Goal: Information Seeking & Learning: Learn about a topic

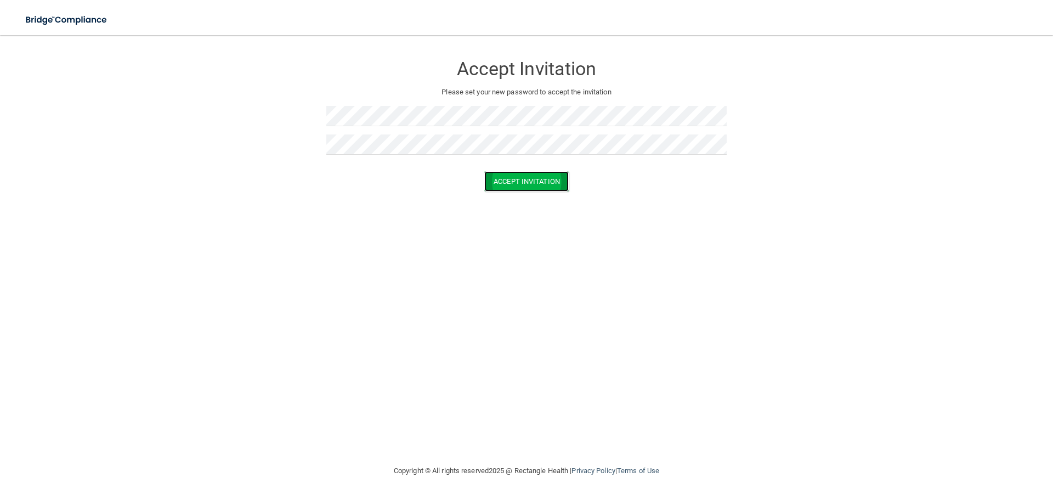
click at [531, 178] on button "Accept Invitation" at bounding box center [526, 181] width 84 height 20
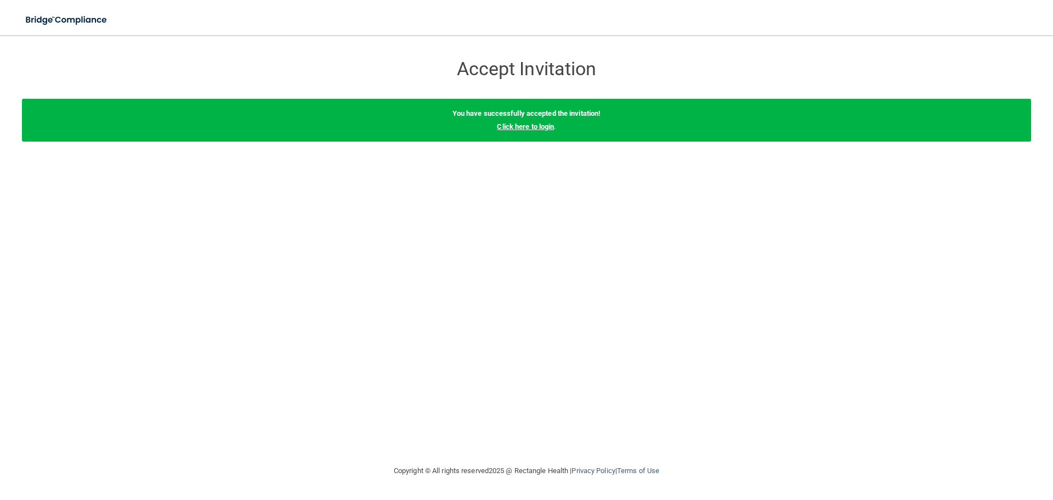
click at [534, 129] on link "Click here to login" at bounding box center [525, 126] width 57 height 8
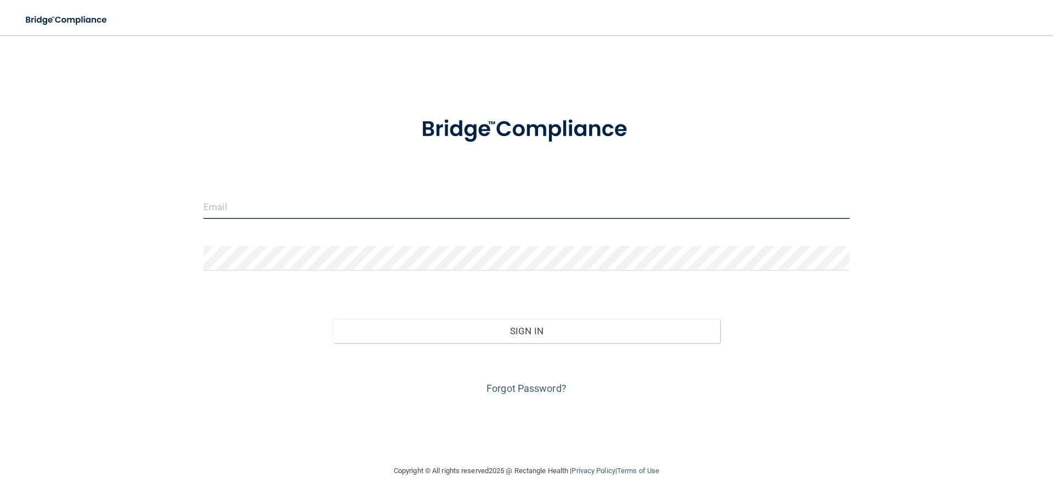
click at [240, 201] on input "email" at bounding box center [527, 206] width 646 height 25
type input "[PERSON_NAME][EMAIL_ADDRESS][DOMAIN_NAME]"
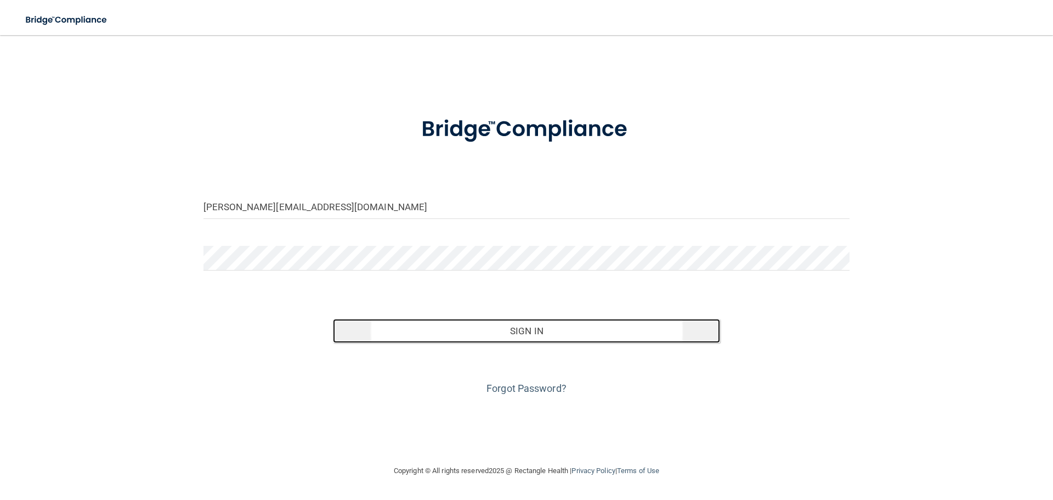
click at [603, 338] on button "Sign In" at bounding box center [527, 331] width 388 height 24
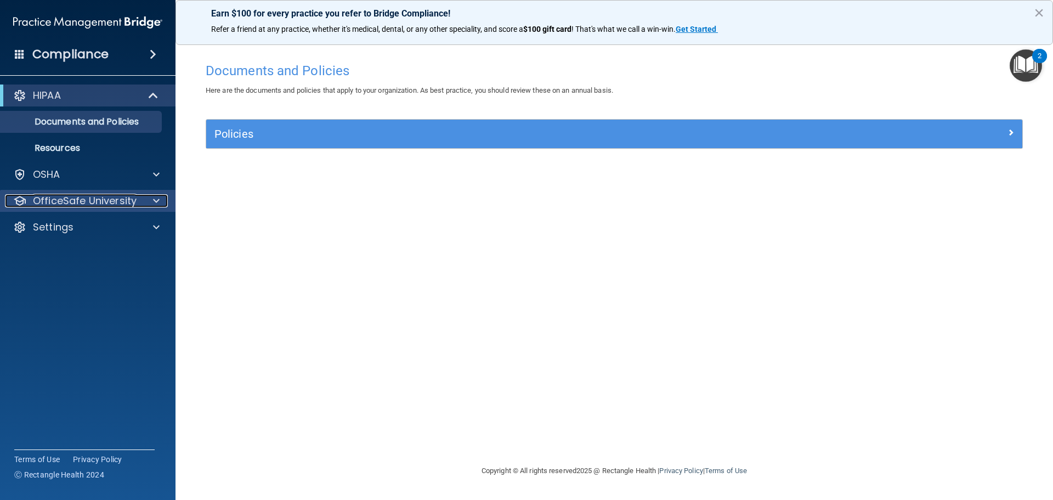
click at [64, 194] on p "OfficeSafe University" at bounding box center [85, 200] width 104 height 13
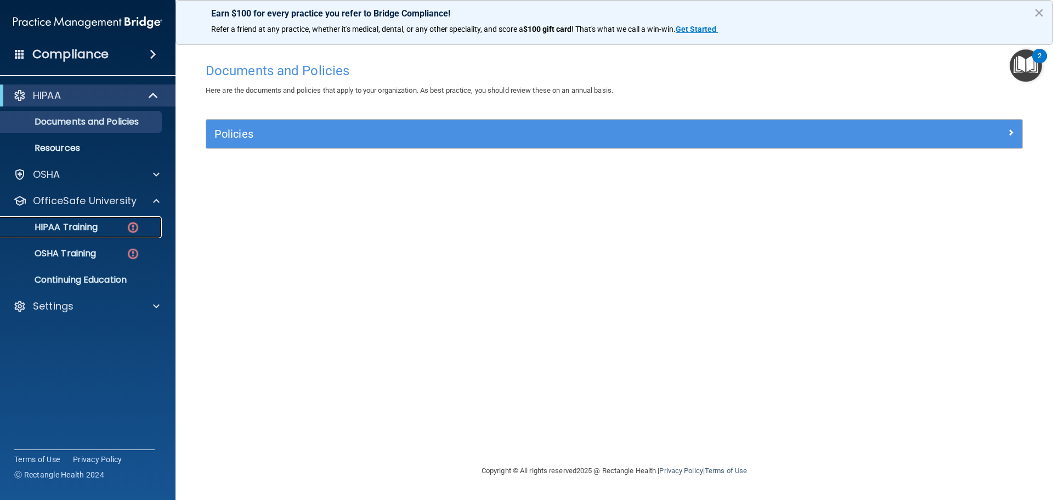
click at [105, 222] on div "HIPAA Training" at bounding box center [82, 227] width 150 height 11
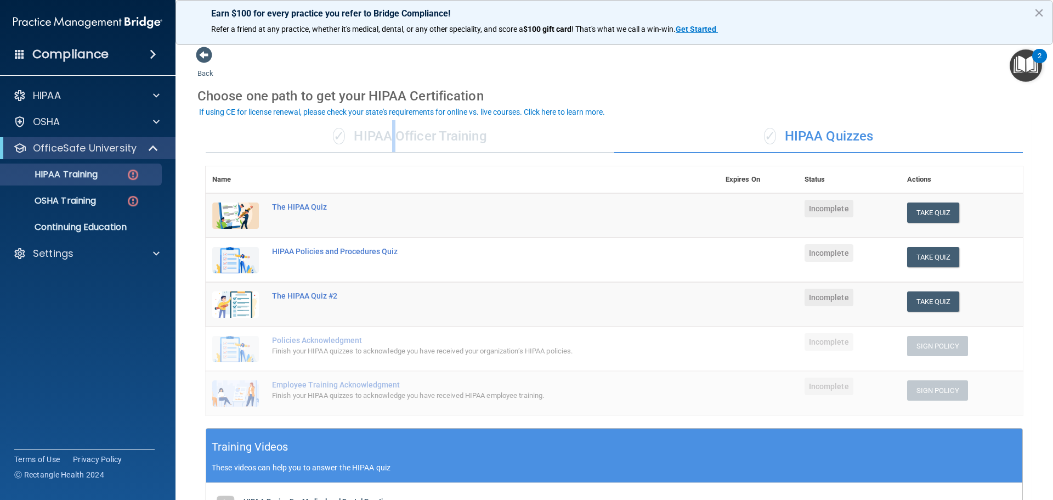
click at [390, 128] on div "✓ HIPAA Officer Training" at bounding box center [410, 136] width 409 height 33
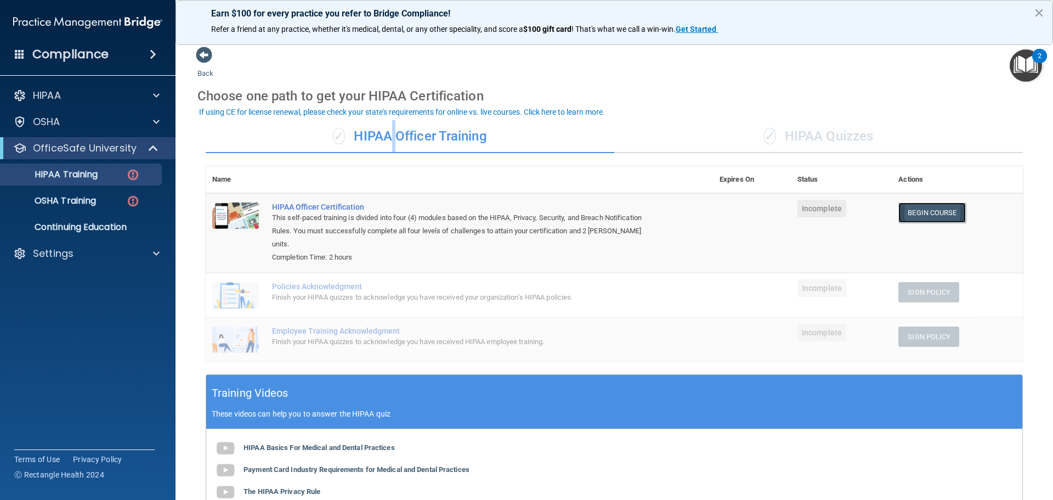
click at [918, 208] on link "Begin Course" at bounding box center [931, 212] width 67 height 20
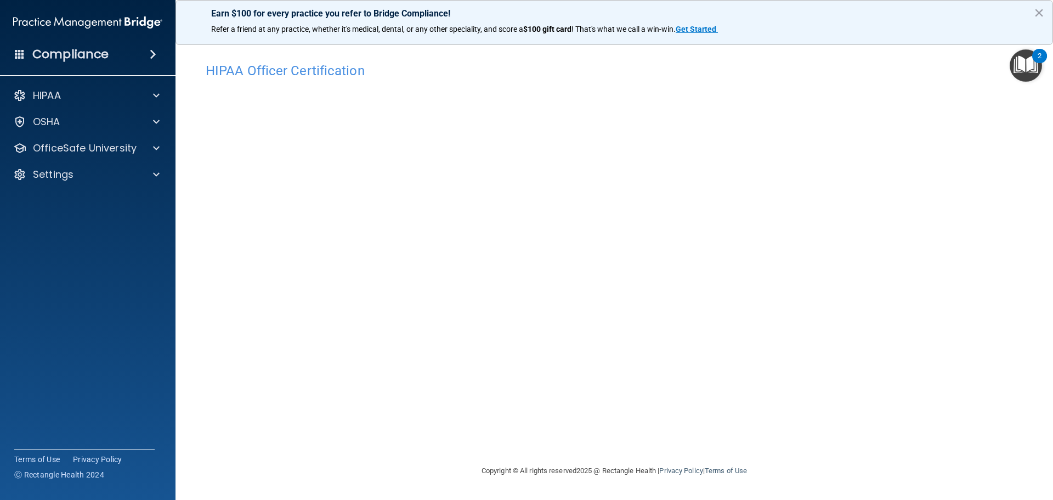
click at [643, 77] on h4 "HIPAA Officer Certification" at bounding box center [614, 71] width 817 height 14
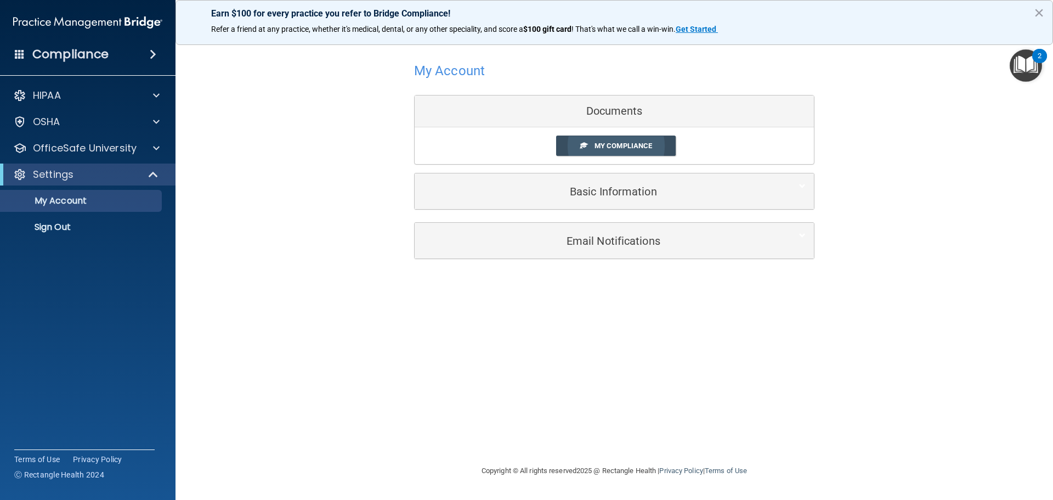
click at [606, 145] on span "My Compliance" at bounding box center [624, 146] width 58 height 8
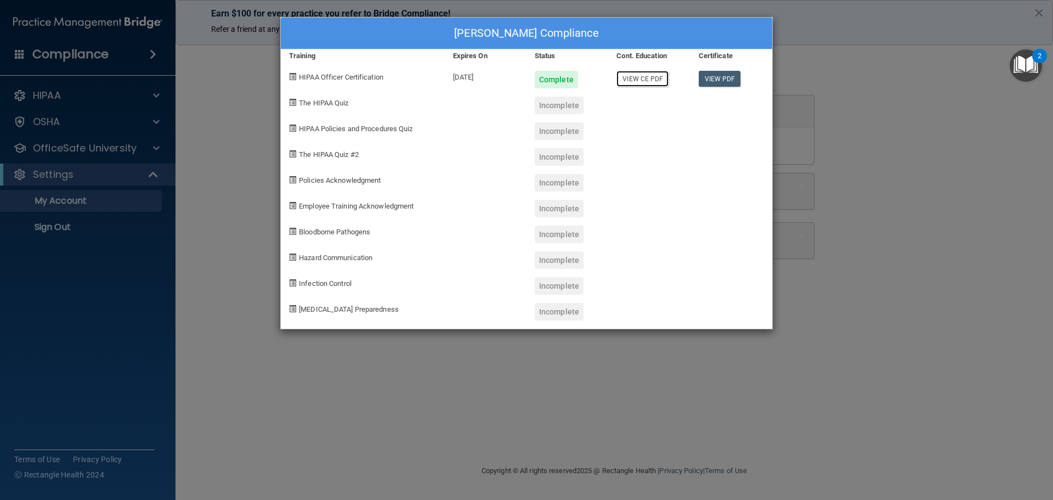
click at [660, 81] on link "View CE PDF" at bounding box center [643, 79] width 52 height 16
click at [711, 80] on link "View PDF" at bounding box center [720, 79] width 42 height 16
click at [806, 98] on div "Brianna Reigoza's Compliance Training Expires On Status Cont. Education Certifi…" at bounding box center [526, 250] width 1053 height 500
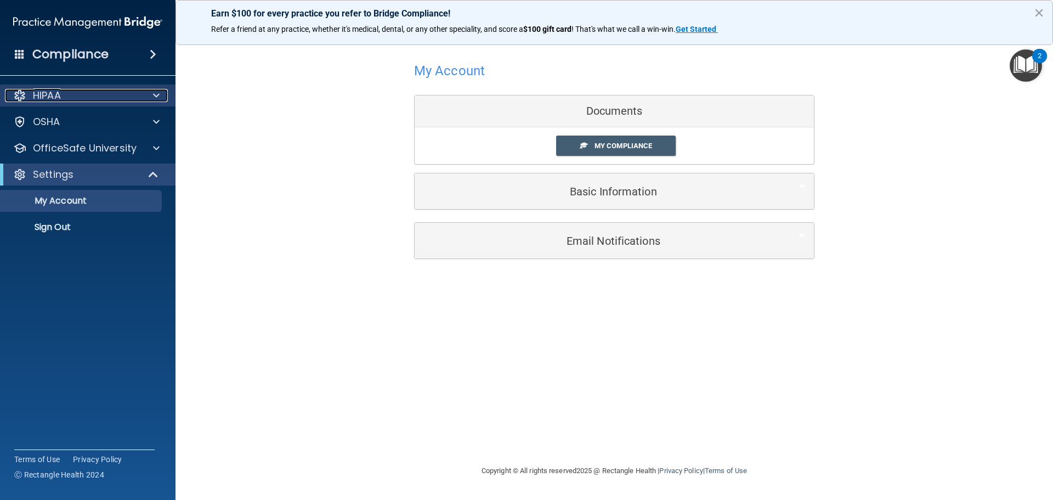
click at [90, 95] on div "HIPAA" at bounding box center [73, 95] width 136 height 13
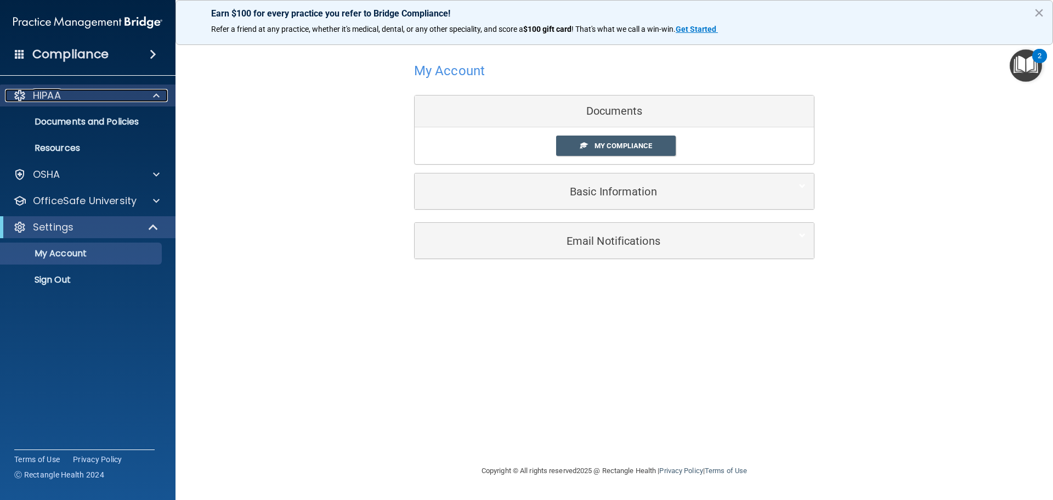
click at [60, 90] on p "HIPAA" at bounding box center [47, 95] width 28 height 13
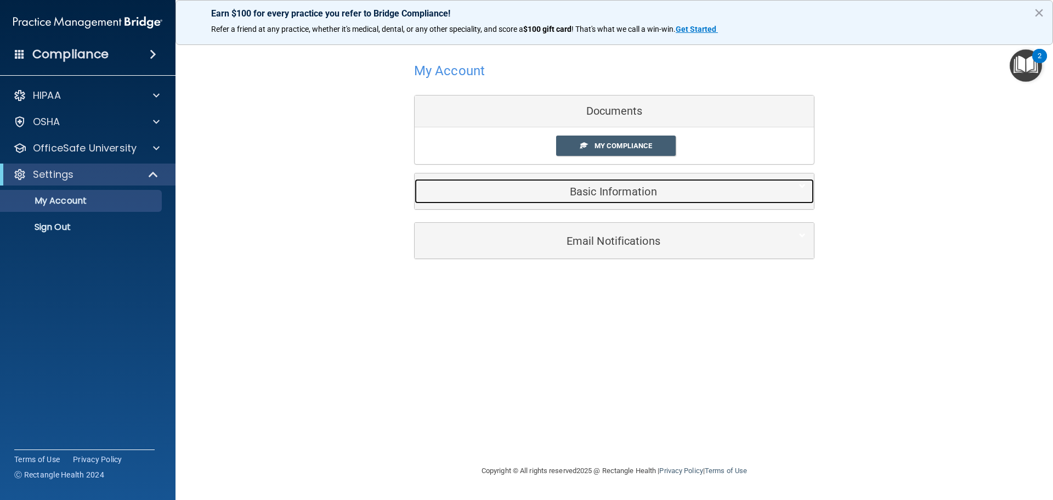
click at [517, 183] on div "Basic Information" at bounding box center [598, 191] width 366 height 25
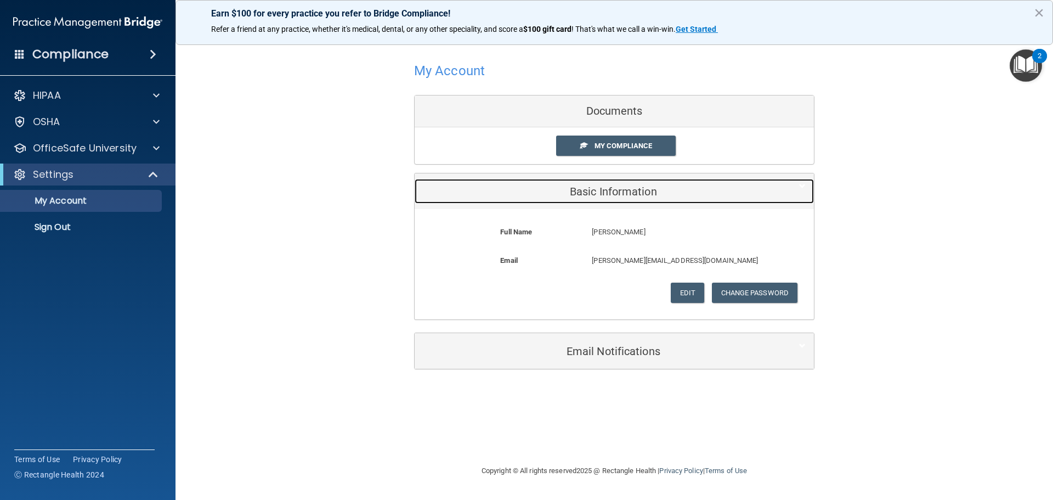
click at [519, 186] on h5 "Basic Information" at bounding box center [597, 191] width 349 height 12
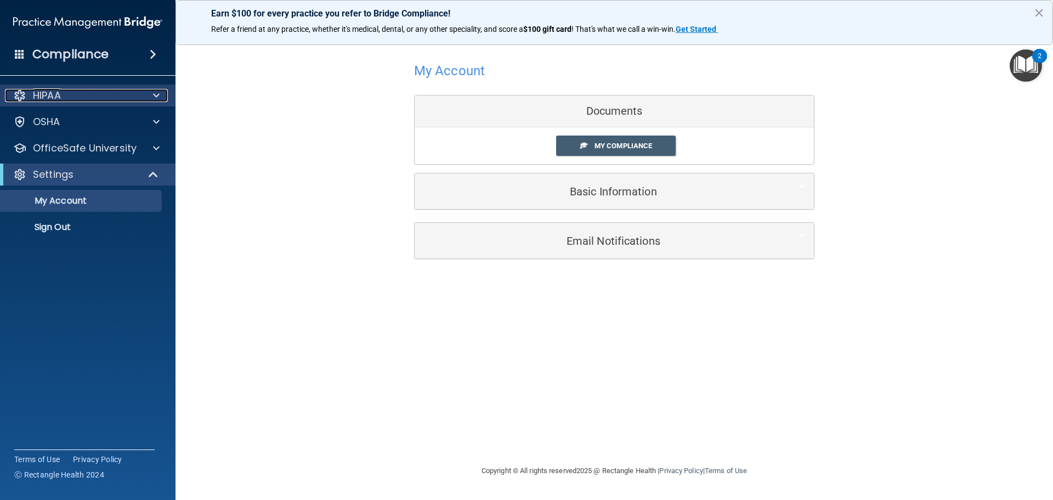
click at [107, 88] on div "HIPAA" at bounding box center [88, 95] width 176 height 22
click at [102, 104] on div "HIPAA" at bounding box center [88, 95] width 176 height 22
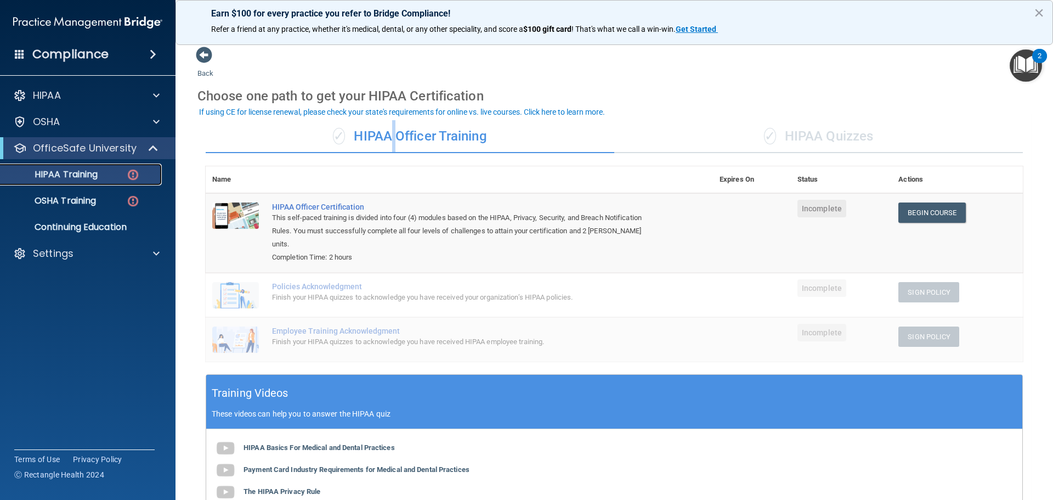
click at [86, 179] on p "HIPAA Training" at bounding box center [52, 174] width 91 height 11
click at [86, 180] on p "HIPAA Training" at bounding box center [52, 174] width 91 height 11
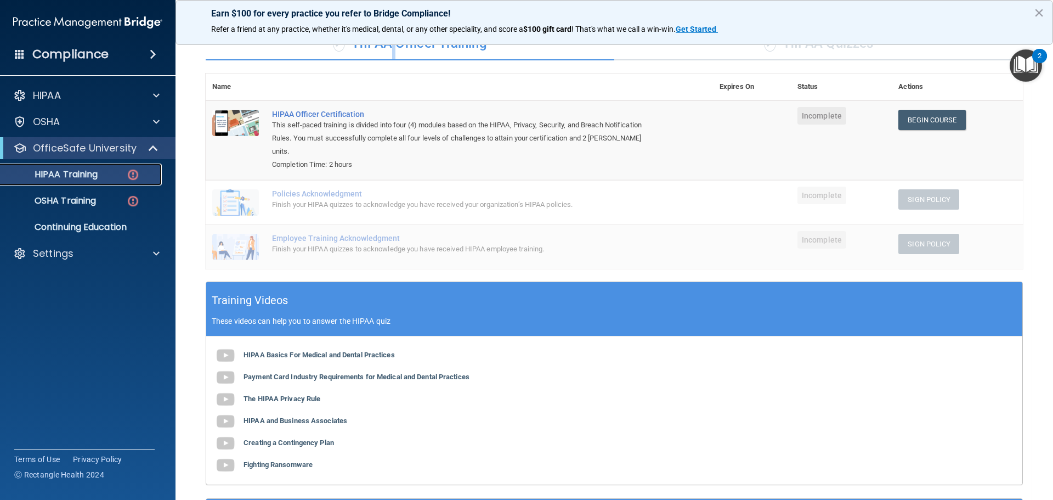
scroll to position [38, 0]
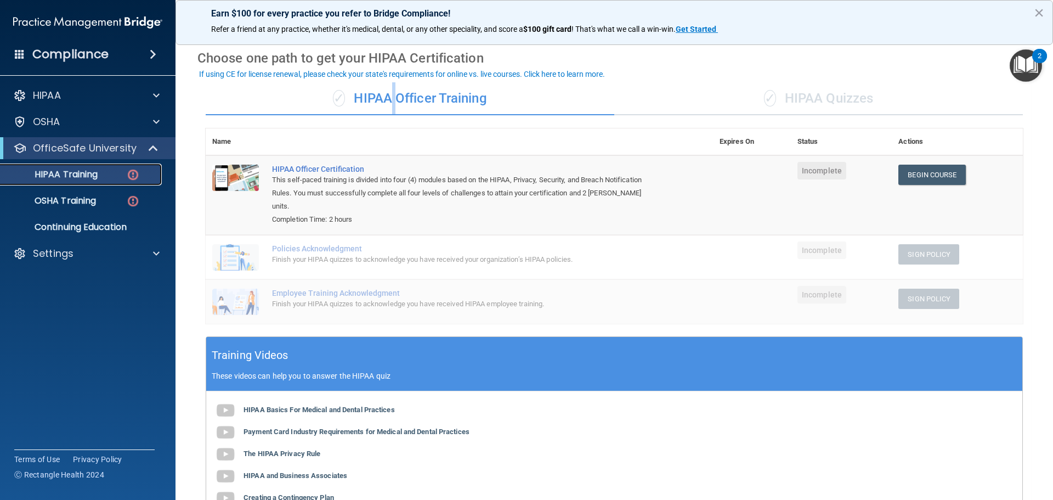
click at [96, 167] on link "HIPAA Training" at bounding box center [75, 174] width 173 height 22
click at [95, 167] on link "HIPAA Training" at bounding box center [75, 174] width 173 height 22
click at [94, 167] on link "HIPAA Training" at bounding box center [75, 174] width 173 height 22
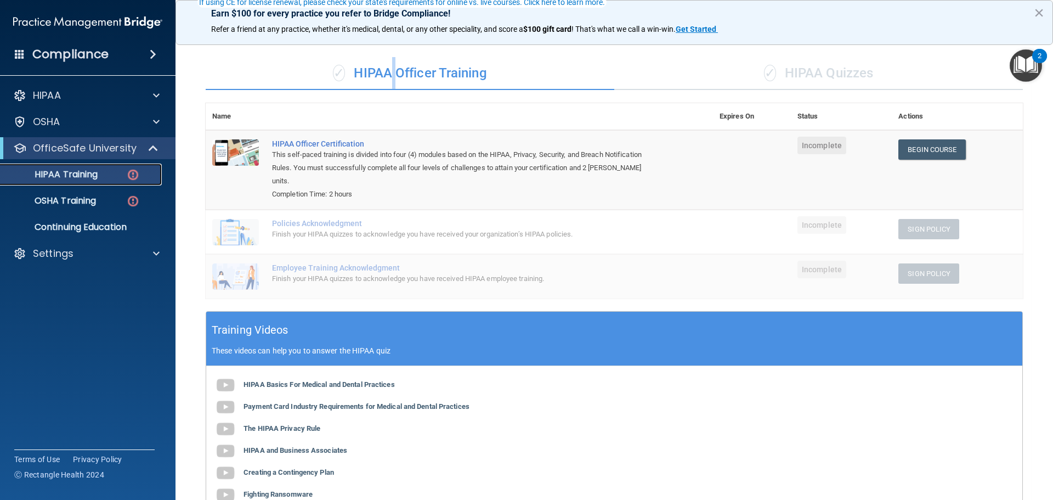
scroll to position [110, 0]
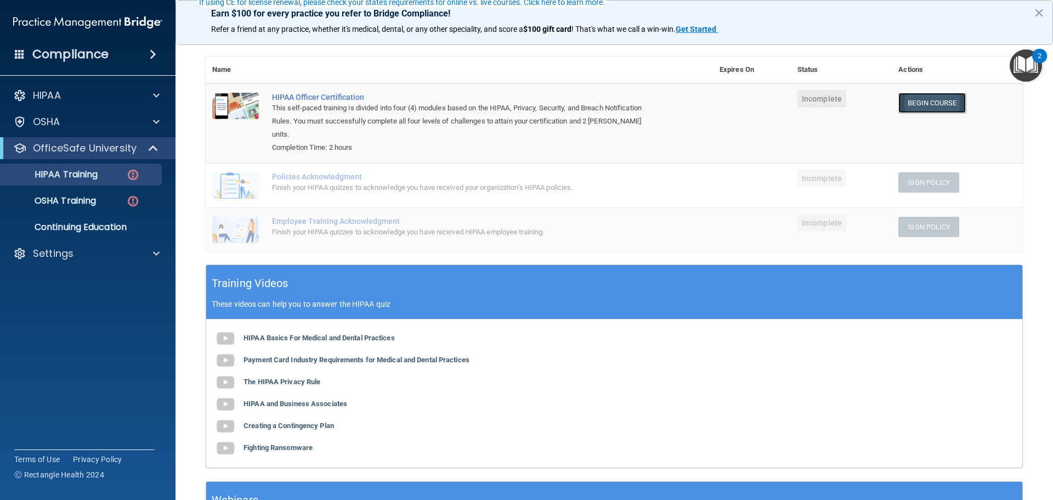
click at [952, 106] on link "Begin Course" at bounding box center [931, 103] width 67 height 20
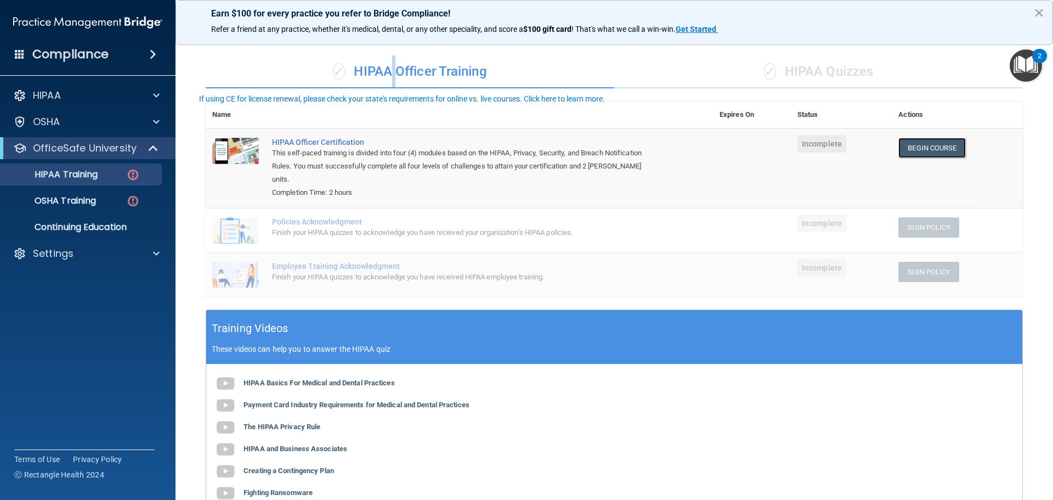
scroll to position [0, 0]
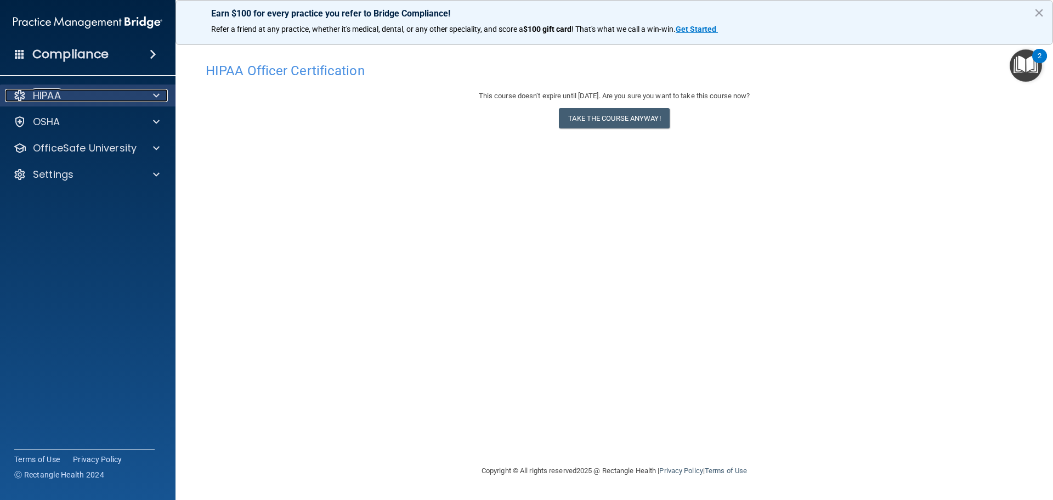
click at [78, 91] on div "HIPAA" at bounding box center [73, 95] width 136 height 13
click at [79, 92] on div "HIPAA" at bounding box center [73, 95] width 136 height 13
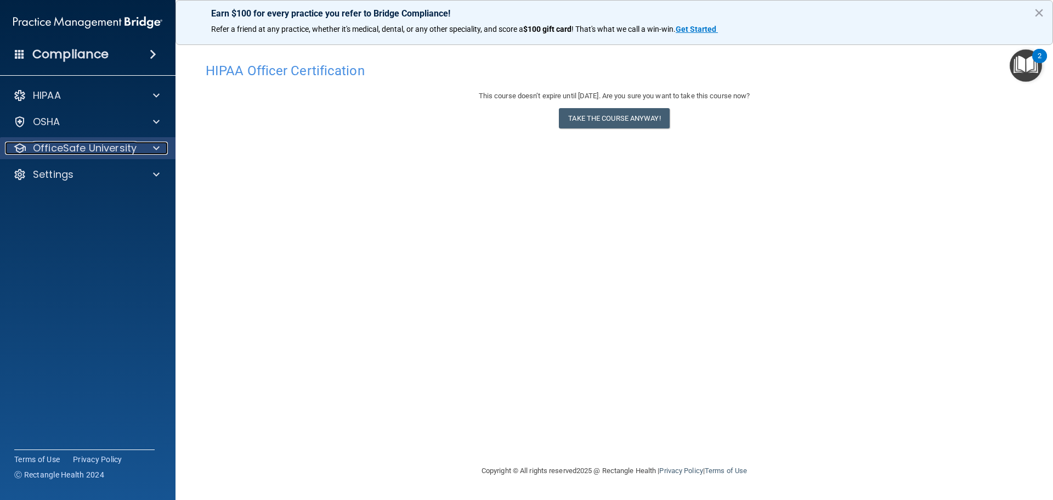
click at [95, 142] on p "OfficeSafe University" at bounding box center [85, 148] width 104 height 13
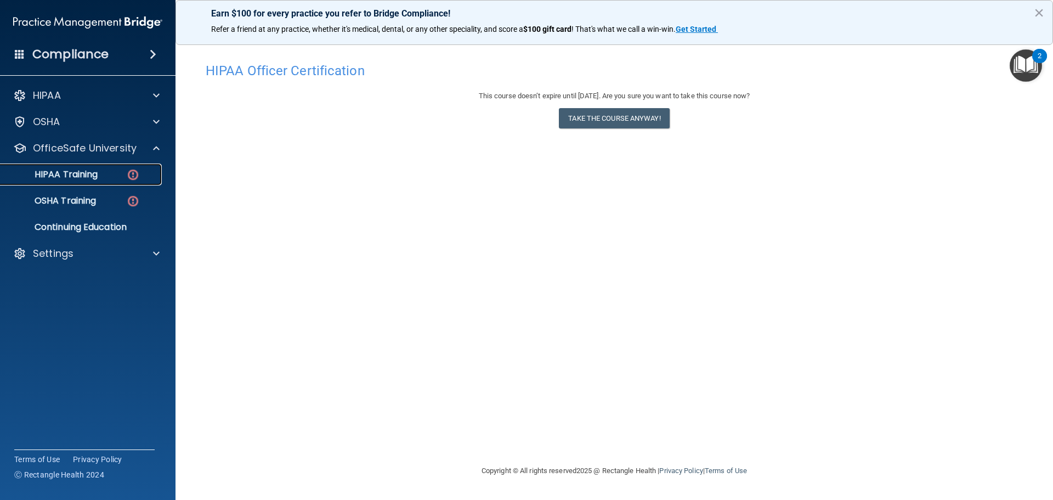
click at [88, 177] on p "HIPAA Training" at bounding box center [52, 174] width 91 height 11
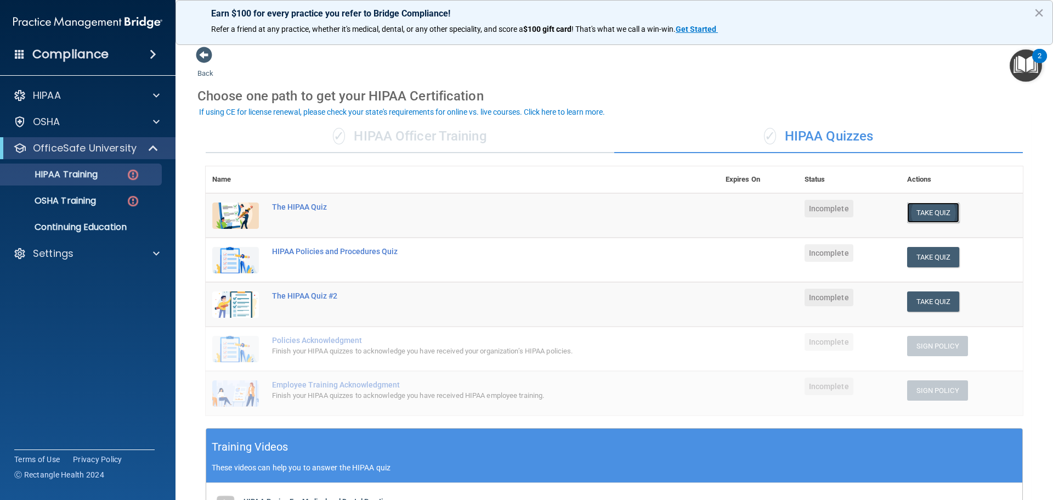
click at [930, 216] on button "Take Quiz" at bounding box center [933, 212] width 53 height 20
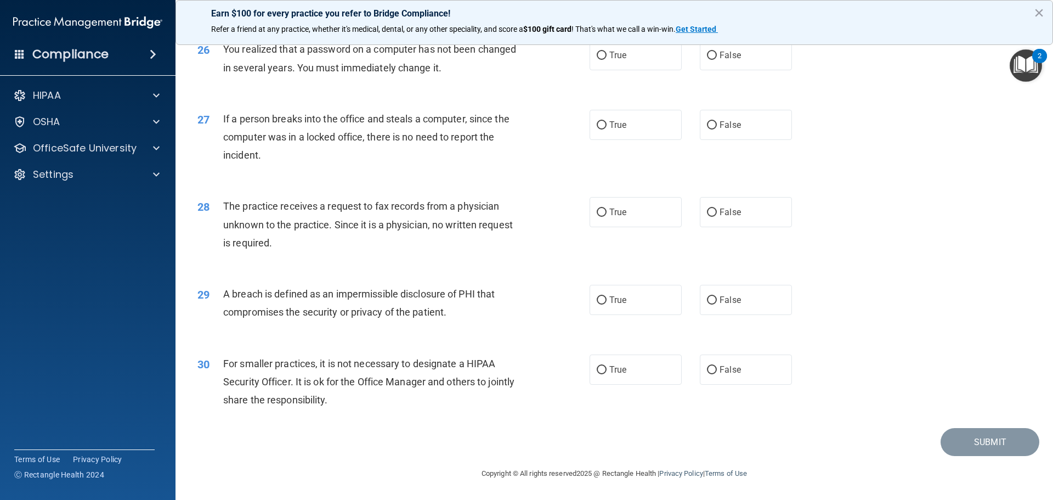
scroll to position [2096, 0]
click at [706, 363] on label "False" at bounding box center [746, 369] width 92 height 30
click at [707, 366] on input "False" at bounding box center [712, 370] width 10 height 8
radio input "true"
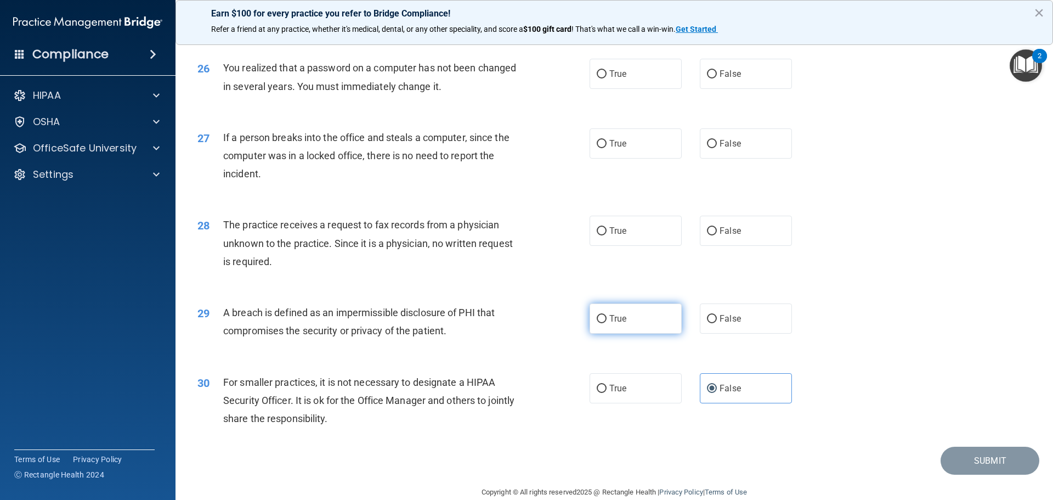
click at [600, 323] on input "True" at bounding box center [602, 319] width 10 height 8
radio input "true"
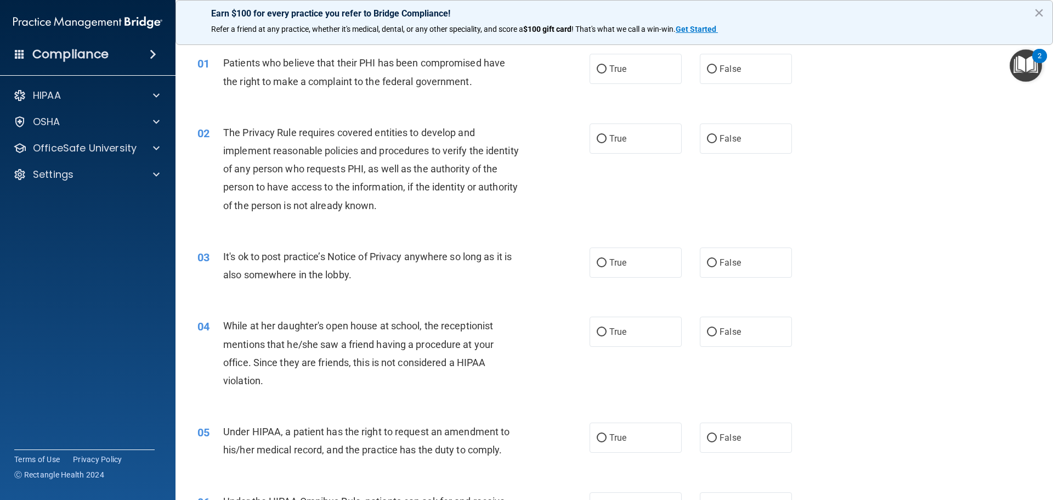
scroll to position [0, 0]
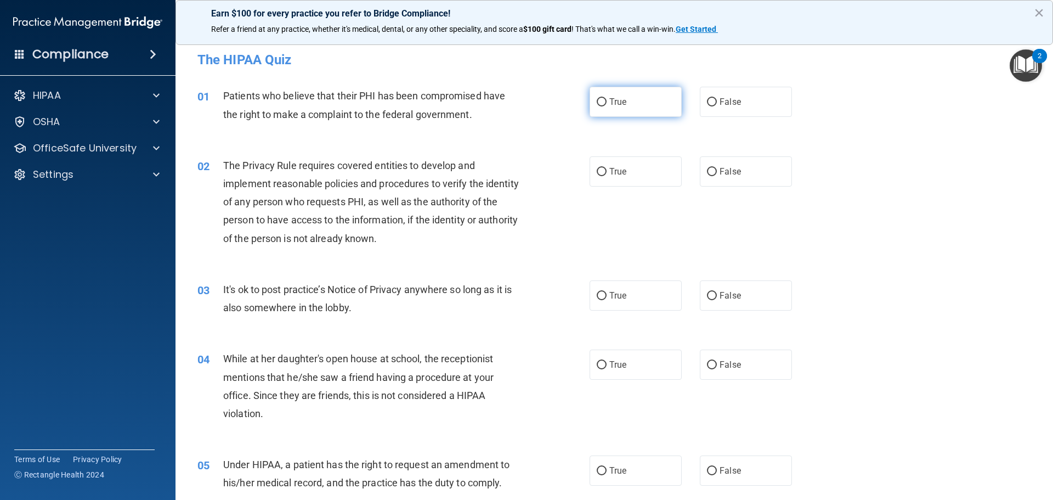
click at [597, 102] on input "True" at bounding box center [602, 102] width 10 height 8
radio input "true"
click at [720, 177] on label "False" at bounding box center [746, 171] width 92 height 30
click at [717, 176] on input "False" at bounding box center [712, 172] width 10 height 8
radio input "true"
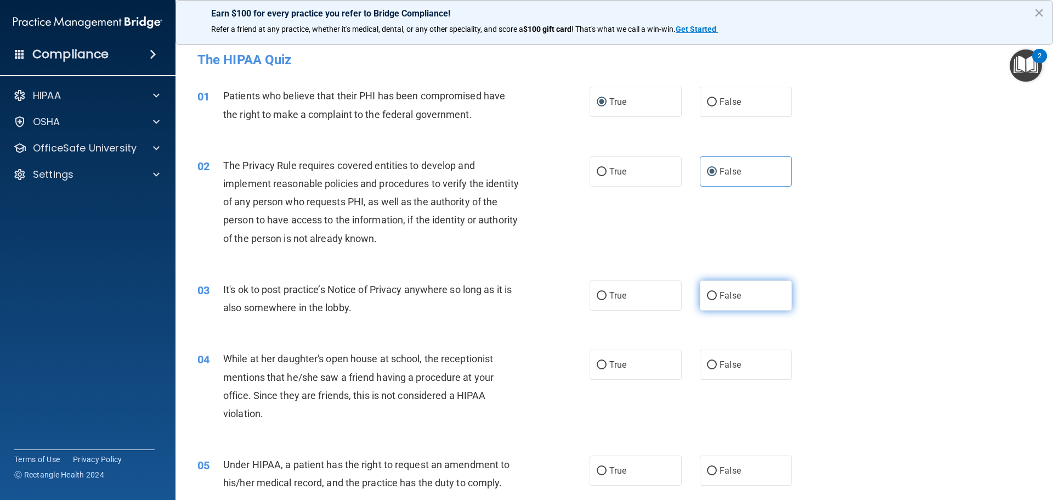
click at [720, 295] on span "False" at bounding box center [730, 295] width 21 height 10
click at [717, 295] on input "False" at bounding box center [712, 296] width 10 height 8
radio input "true"
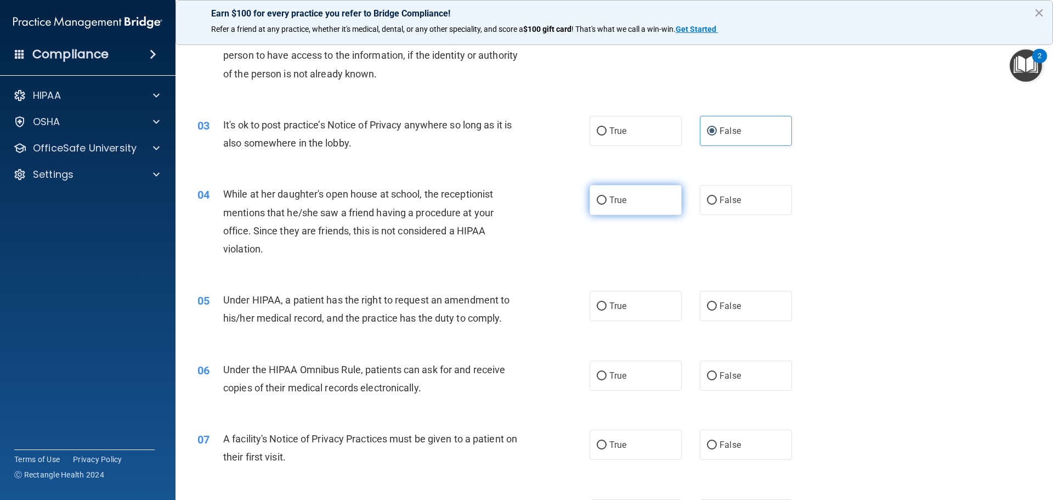
scroll to position [219, 0]
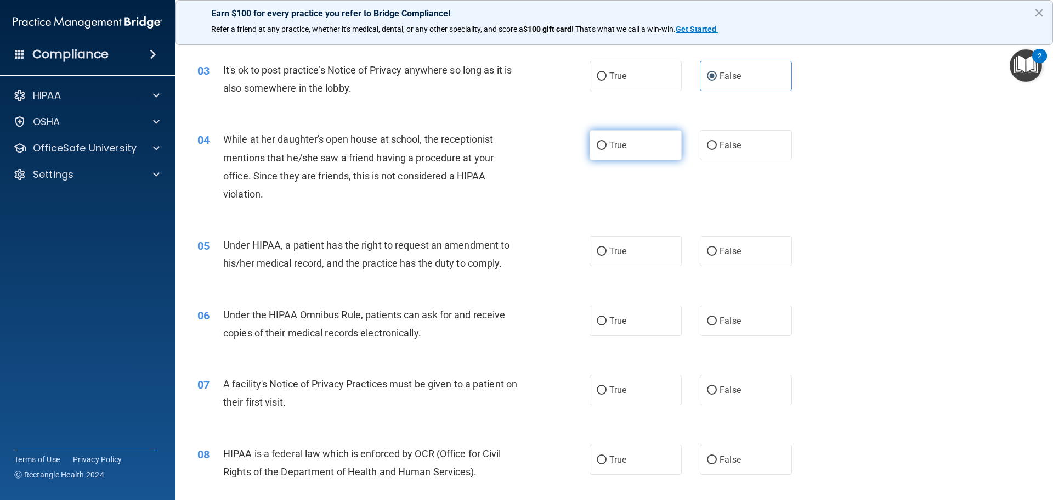
click at [618, 149] on span "True" at bounding box center [617, 145] width 17 height 10
click at [607, 149] on input "True" at bounding box center [602, 146] width 10 height 8
radio input "true"
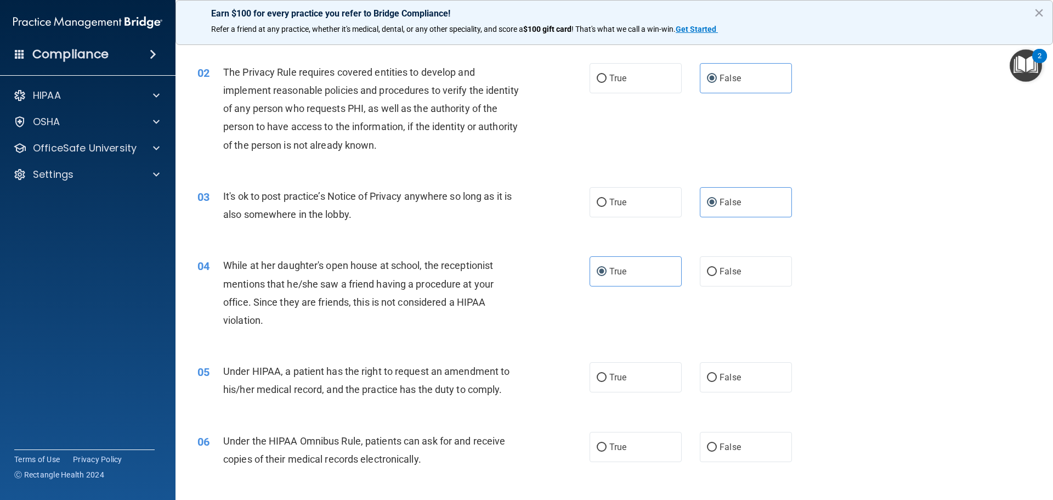
scroll to position [0, 0]
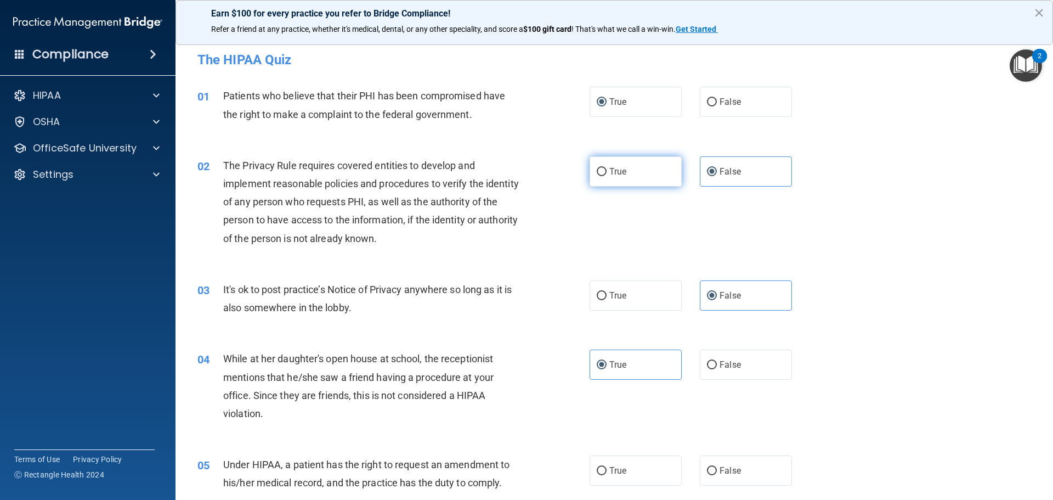
click at [647, 157] on label "True" at bounding box center [636, 171] width 92 height 30
click at [607, 168] on input "True" at bounding box center [602, 172] width 10 height 8
radio input "true"
radio input "false"
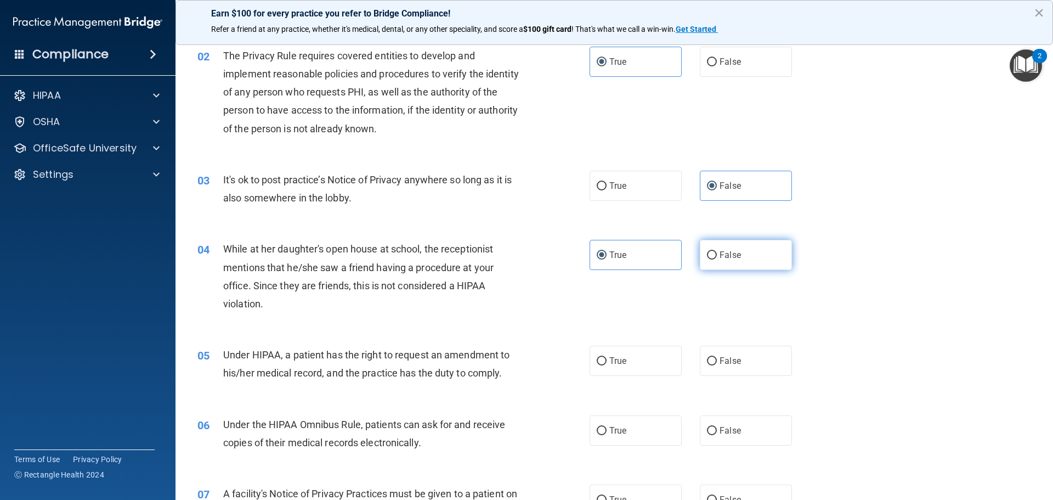
click at [747, 253] on label "False" at bounding box center [746, 255] width 92 height 30
click at [717, 253] on input "False" at bounding box center [712, 255] width 10 height 8
radio input "true"
radio input "false"
click at [743, 355] on label "False" at bounding box center [746, 361] width 92 height 30
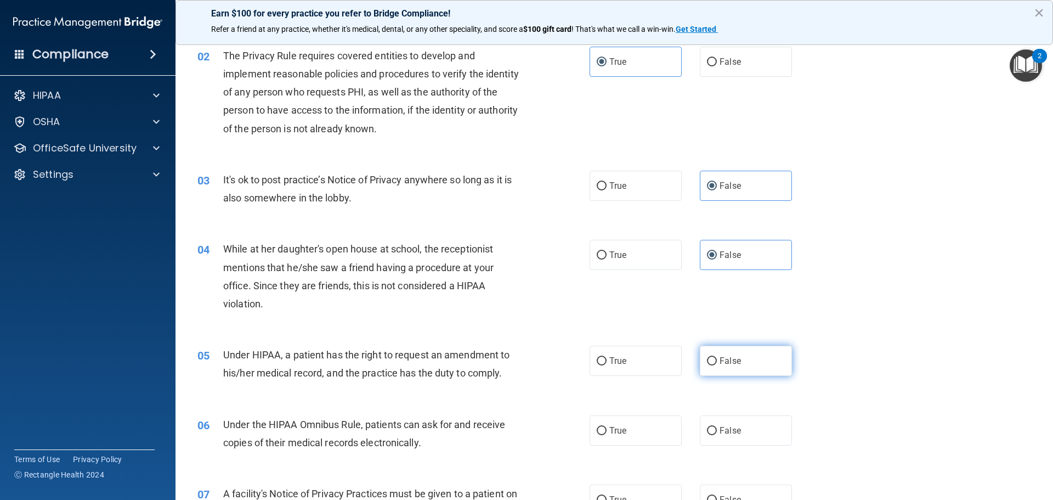
click at [717, 357] on input "False" at bounding box center [712, 361] width 10 height 8
radio input "true"
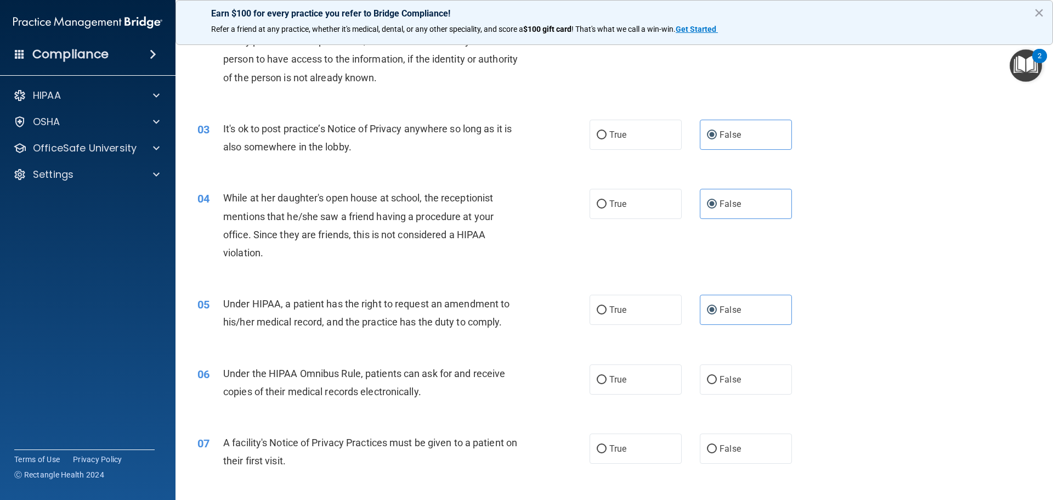
scroll to position [219, 0]
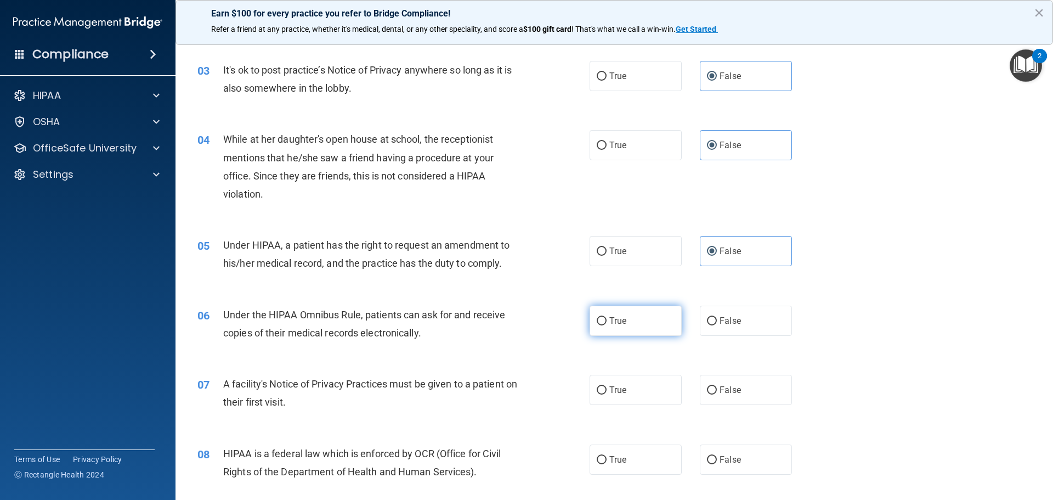
click at [672, 326] on label "True" at bounding box center [636, 321] width 92 height 30
click at [607, 325] on input "True" at bounding box center [602, 321] width 10 height 8
radio input "true"
click at [638, 383] on label "True" at bounding box center [636, 390] width 92 height 30
click at [607, 386] on input "True" at bounding box center [602, 390] width 10 height 8
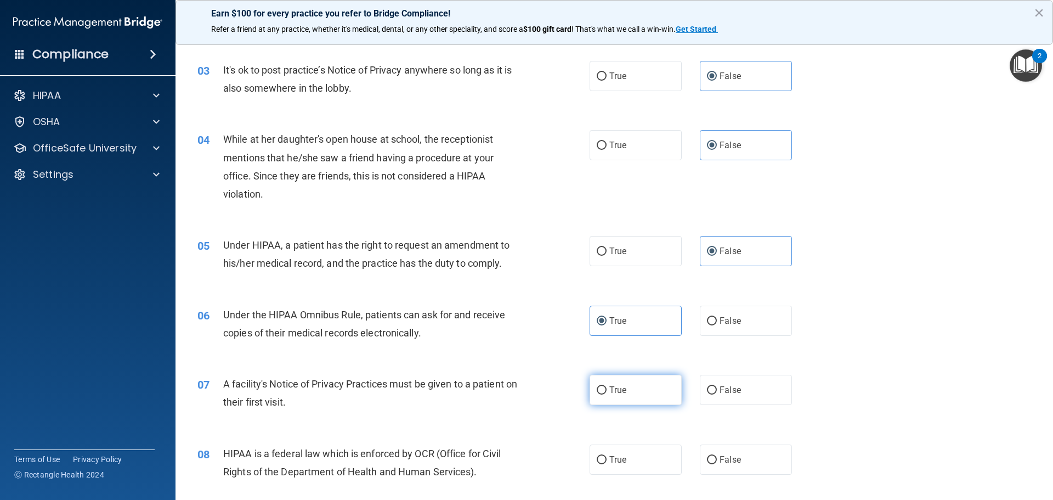
radio input "true"
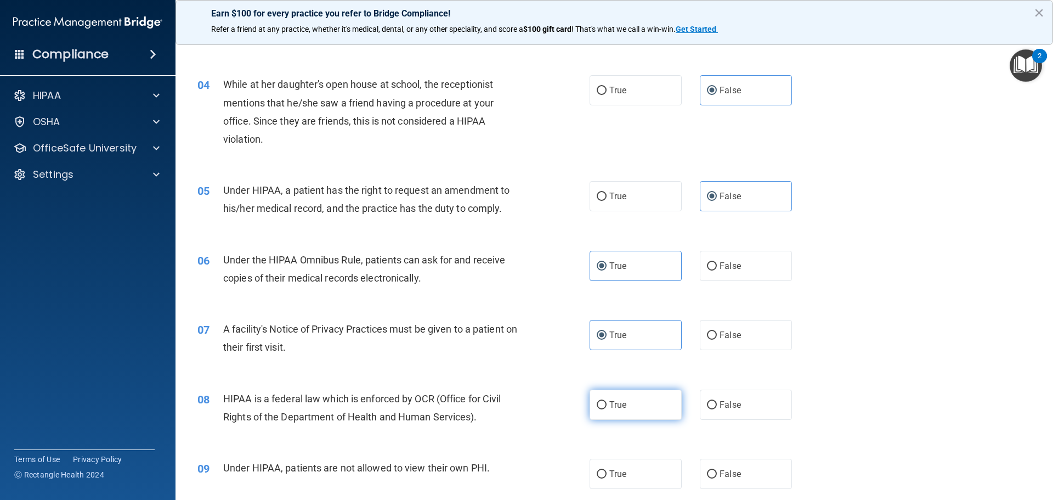
click at [637, 393] on label "True" at bounding box center [636, 404] width 92 height 30
click at [607, 401] on input "True" at bounding box center [602, 405] width 10 height 8
radio input "true"
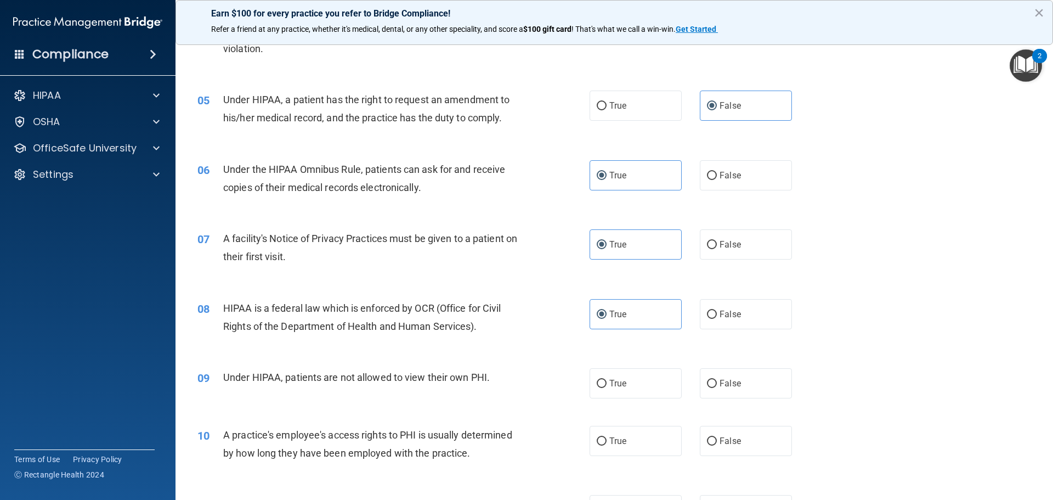
scroll to position [384, 0]
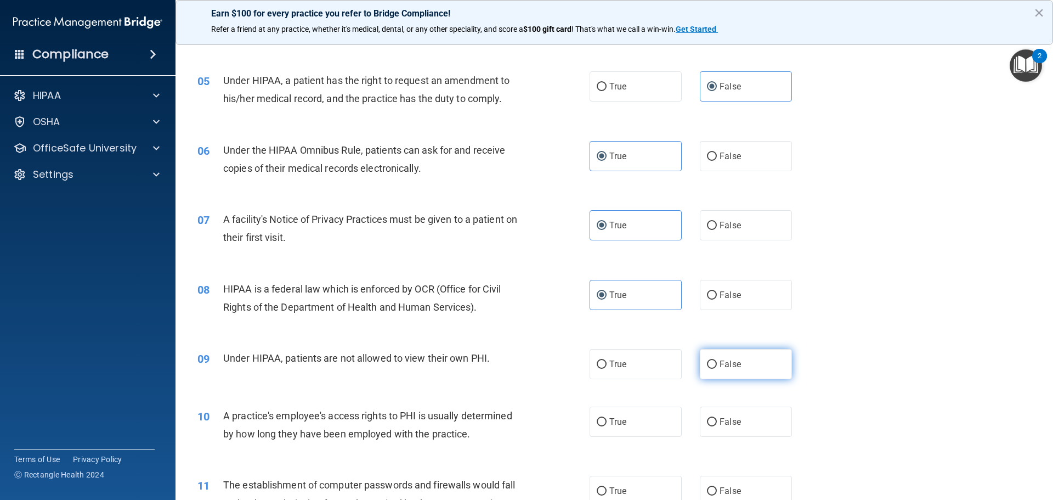
click at [707, 366] on input "False" at bounding box center [712, 364] width 10 height 8
radio input "true"
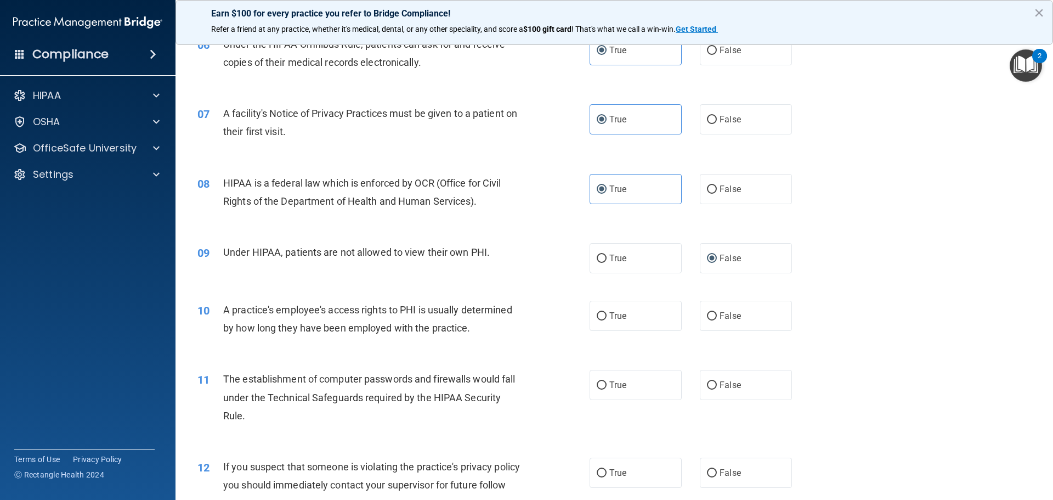
scroll to position [494, 0]
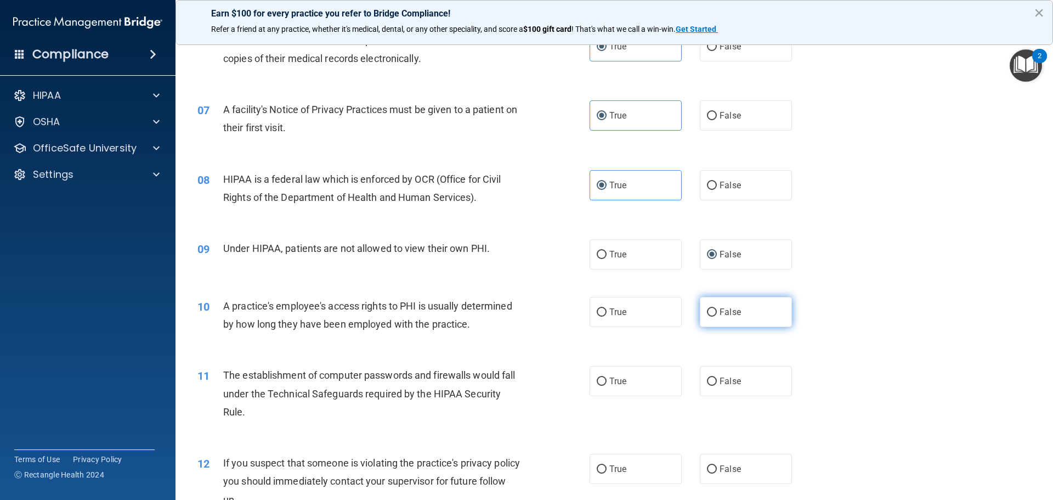
click at [707, 315] on input "False" at bounding box center [712, 312] width 10 height 8
radio input "true"
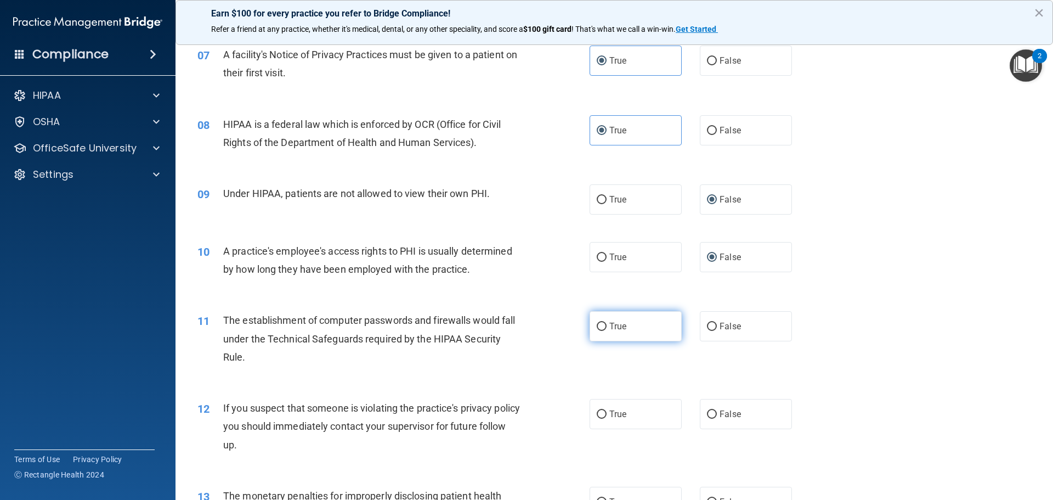
click at [657, 337] on label "True" at bounding box center [636, 326] width 92 height 30
click at [607, 331] on input "True" at bounding box center [602, 327] width 10 height 8
radio input "true"
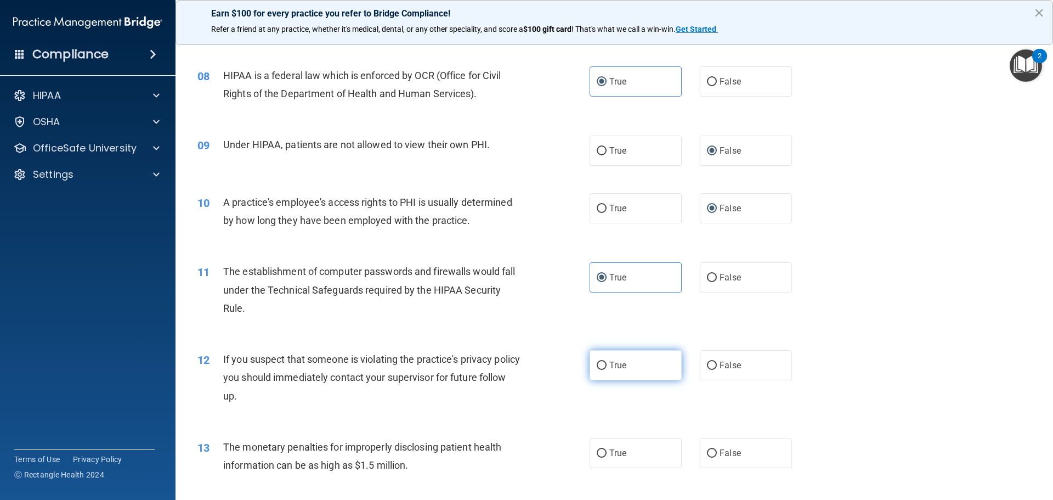
scroll to position [658, 0]
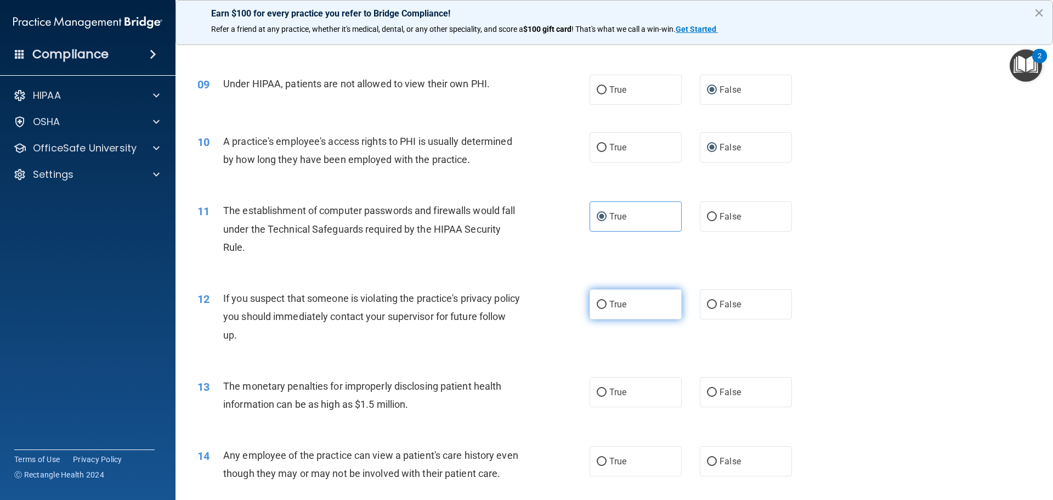
click at [647, 300] on label "True" at bounding box center [636, 304] width 92 height 30
click at [607, 301] on input "True" at bounding box center [602, 305] width 10 height 8
radio input "true"
click at [644, 379] on label "True" at bounding box center [636, 392] width 92 height 30
click at [607, 388] on input "True" at bounding box center [602, 392] width 10 height 8
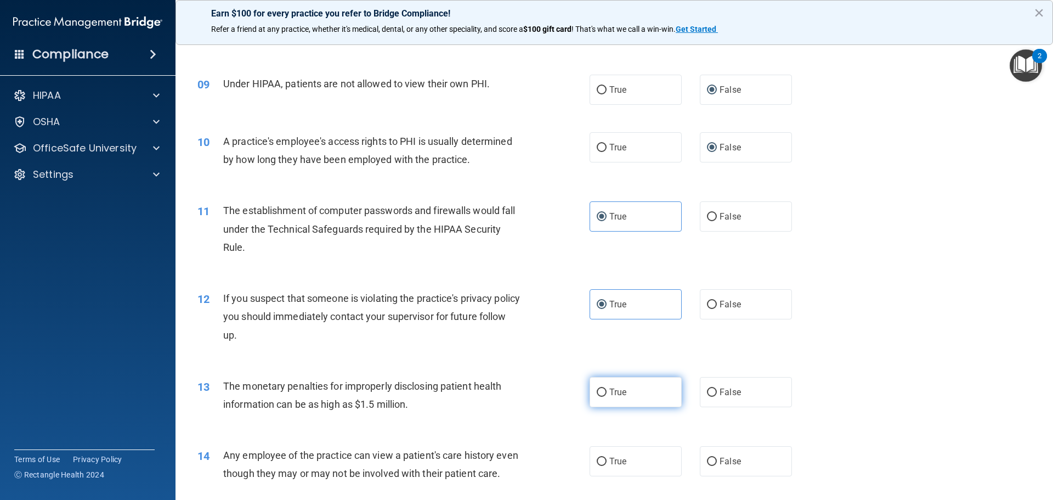
radio input "true"
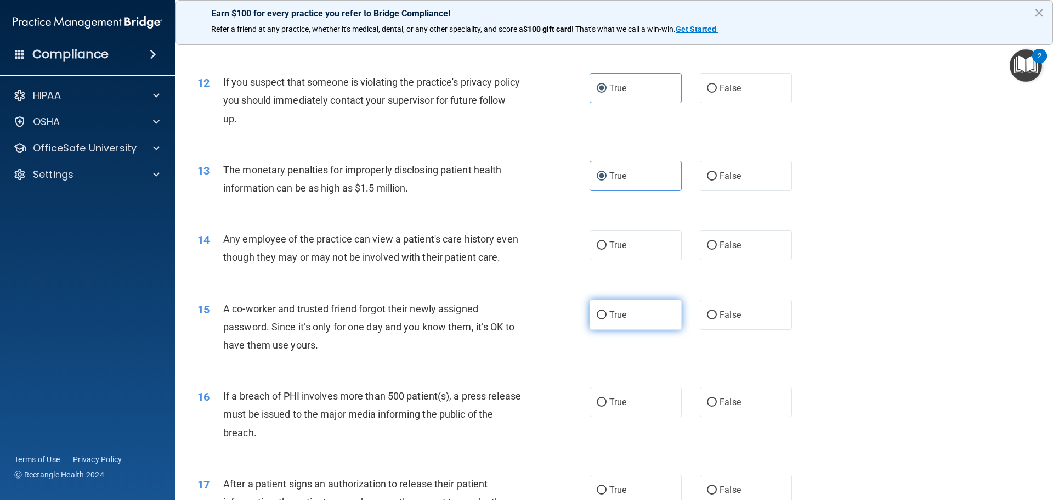
scroll to position [878, 0]
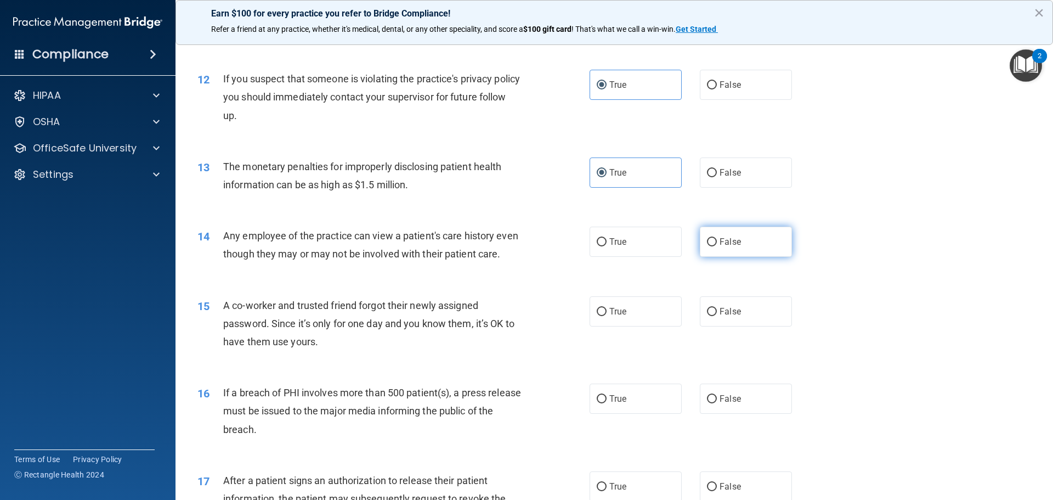
click at [712, 234] on label "False" at bounding box center [746, 242] width 92 height 30
click at [712, 238] on input "False" at bounding box center [712, 242] width 10 height 8
radio input "true"
click at [708, 316] on input "False" at bounding box center [712, 312] width 10 height 8
radio input "true"
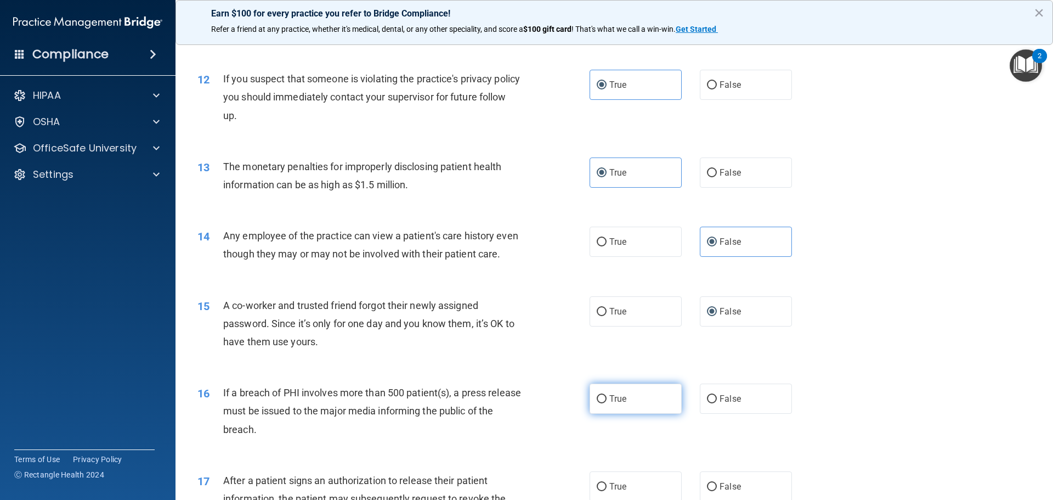
click at [649, 404] on label "True" at bounding box center [636, 398] width 92 height 30
click at [607, 403] on input "True" at bounding box center [602, 399] width 10 height 8
radio input "true"
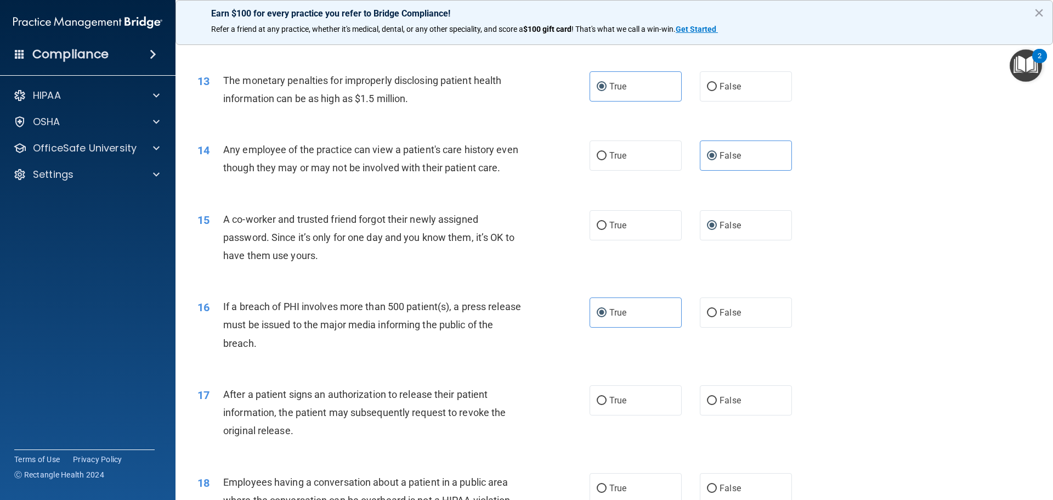
scroll to position [1042, 0]
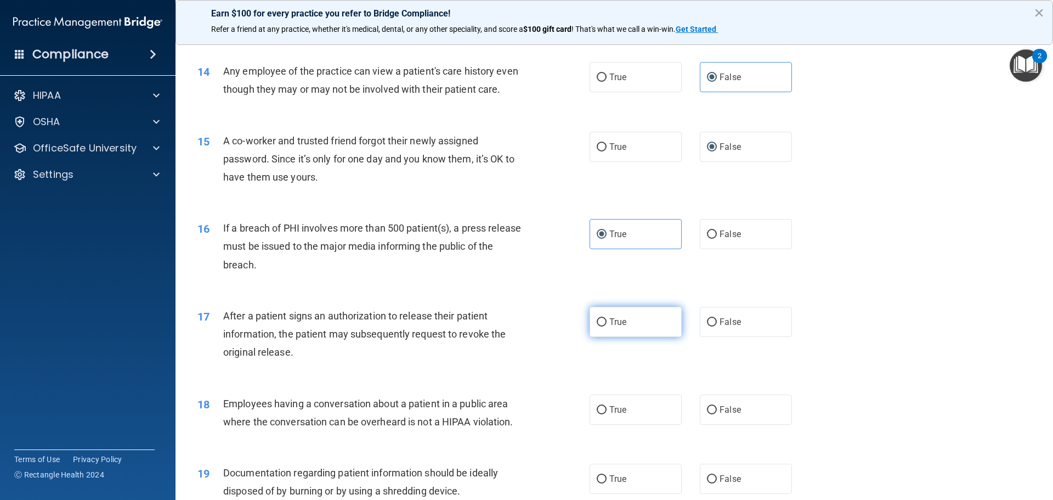
click at [638, 334] on label "True" at bounding box center [636, 322] width 92 height 30
click at [607, 326] on input "True" at bounding box center [602, 322] width 10 height 8
radio input "true"
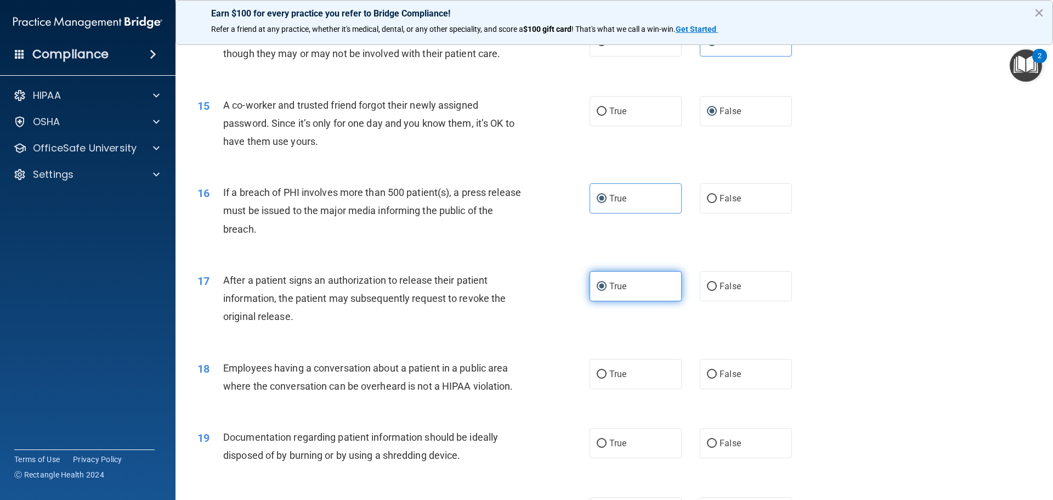
scroll to position [1097, 0]
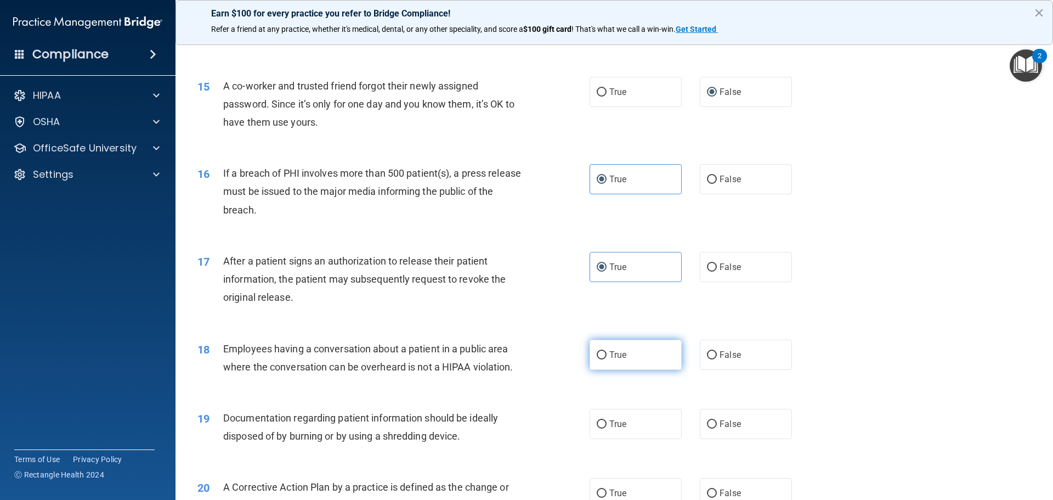
click at [629, 370] on label "True" at bounding box center [636, 355] width 92 height 30
click at [607, 359] on input "True" at bounding box center [602, 355] width 10 height 8
radio input "true"
click at [720, 370] on label "False" at bounding box center [746, 355] width 92 height 30
click at [717, 359] on input "False" at bounding box center [712, 355] width 10 height 8
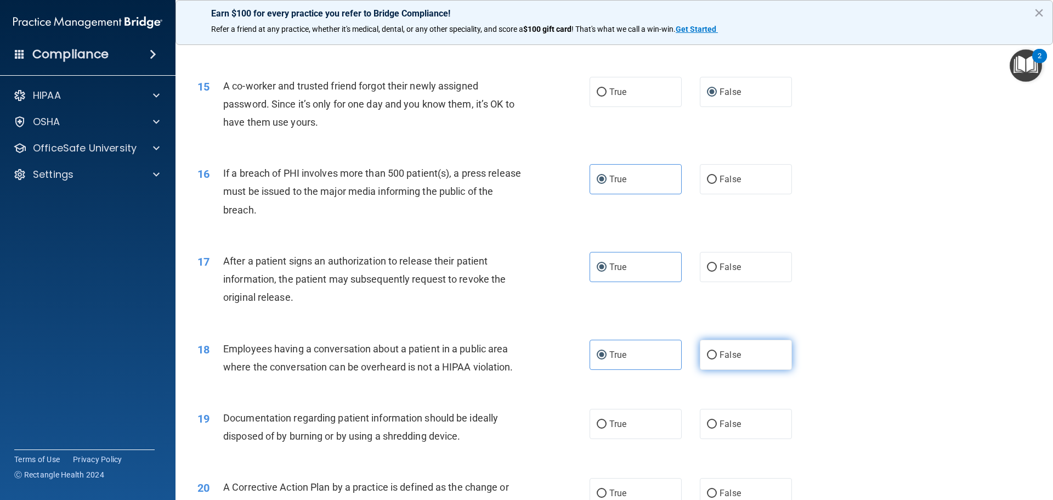
radio input "true"
radio input "false"
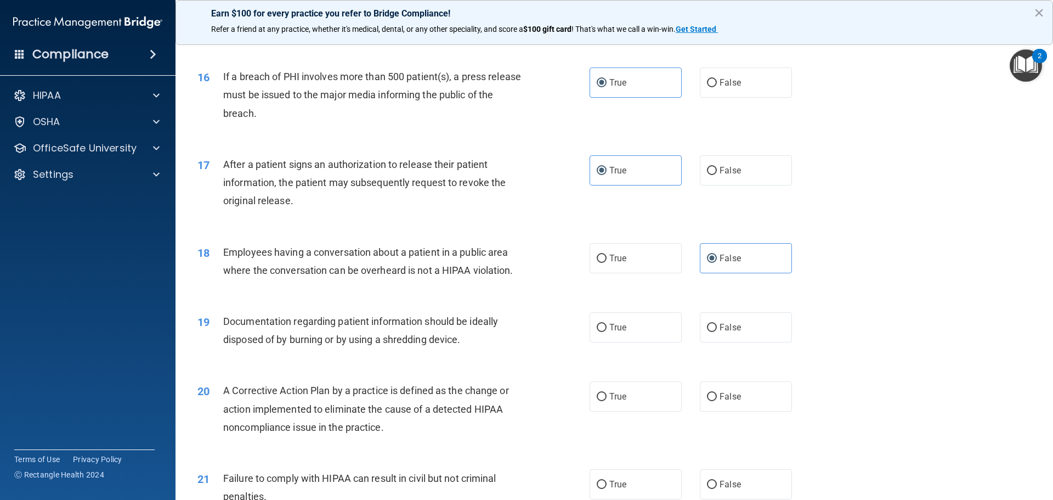
scroll to position [1262, 0]
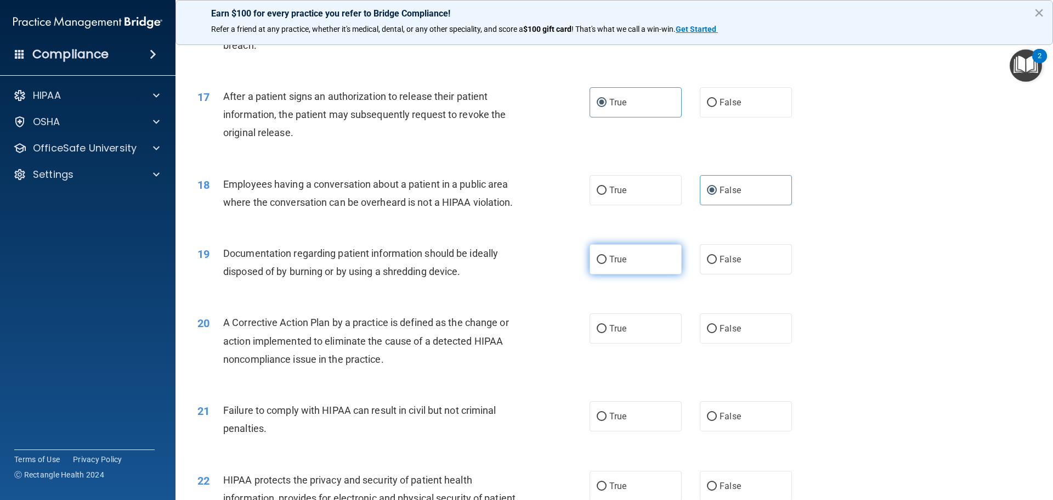
click at [622, 271] on label "True" at bounding box center [636, 259] width 92 height 30
click at [607, 264] on input "True" at bounding box center [602, 260] width 10 height 8
radio input "true"
click at [630, 342] on label "True" at bounding box center [636, 328] width 92 height 30
click at [607, 333] on input "True" at bounding box center [602, 329] width 10 height 8
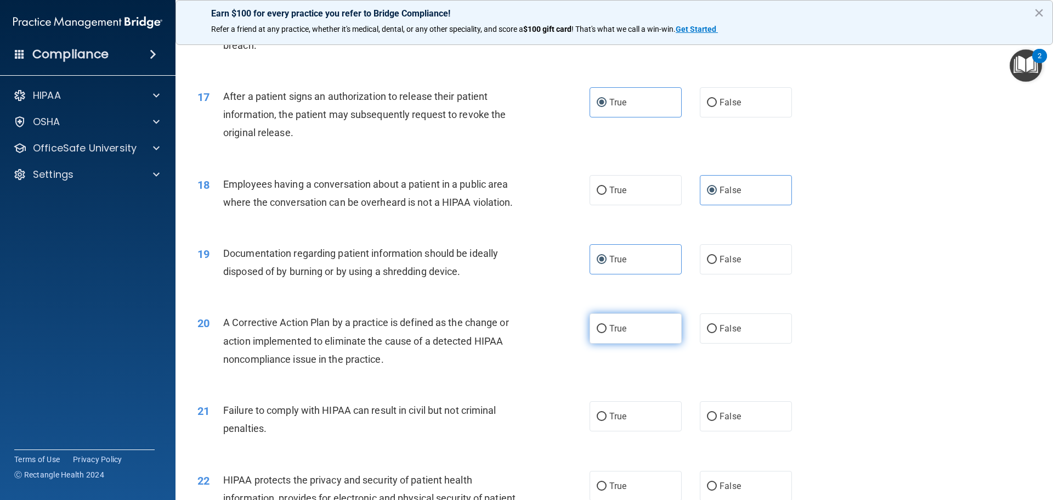
radio input "true"
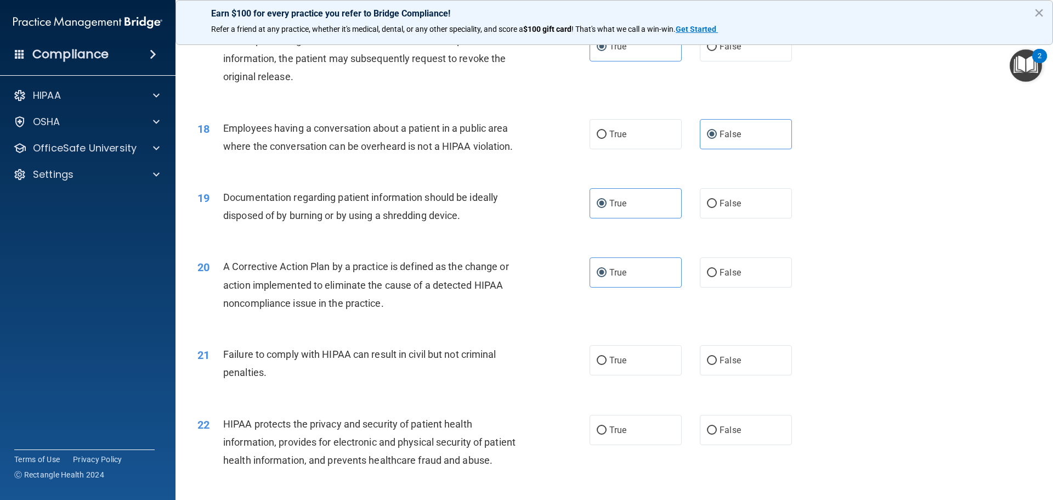
scroll to position [1371, 0]
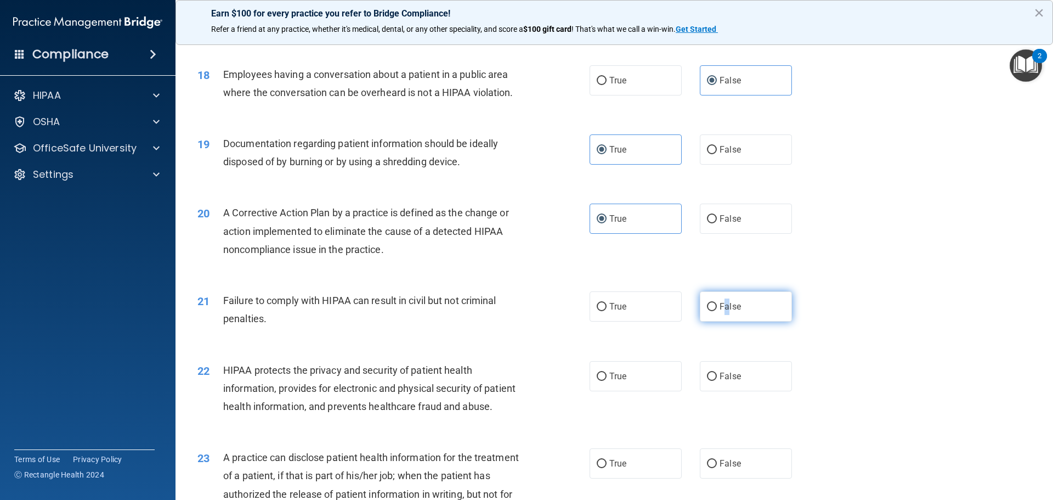
click at [722, 321] on label "False" at bounding box center [746, 306] width 92 height 30
click at [721, 321] on label "False" at bounding box center [746, 306] width 92 height 30
click at [717, 311] on input "False" at bounding box center [712, 307] width 10 height 8
radio input "true"
click at [649, 391] on label "True" at bounding box center [636, 376] width 92 height 30
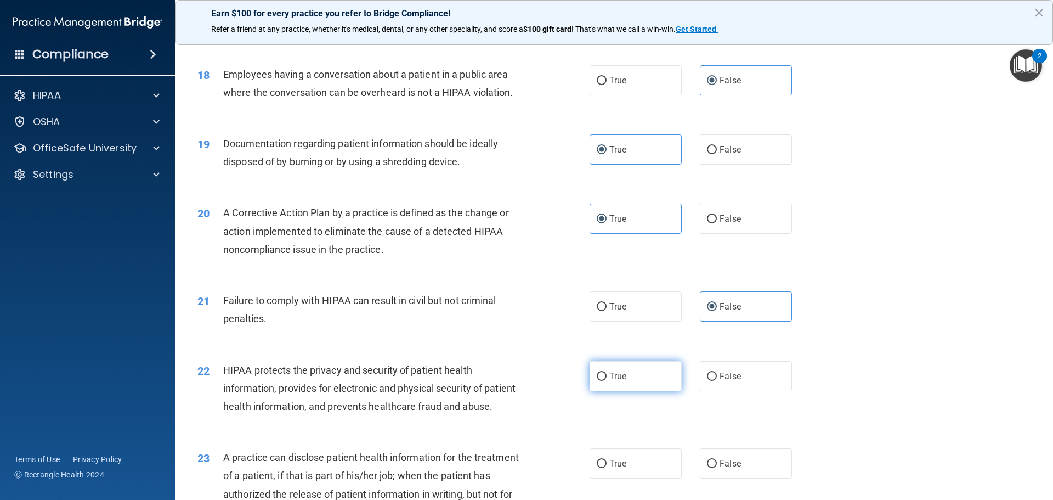
click at [607, 381] on input "True" at bounding box center [602, 376] width 10 height 8
radio input "true"
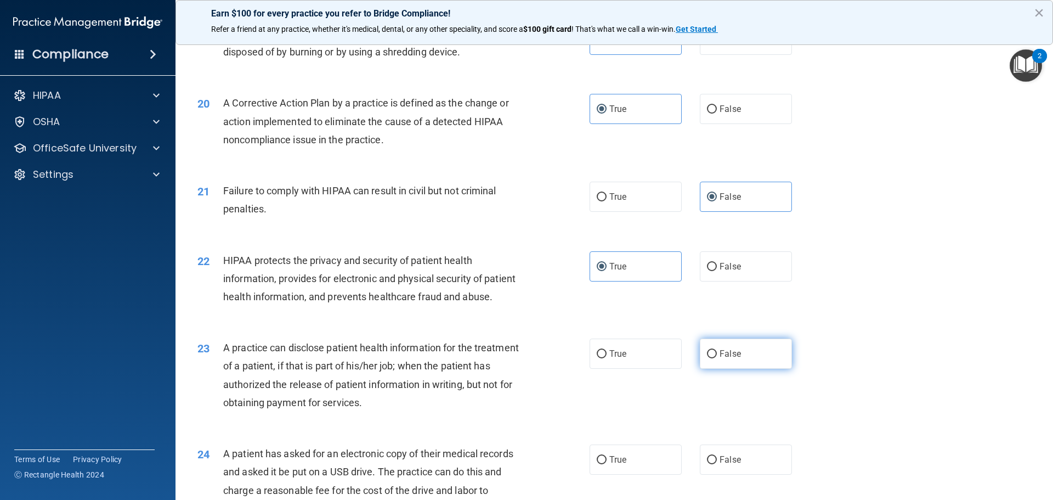
click at [707, 358] on input "False" at bounding box center [712, 354] width 10 height 8
radio input "true"
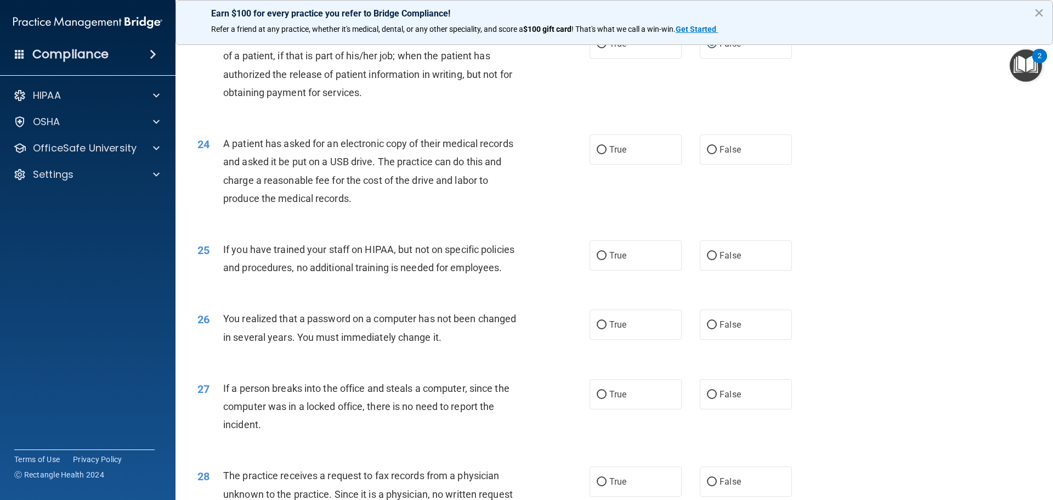
scroll to position [1810, 0]
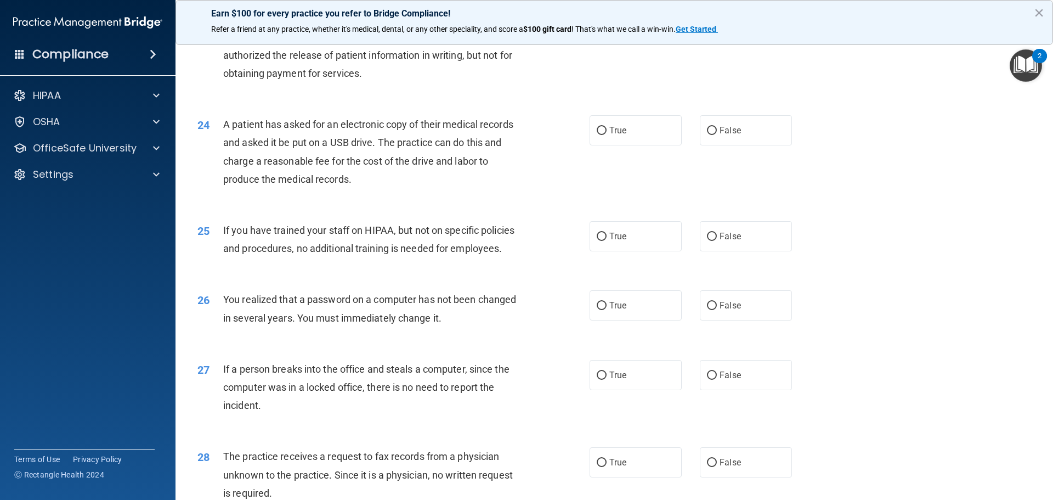
drag, startPoint x: 616, startPoint y: 161, endPoint x: 679, endPoint y: 218, distance: 84.3
click at [615, 145] on label "True" at bounding box center [636, 130] width 92 height 30
click at [757, 251] on label "False" at bounding box center [746, 236] width 92 height 30
click at [717, 241] on input "False" at bounding box center [712, 237] width 10 height 8
radio input "true"
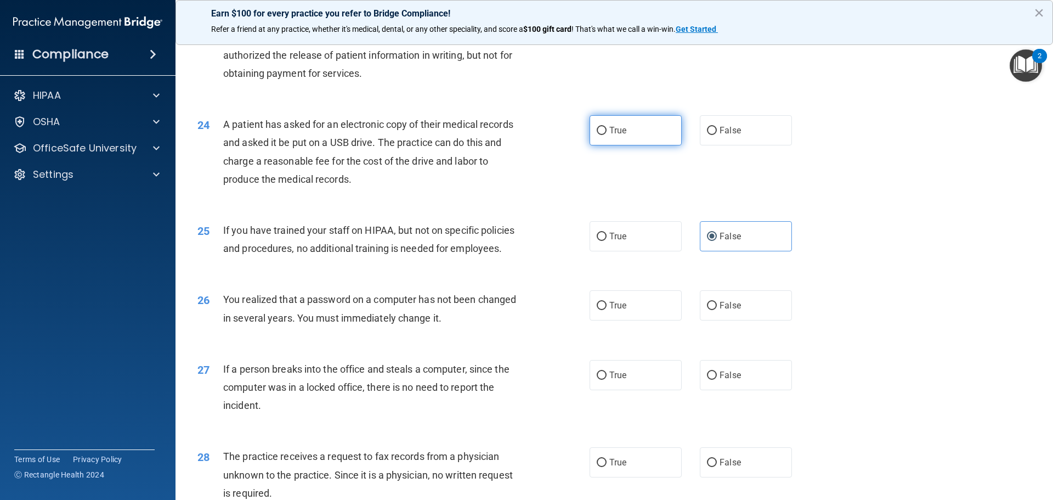
click at [603, 145] on label "True" at bounding box center [636, 130] width 92 height 30
click at [603, 135] on input "True" at bounding box center [602, 131] width 10 height 8
radio input "true"
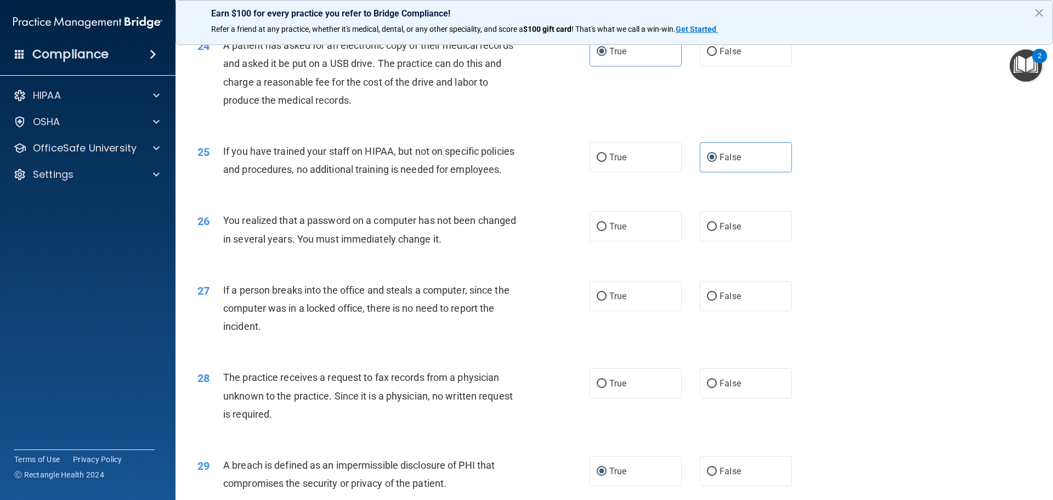
scroll to position [1975, 0]
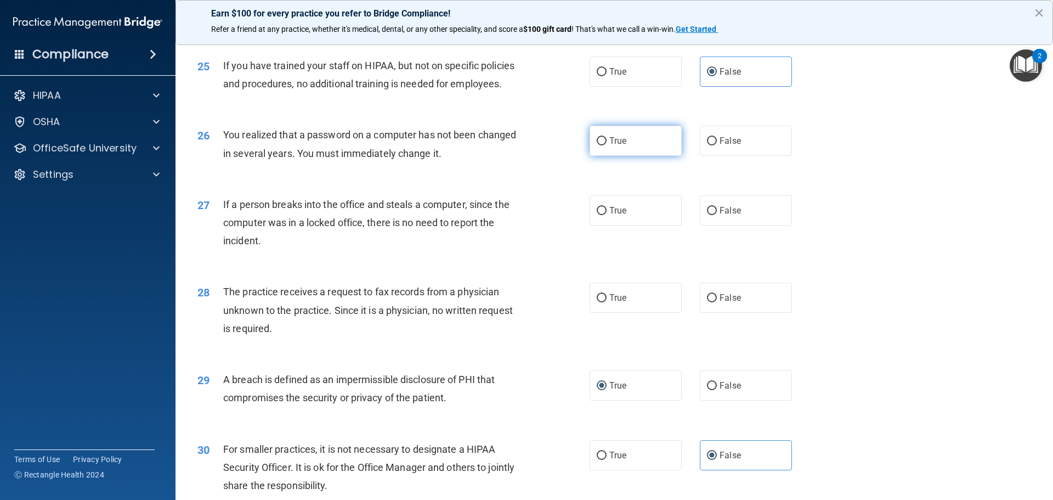
click at [609, 146] on span "True" at bounding box center [617, 140] width 17 height 10
click at [607, 145] on input "True" at bounding box center [602, 141] width 10 height 8
radio input "true"
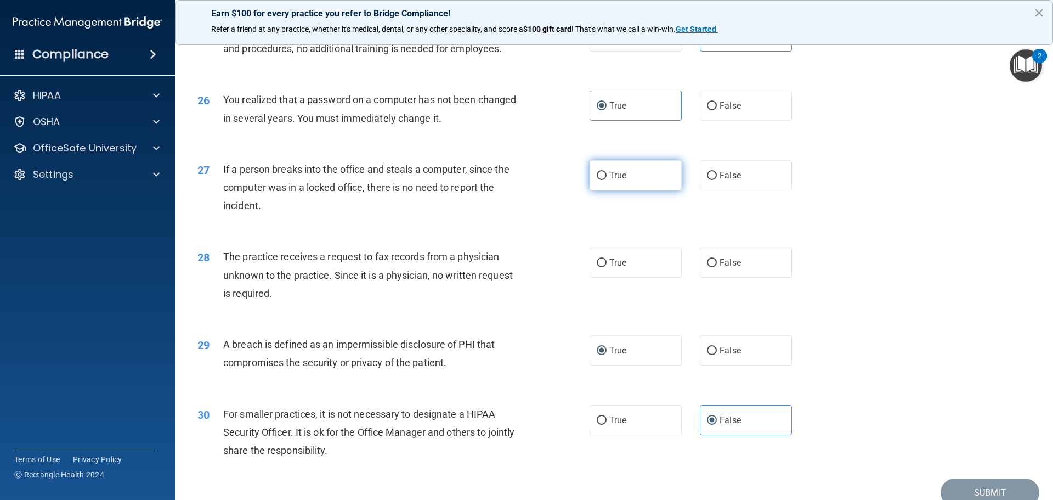
scroll to position [2030, 0]
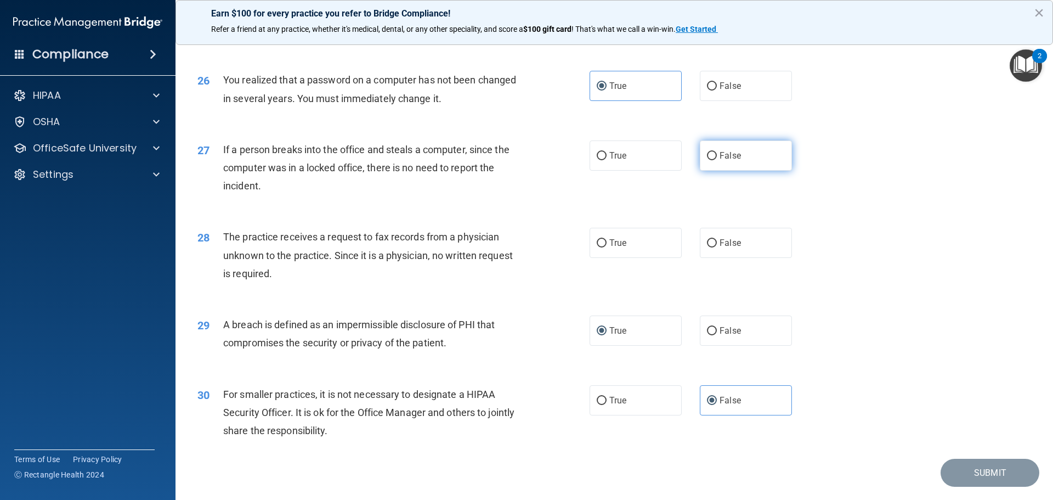
click at [733, 161] on span "False" at bounding box center [730, 155] width 21 height 10
click at [717, 160] on input "False" at bounding box center [712, 156] width 10 height 8
radio input "true"
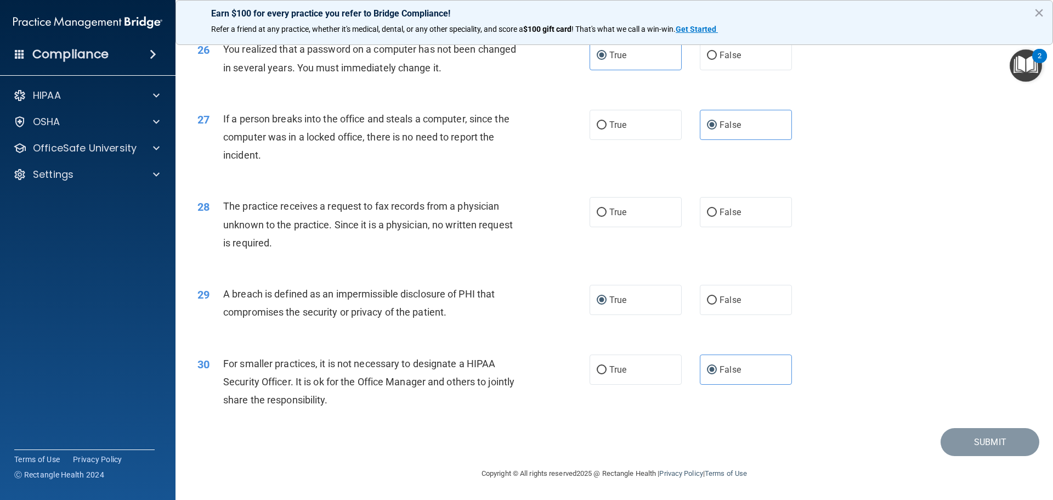
scroll to position [2096, 0]
click at [660, 217] on label "True" at bounding box center [636, 212] width 92 height 30
click at [607, 217] on input "True" at bounding box center [602, 212] width 10 height 8
radio input "true"
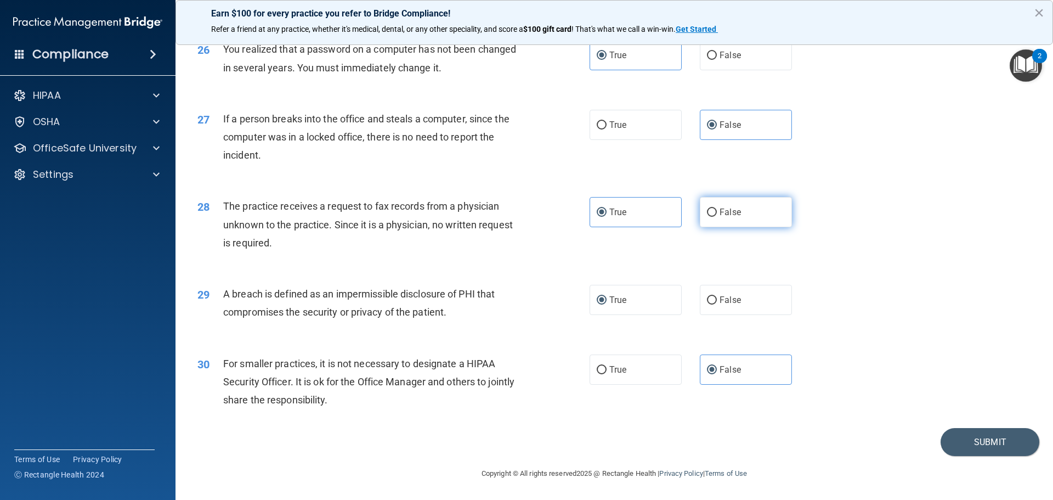
click at [700, 211] on label "False" at bounding box center [746, 212] width 92 height 30
click at [707, 211] on input "False" at bounding box center [712, 212] width 10 height 8
radio input "true"
radio input "false"
click at [965, 432] on button "Submit" at bounding box center [990, 442] width 99 height 28
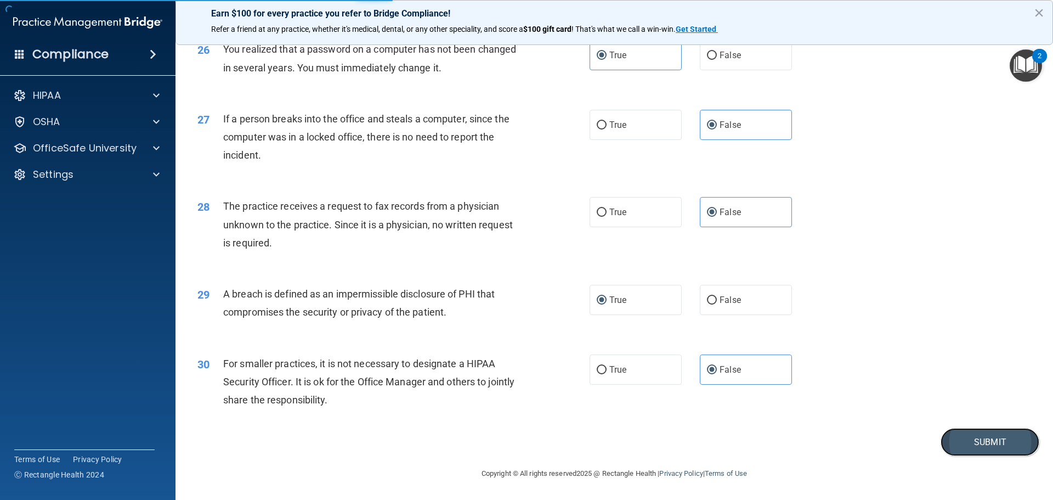
click at [967, 451] on button "Submit" at bounding box center [990, 442] width 99 height 28
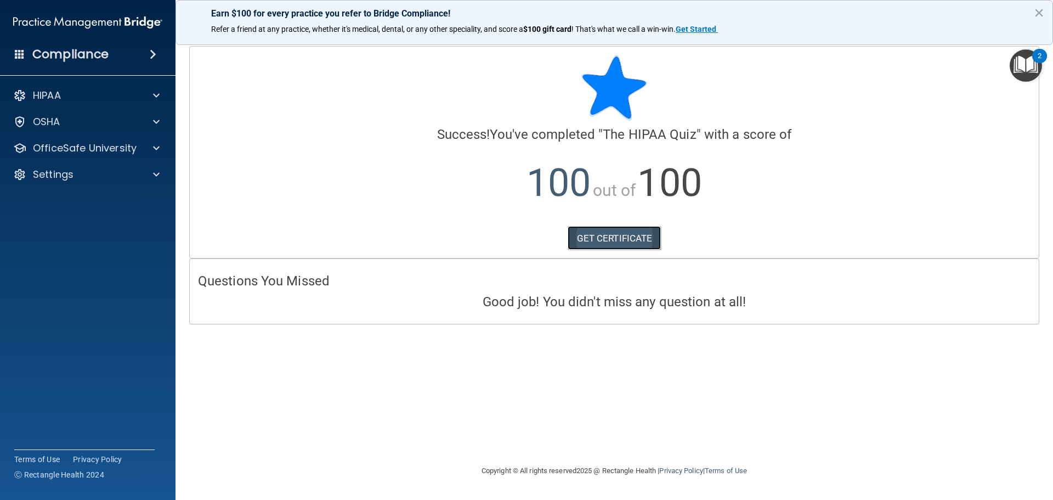
click at [587, 244] on link "GET CERTIFICATE" at bounding box center [615, 238] width 94 height 24
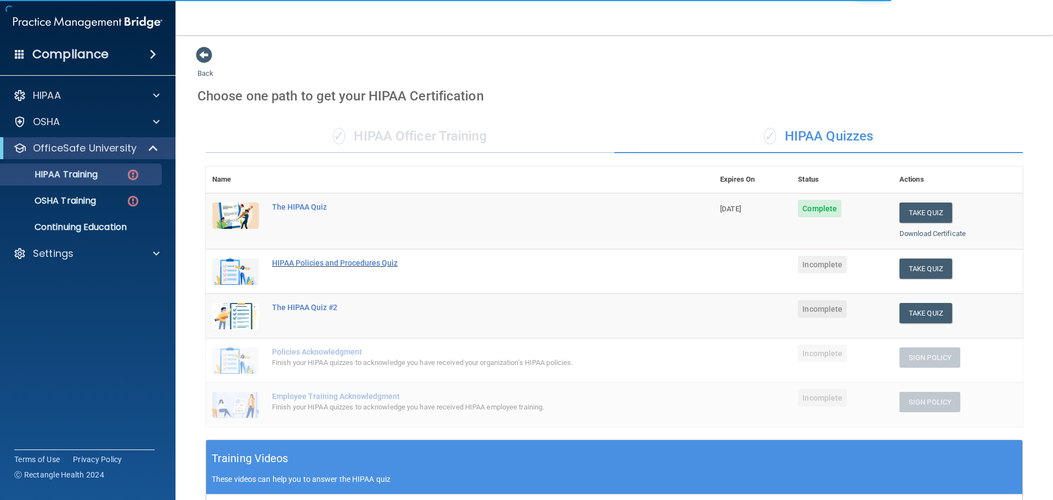
scroll to position [55, 0]
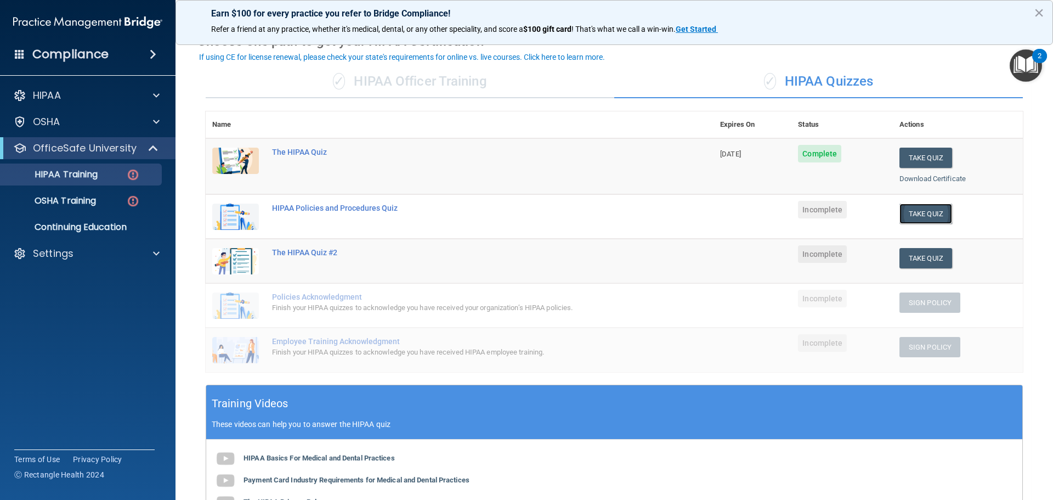
click at [904, 211] on button "Take Quiz" at bounding box center [926, 214] width 53 height 20
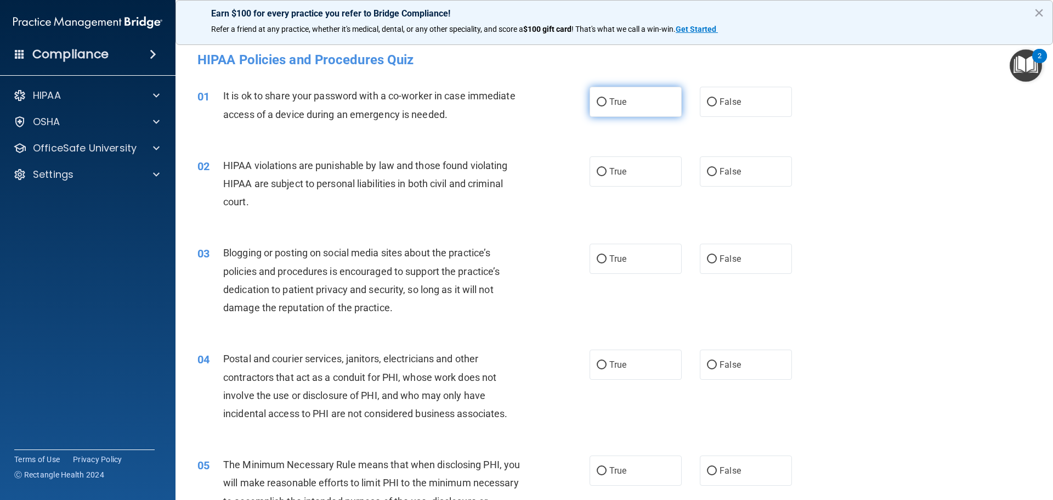
drag, startPoint x: 621, startPoint y: 98, endPoint x: 622, endPoint y: 114, distance: 15.9
click at [623, 96] on label "True" at bounding box center [636, 102] width 92 height 30
click at [607, 98] on input "True" at bounding box center [602, 102] width 10 height 8
radio input "true"
click at [618, 178] on label "True" at bounding box center [636, 171] width 92 height 30
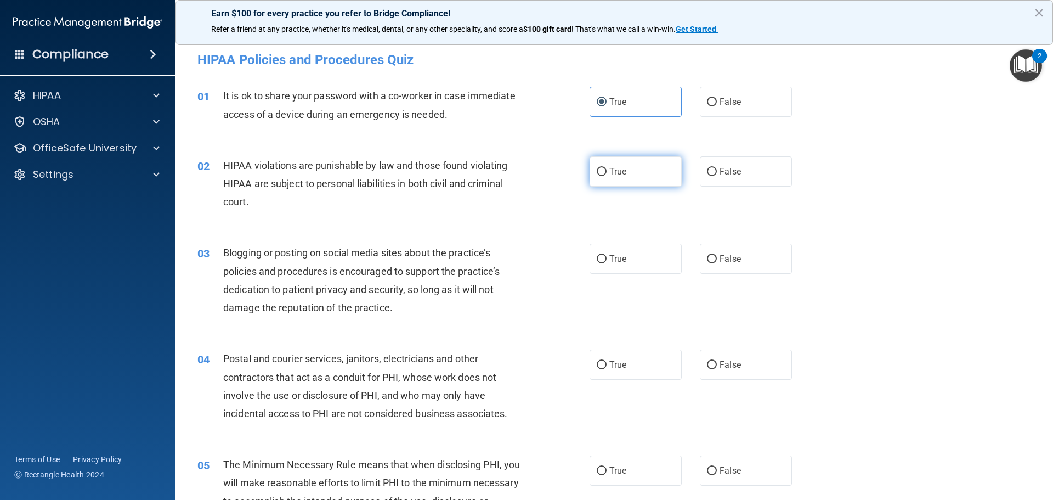
click at [607, 176] on input "True" at bounding box center [602, 172] width 10 height 8
radio input "true"
click at [722, 254] on span "False" at bounding box center [730, 258] width 21 height 10
click at [717, 255] on input "False" at bounding box center [712, 259] width 10 height 8
radio input "true"
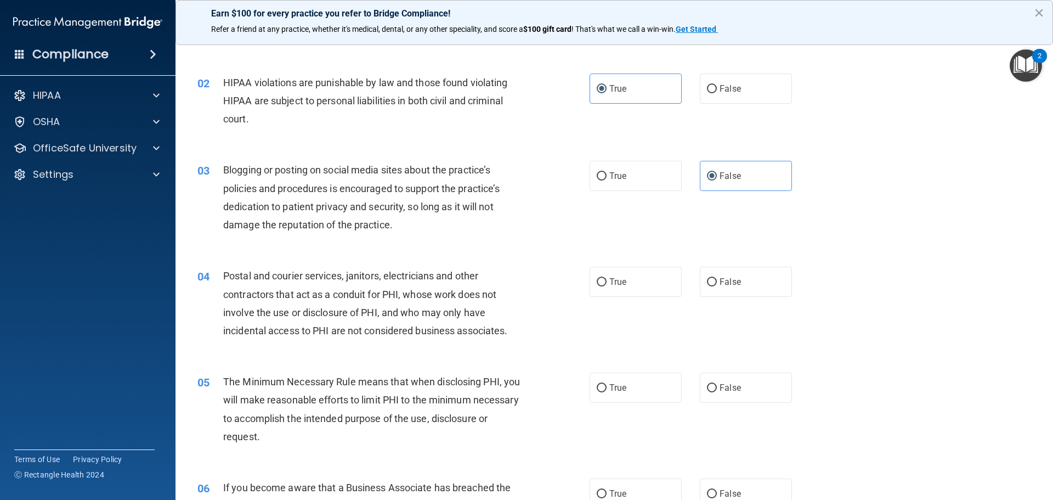
scroll to position [110, 0]
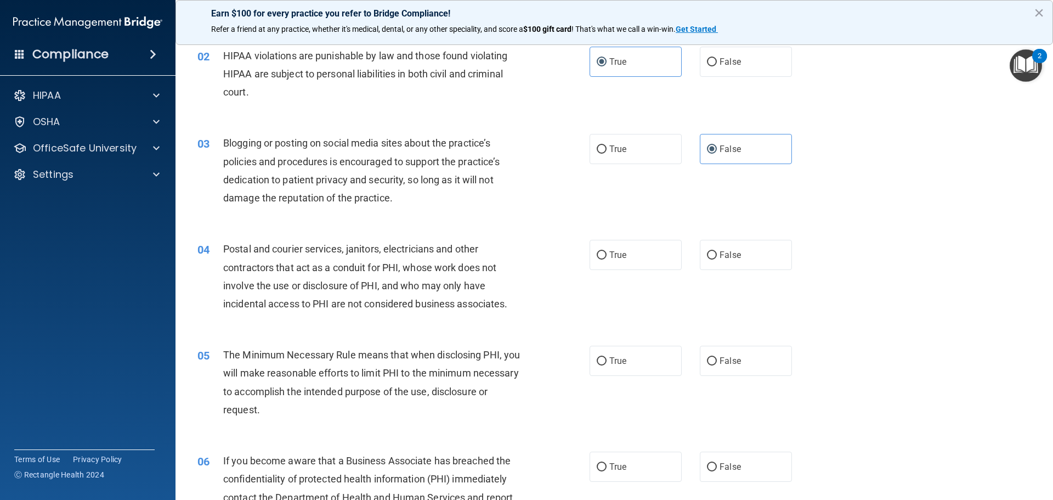
drag, startPoint x: 730, startPoint y: 256, endPoint x: 677, endPoint y: 290, distance: 62.4
click at [728, 256] on span "False" at bounding box center [730, 255] width 21 height 10
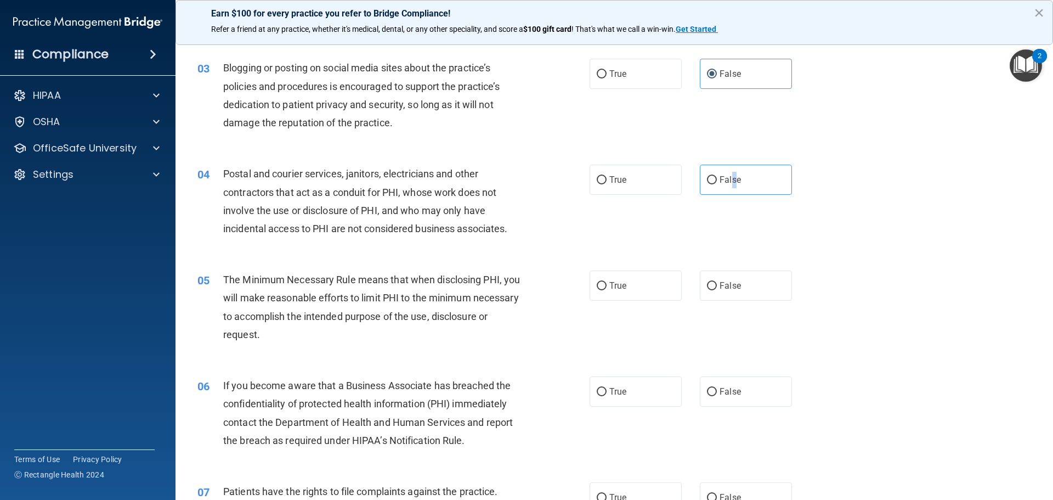
scroll to position [274, 0]
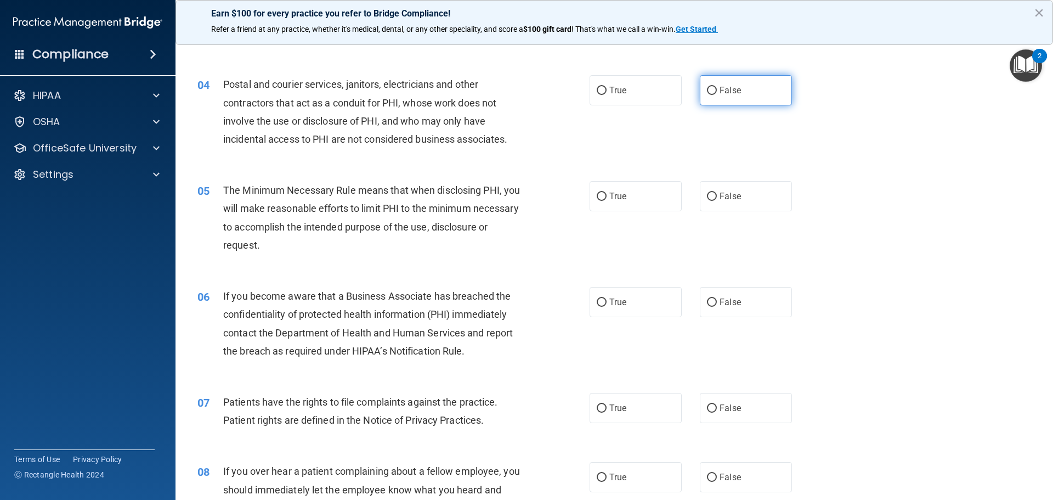
click at [703, 84] on label "False" at bounding box center [746, 90] width 92 height 30
click at [707, 87] on input "False" at bounding box center [712, 91] width 10 height 8
radio input "true"
click at [720, 197] on span "False" at bounding box center [730, 196] width 21 height 10
click at [716, 197] on input "False" at bounding box center [712, 197] width 10 height 8
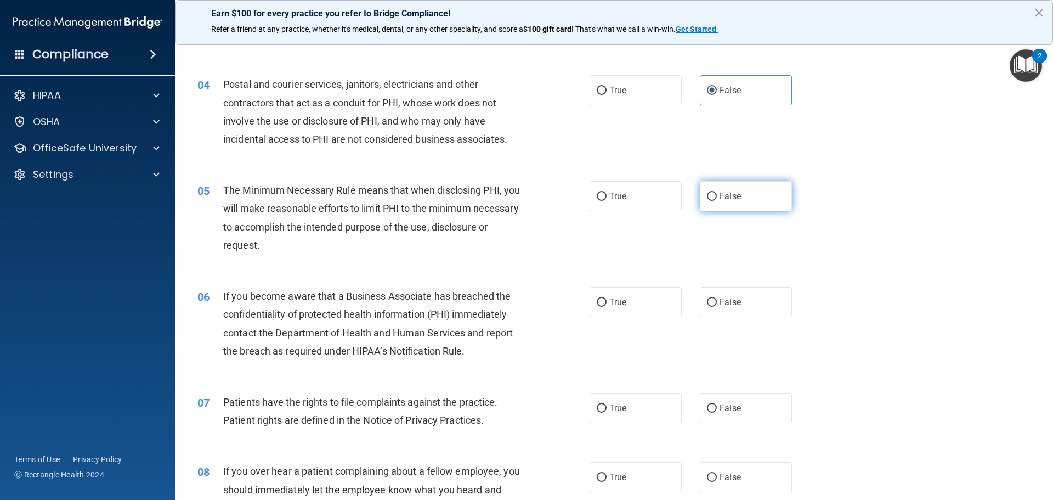
radio input "true"
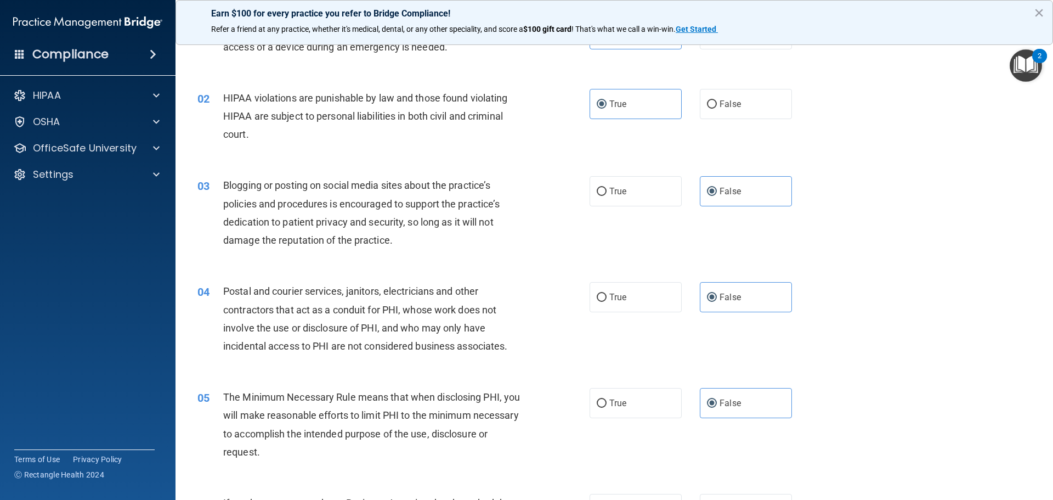
scroll to position [0, 0]
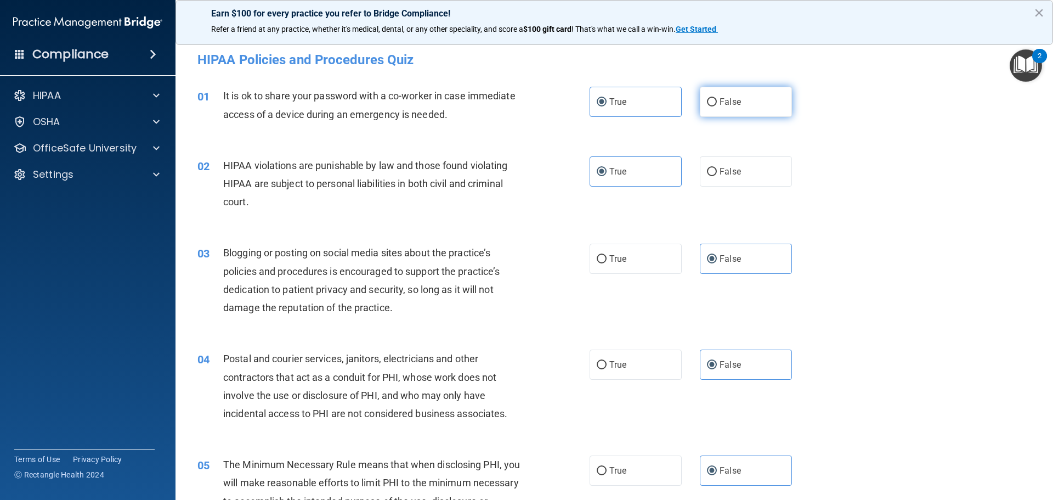
click at [706, 93] on label "False" at bounding box center [746, 102] width 92 height 30
click at [707, 98] on input "False" at bounding box center [712, 102] width 10 height 8
radio input "true"
radio input "false"
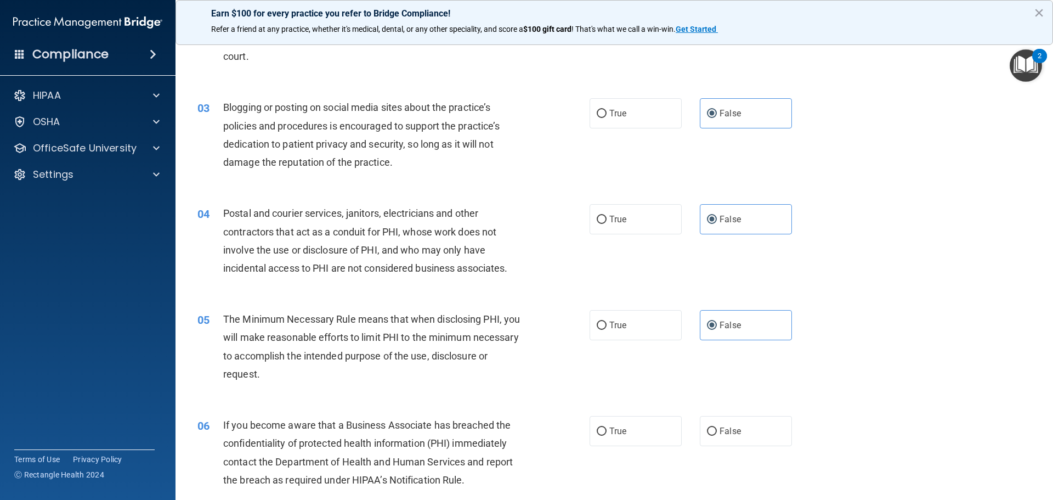
scroll to position [165, 0]
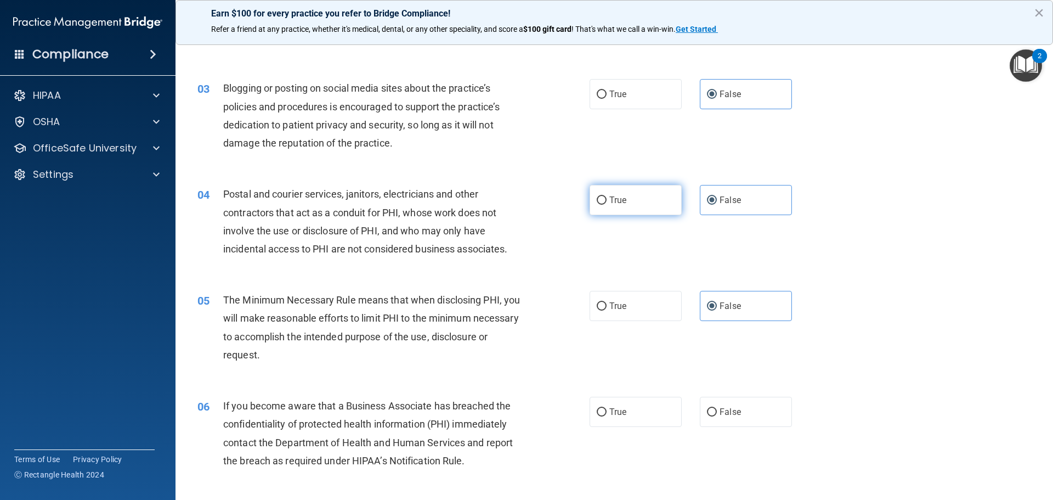
click at [648, 213] on label "True" at bounding box center [636, 200] width 92 height 30
click at [607, 205] on input "True" at bounding box center [602, 200] width 10 height 8
radio input "true"
radio input "false"
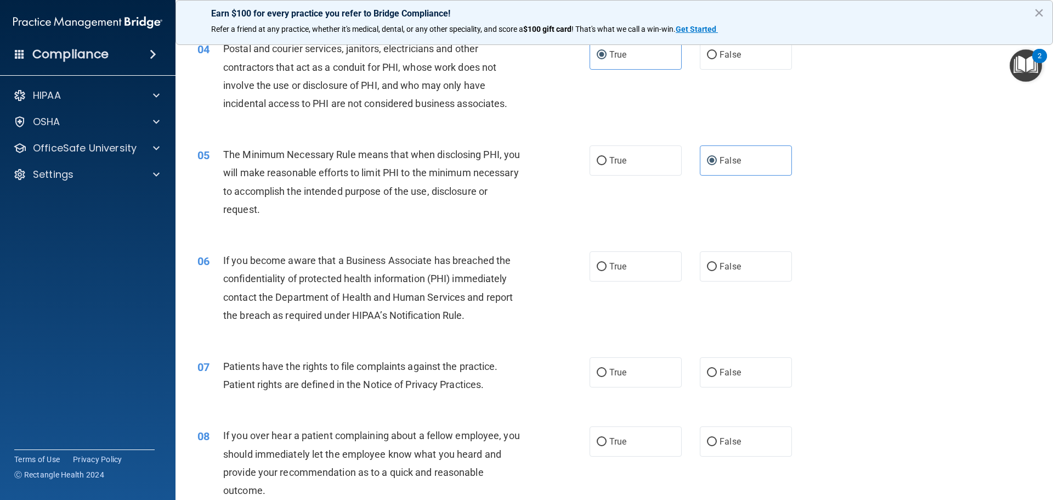
scroll to position [329, 0]
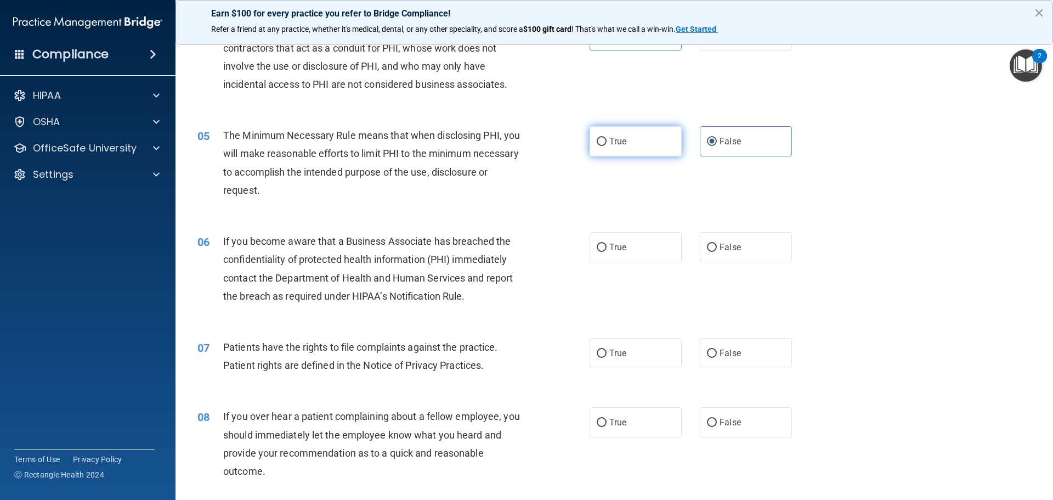
click at [599, 150] on label "True" at bounding box center [636, 141] width 92 height 30
click at [599, 146] on input "True" at bounding box center [602, 142] width 10 height 8
radio input "true"
radio input "false"
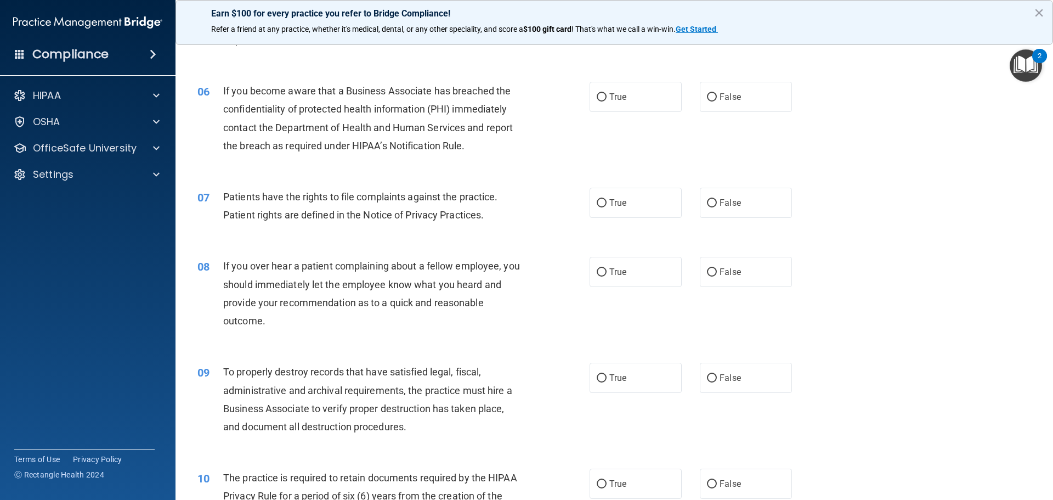
scroll to position [494, 0]
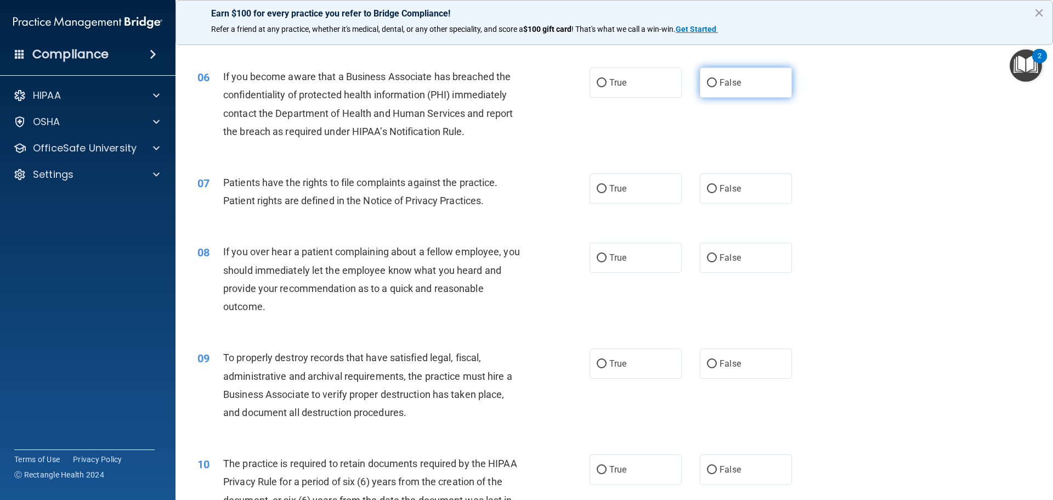
click at [747, 88] on label "False" at bounding box center [746, 82] width 92 height 30
click at [717, 87] on input "False" at bounding box center [712, 83] width 10 height 8
radio input "true"
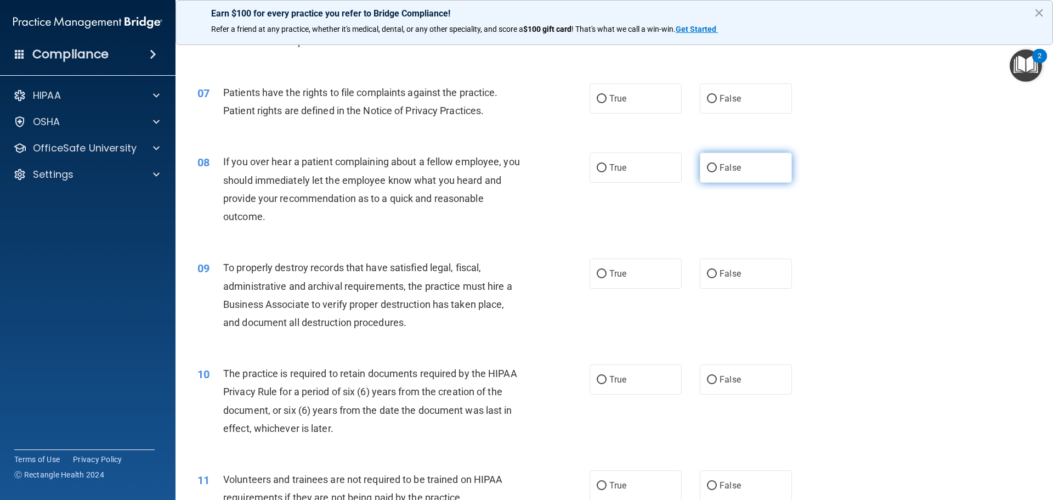
scroll to position [603, 0]
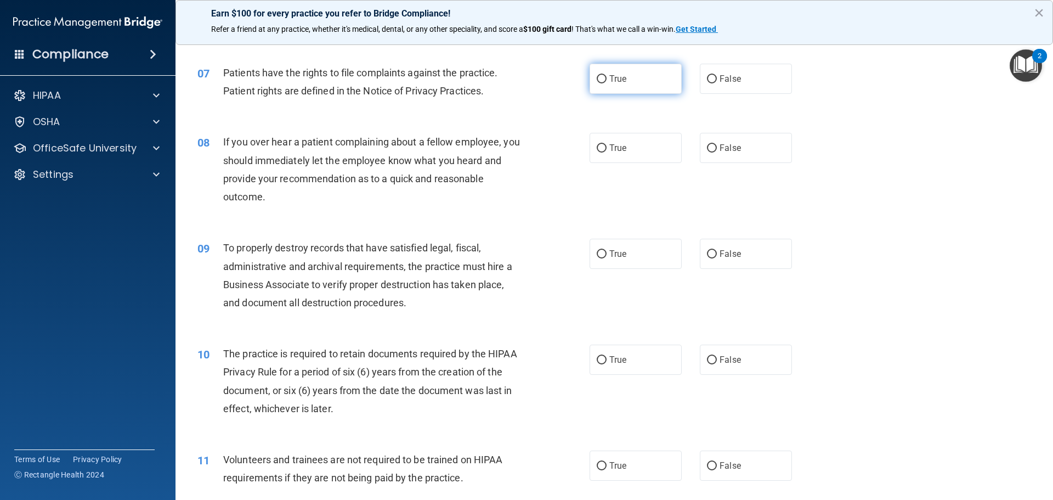
click at [637, 91] on label "True" at bounding box center [636, 79] width 92 height 30
click at [607, 83] on input "True" at bounding box center [602, 79] width 10 height 8
radio input "true"
click at [725, 138] on label "False" at bounding box center [746, 148] width 92 height 30
click at [717, 144] on input "False" at bounding box center [712, 148] width 10 height 8
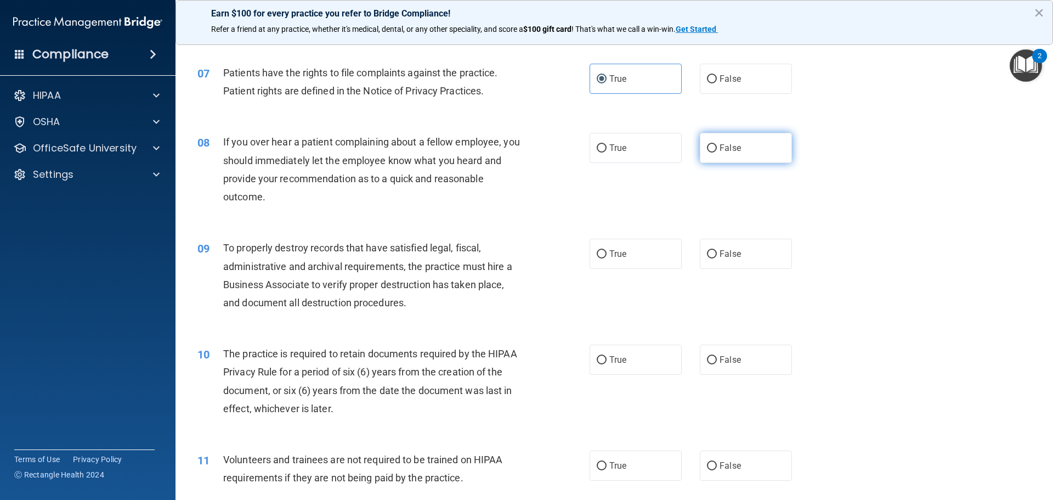
radio input "true"
click at [735, 240] on label "False" at bounding box center [746, 254] width 92 height 30
click at [717, 250] on input "False" at bounding box center [712, 254] width 10 height 8
radio input "true"
click at [648, 351] on label "True" at bounding box center [636, 359] width 92 height 30
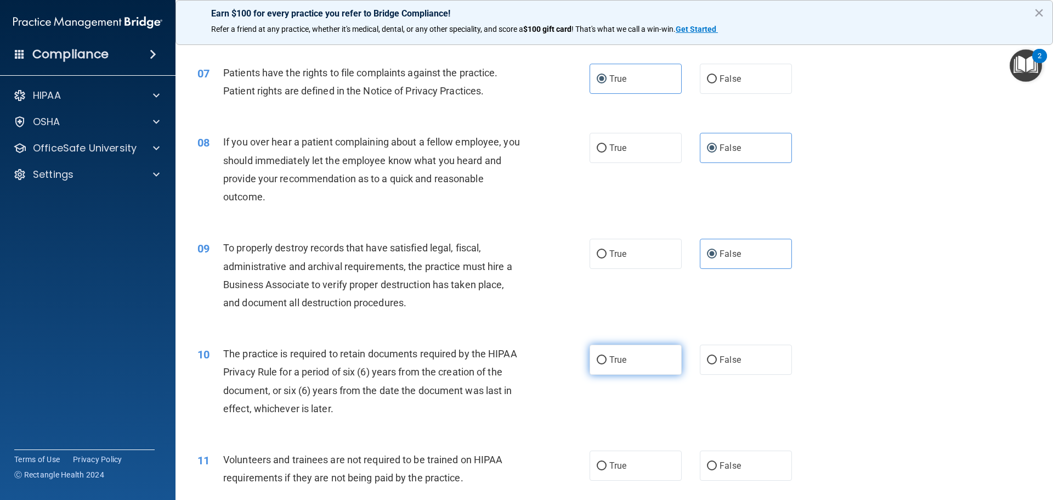
click at [607, 356] on input "True" at bounding box center [602, 360] width 10 height 8
radio input "true"
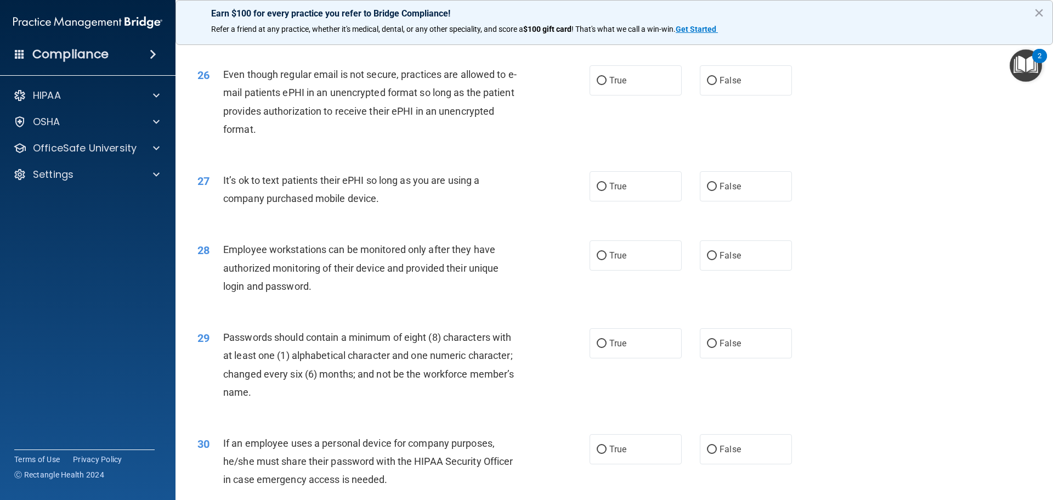
scroll to position [2254, 0]
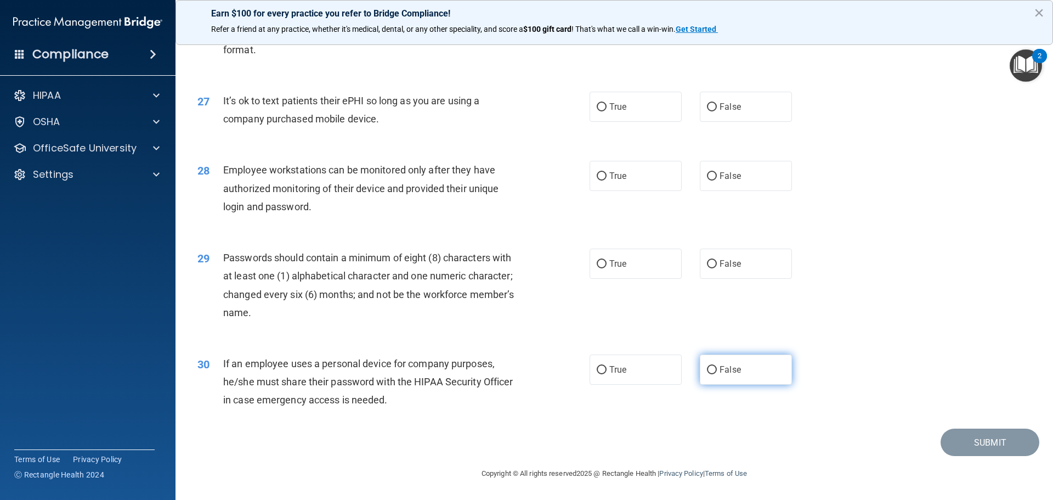
click at [717, 380] on label "False" at bounding box center [746, 369] width 92 height 30
click at [717, 374] on input "False" at bounding box center [712, 370] width 10 height 8
radio input "true"
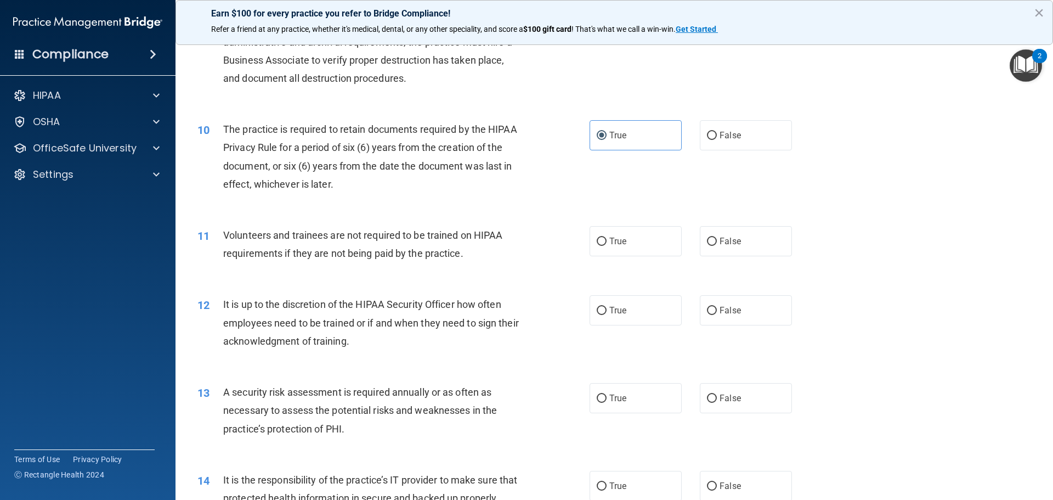
scroll to position [883, 0]
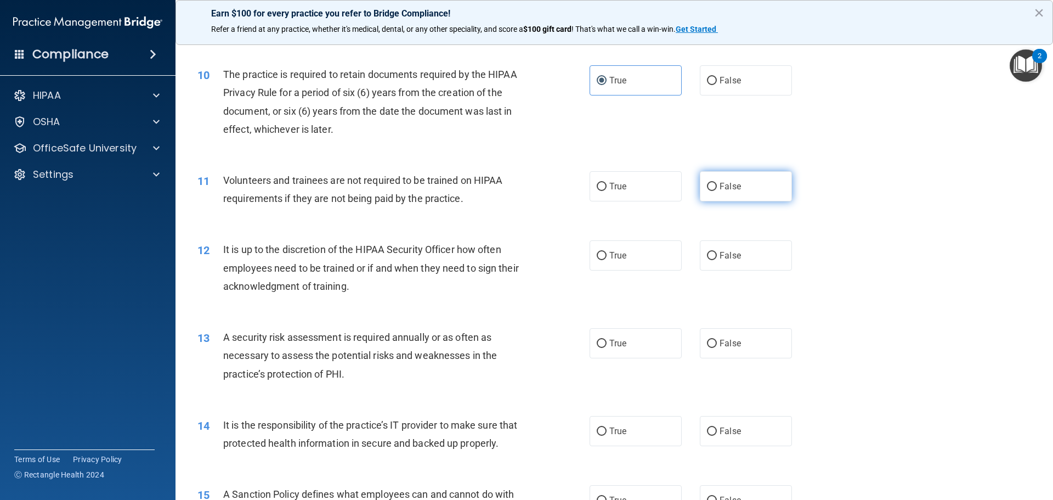
click at [771, 197] on label "False" at bounding box center [746, 186] width 92 height 30
click at [717, 191] on input "False" at bounding box center [712, 187] width 10 height 8
radio input "true"
click at [741, 246] on label "False" at bounding box center [746, 255] width 92 height 30
click at [717, 252] on input "False" at bounding box center [712, 256] width 10 height 8
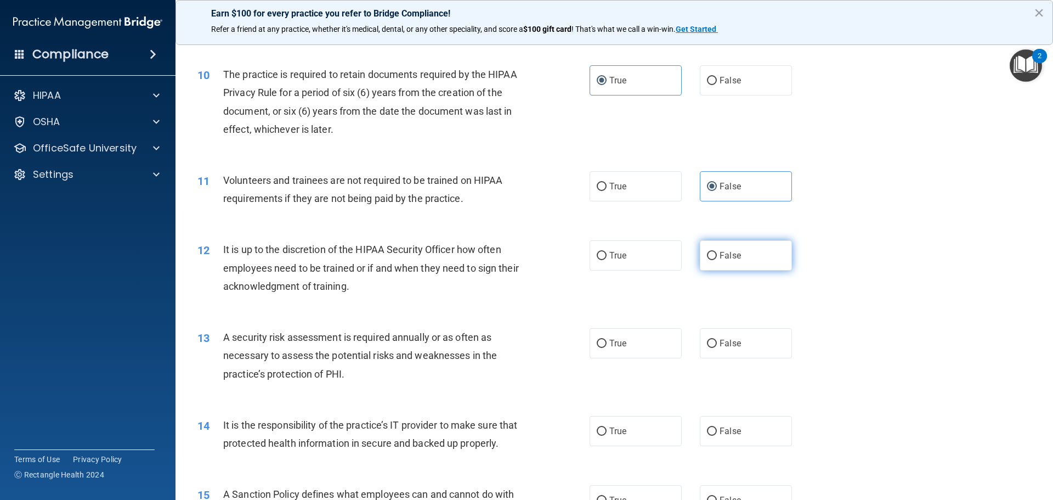
radio input "true"
click at [647, 348] on label "True" at bounding box center [636, 343] width 92 height 30
click at [607, 348] on input "True" at bounding box center [602, 344] width 10 height 8
radio input "true"
click at [704, 438] on label "False" at bounding box center [746, 431] width 92 height 30
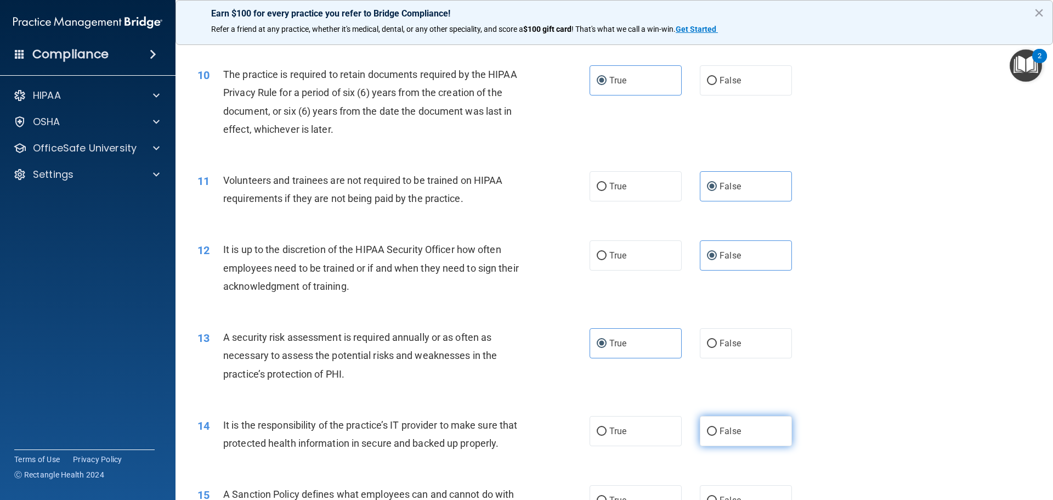
click at [707, 436] on input "False" at bounding box center [712, 431] width 10 height 8
radio input "true"
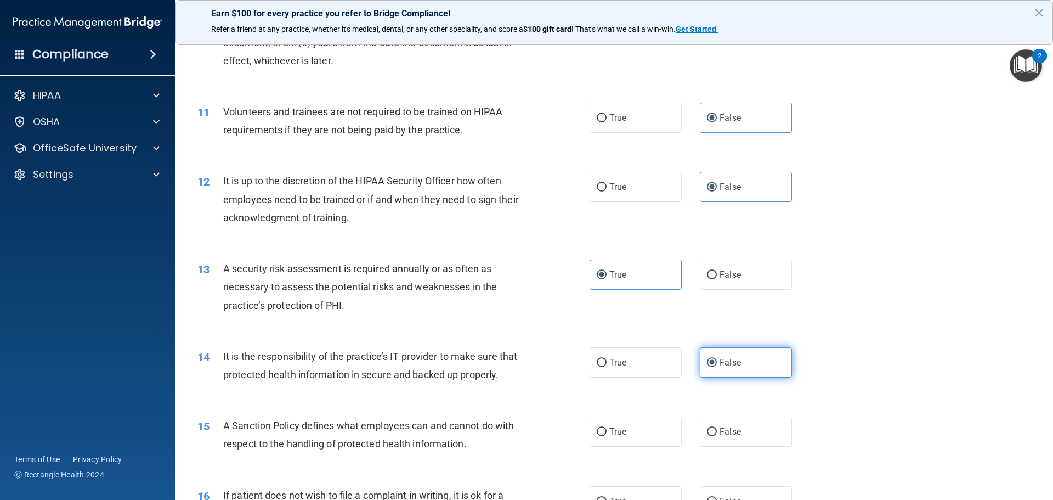
scroll to position [1047, 0]
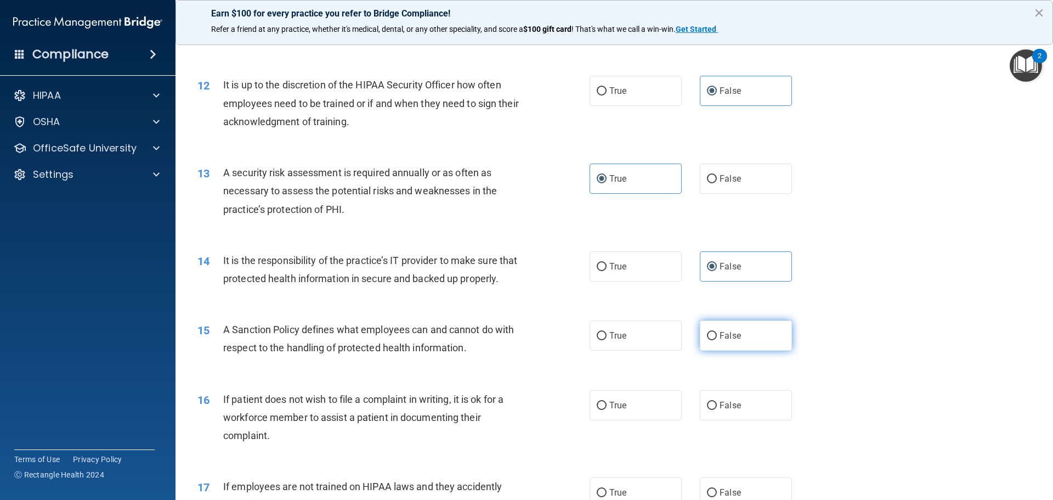
click at [734, 351] on label "False" at bounding box center [746, 335] width 92 height 30
click at [717, 340] on input "False" at bounding box center [712, 336] width 10 height 8
radio input "true"
click at [651, 420] on label "True" at bounding box center [636, 405] width 92 height 30
click at [607, 410] on input "True" at bounding box center [602, 406] width 10 height 8
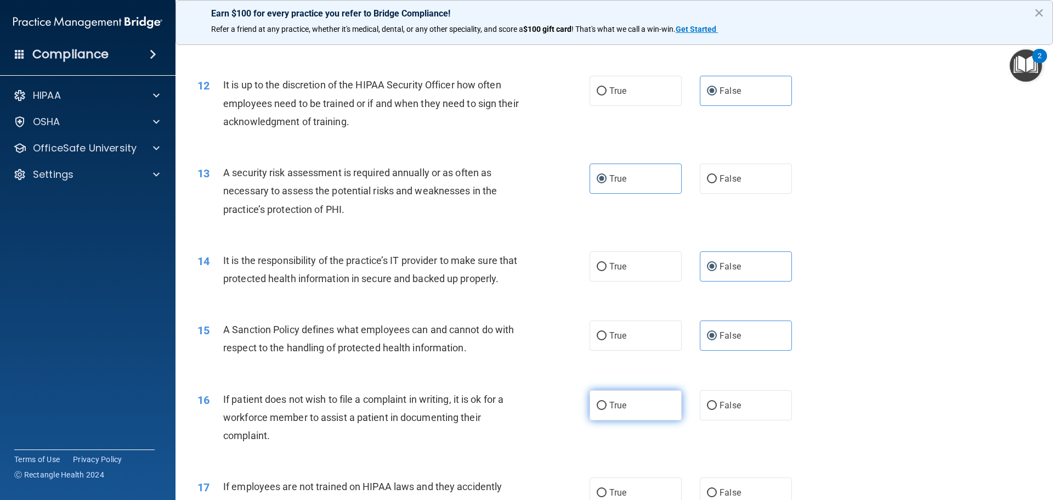
radio input "true"
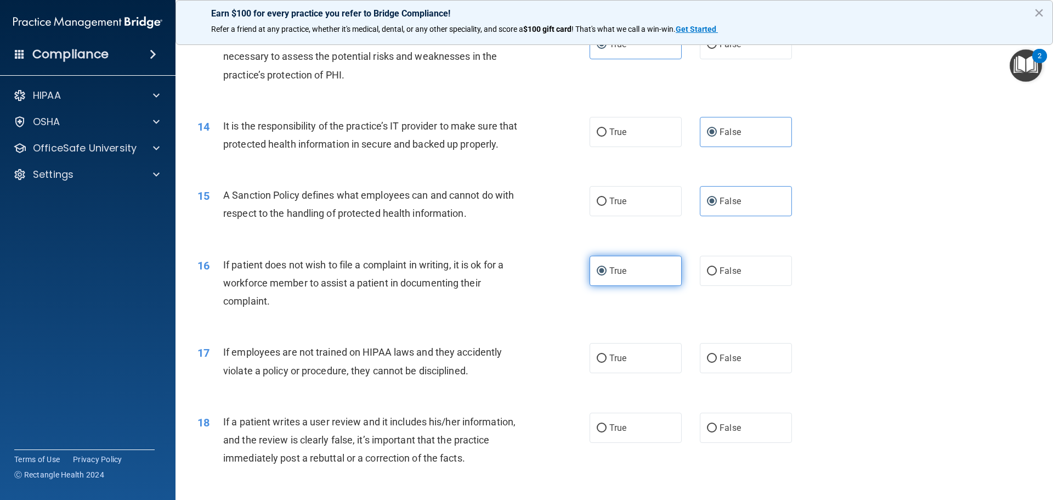
scroll to position [1212, 0]
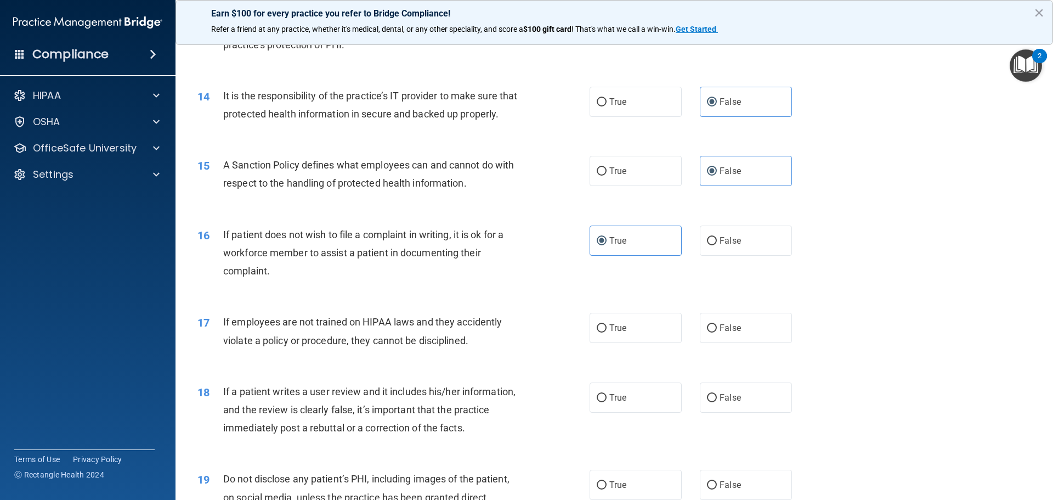
drag, startPoint x: 704, startPoint y: 351, endPoint x: 637, endPoint y: 392, distance: 78.6
click at [702, 343] on label "False" at bounding box center [746, 328] width 92 height 30
click at [707, 332] on input "False" at bounding box center [712, 328] width 10 height 8
radio input "true"
click at [720, 408] on label "False" at bounding box center [746, 397] width 92 height 30
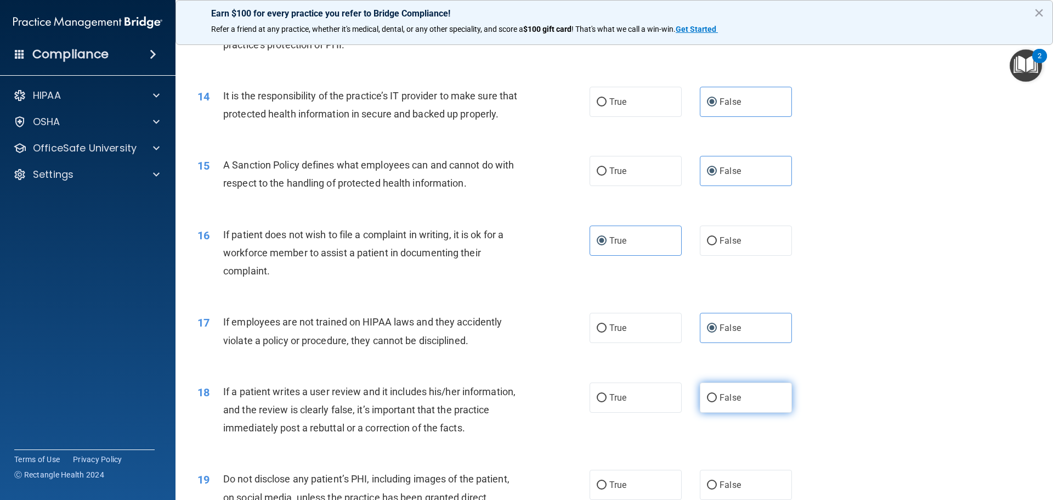
click at [717, 402] on input "False" at bounding box center [712, 398] width 10 height 8
radio input "true"
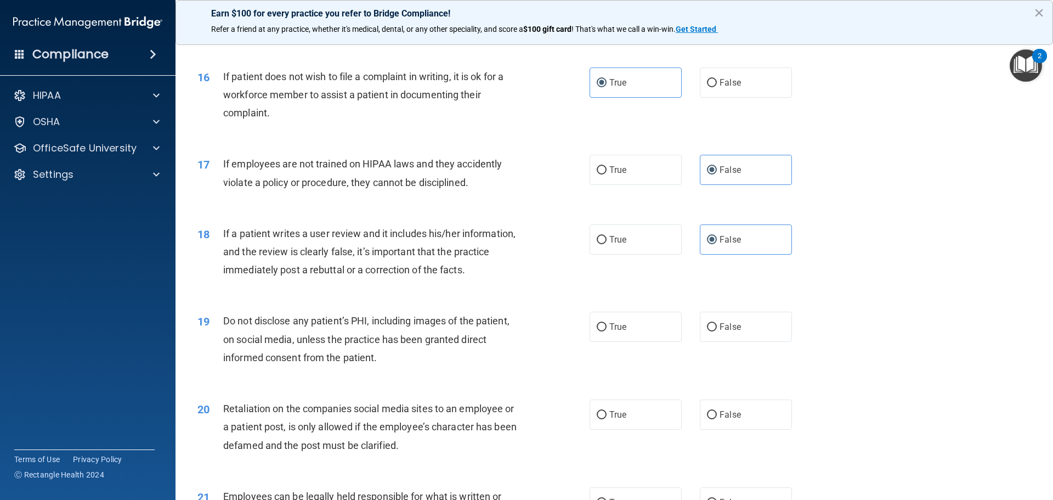
scroll to position [1376, 0]
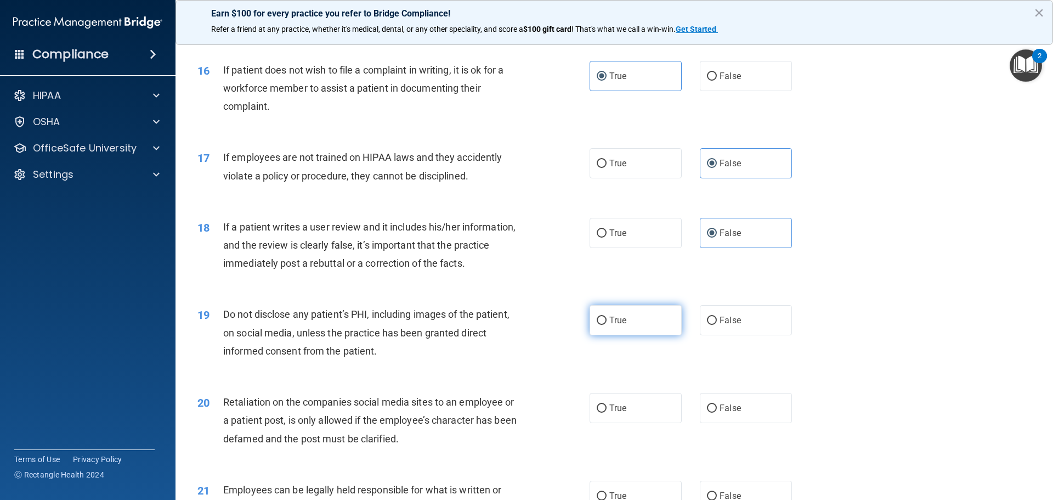
click at [637, 335] on label "True" at bounding box center [636, 320] width 92 height 30
click at [607, 325] on input "True" at bounding box center [602, 320] width 10 height 8
radio input "true"
click at [705, 416] on label "False" at bounding box center [746, 408] width 92 height 30
click at [707, 412] on input "False" at bounding box center [712, 408] width 10 height 8
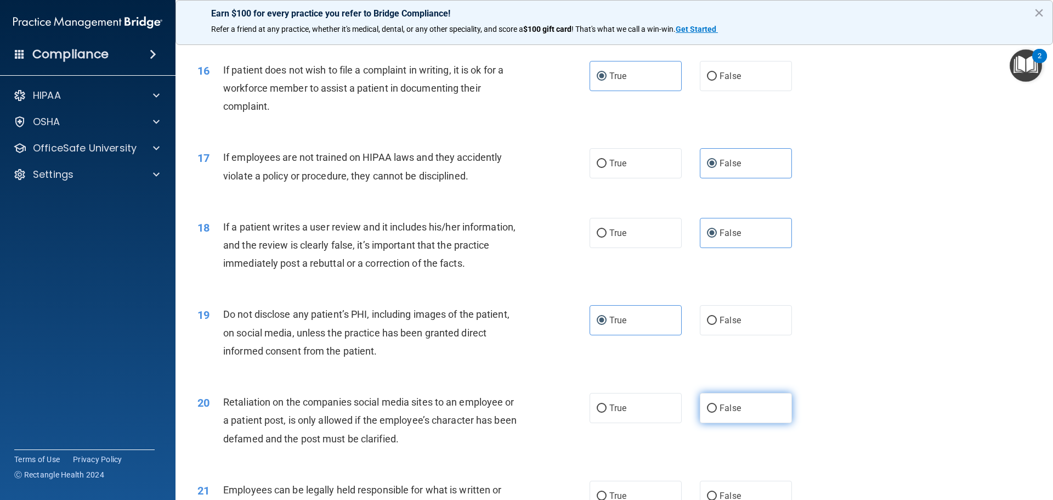
radio input "true"
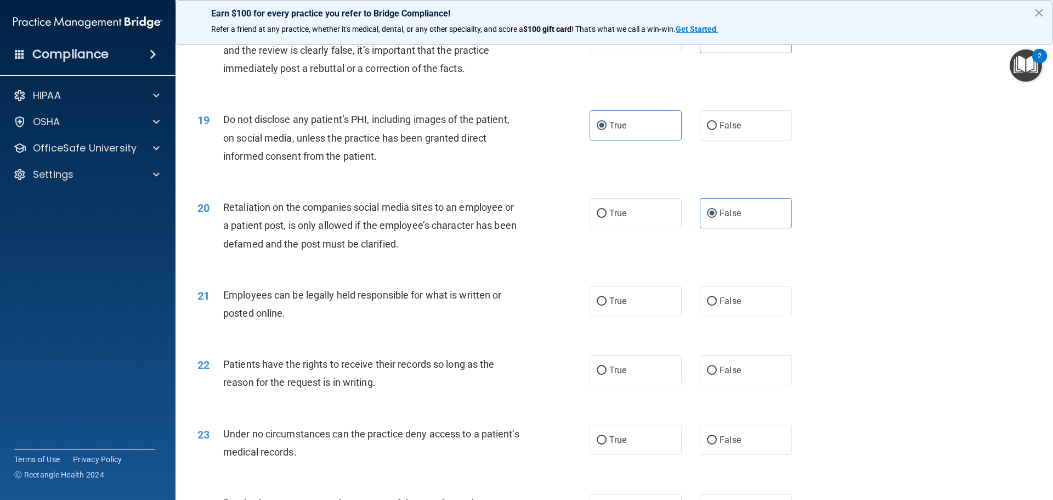
scroll to position [1596, 0]
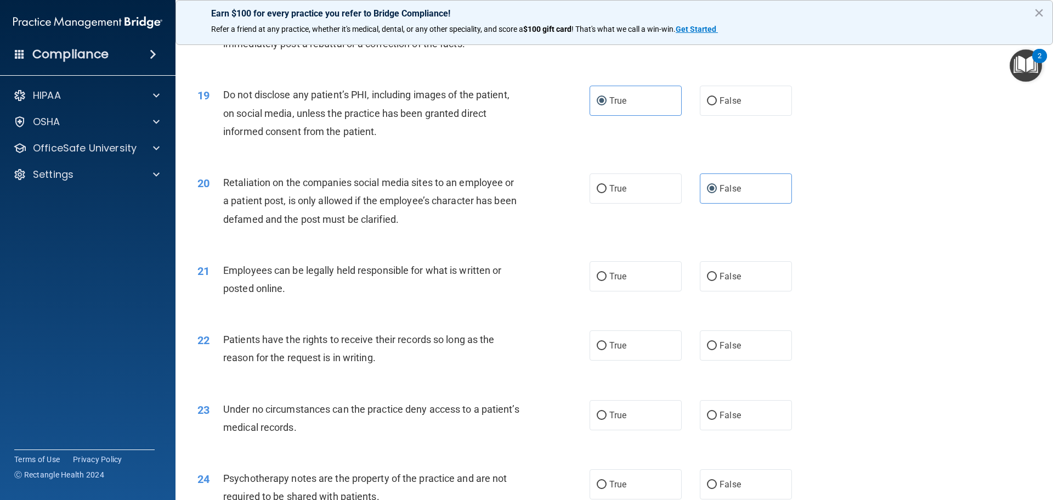
click at [651, 312] on div "21 Employees can be legally held responsible for what is written or posted onli…" at bounding box center [614, 281] width 850 height 69
click at [652, 291] on label "True" at bounding box center [636, 276] width 92 height 30
click at [607, 281] on input "True" at bounding box center [602, 277] width 10 height 8
radio input "true"
click at [700, 358] on label "False" at bounding box center [746, 345] width 92 height 30
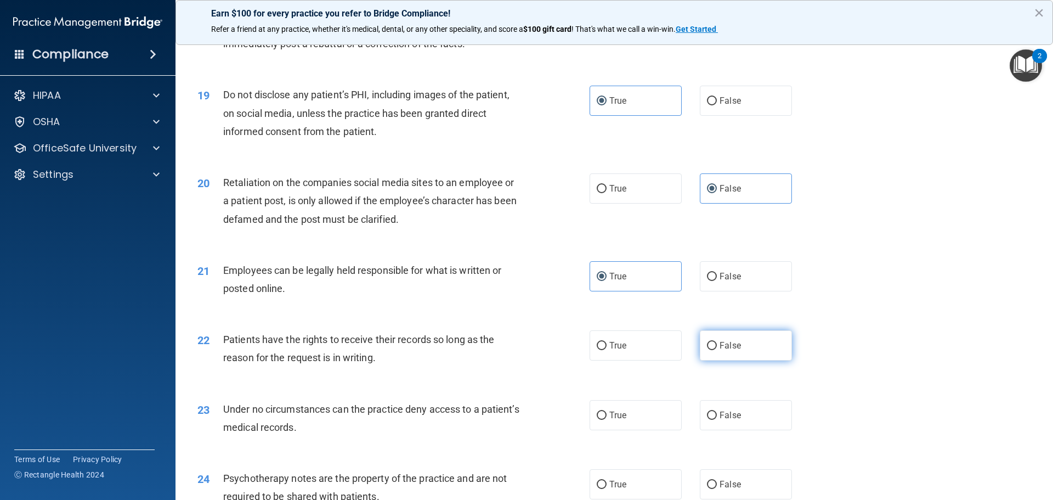
click at [707, 350] on input "False" at bounding box center [712, 346] width 10 height 8
radio input "true"
click at [725, 422] on label "False" at bounding box center [746, 415] width 92 height 30
click at [717, 420] on input "False" at bounding box center [712, 415] width 10 height 8
radio input "true"
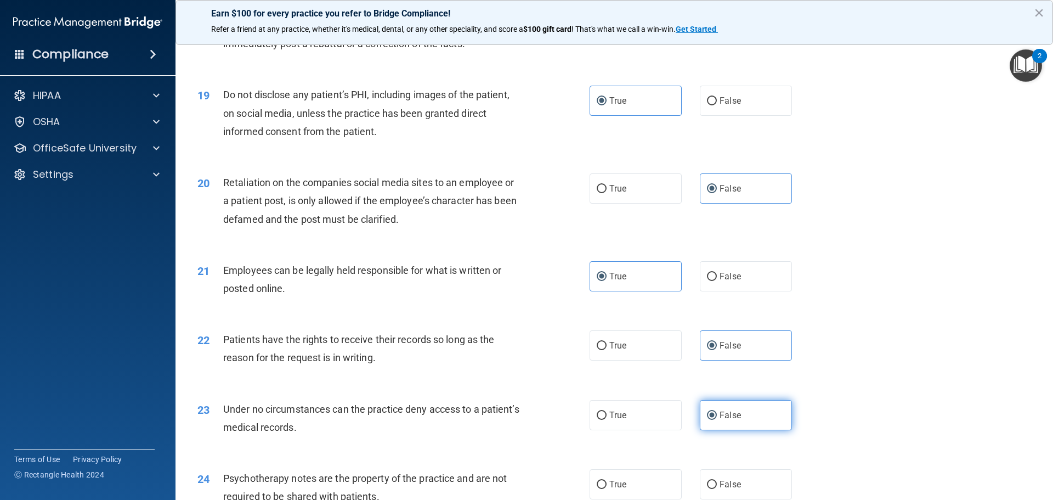
scroll to position [1760, 0]
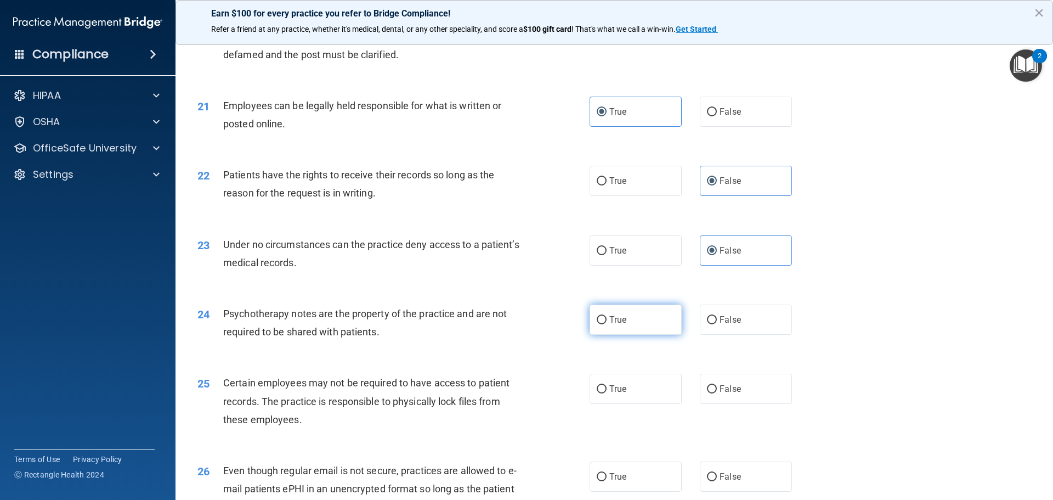
click at [637, 335] on label "True" at bounding box center [636, 319] width 92 height 30
click at [607, 324] on input "True" at bounding box center [602, 320] width 10 height 8
radio input "true"
click at [632, 404] on label "True" at bounding box center [636, 389] width 92 height 30
click at [607, 393] on input "True" at bounding box center [602, 389] width 10 height 8
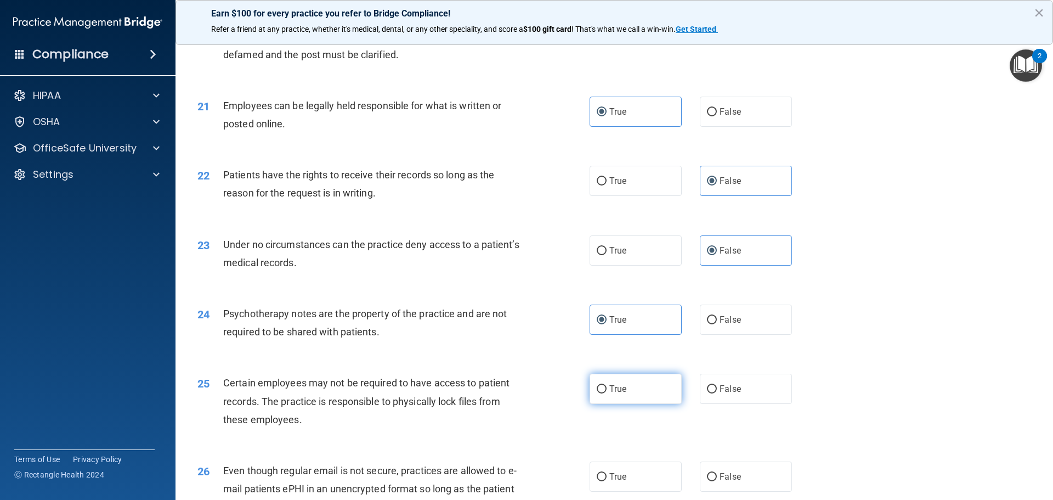
radio input "true"
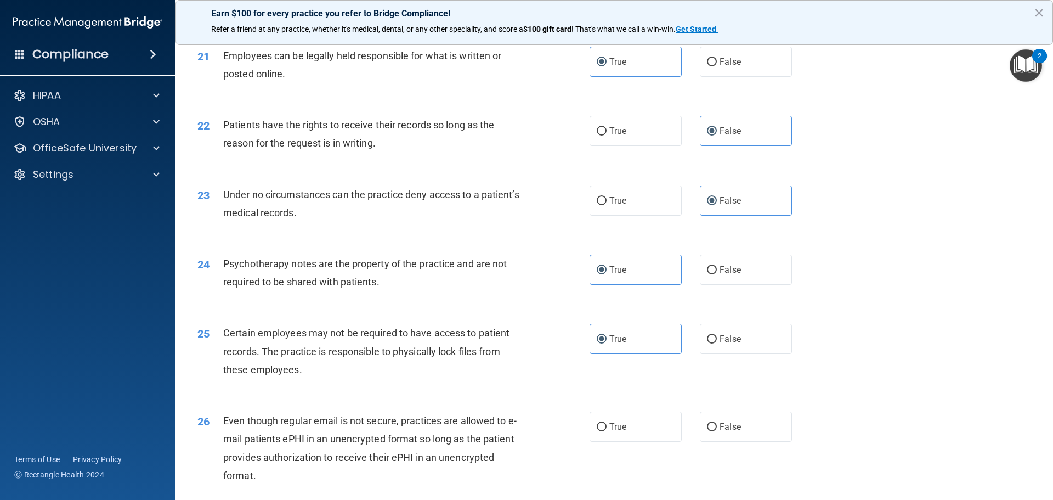
scroll to position [1925, 0]
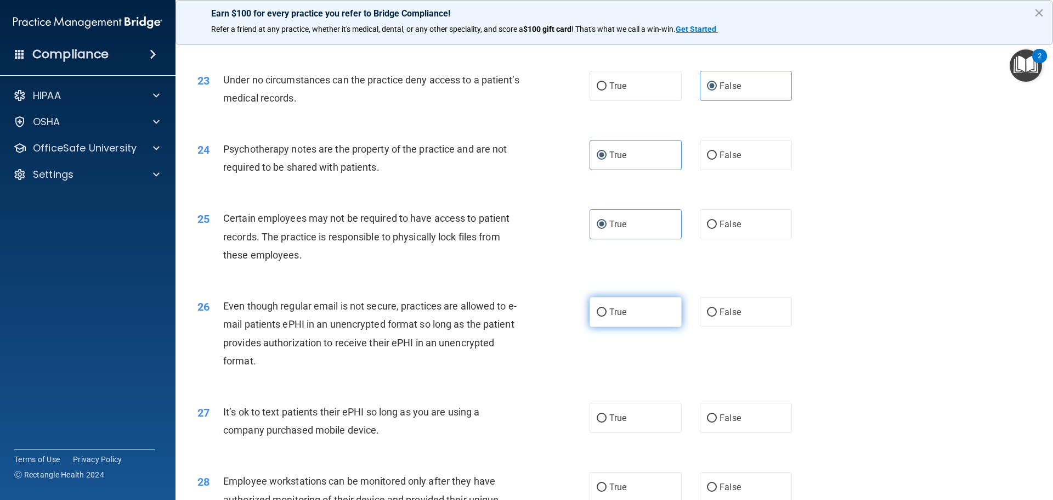
click at [644, 327] on label "True" at bounding box center [636, 312] width 92 height 30
click at [607, 316] on input "True" at bounding box center [602, 312] width 10 height 8
radio input "true"
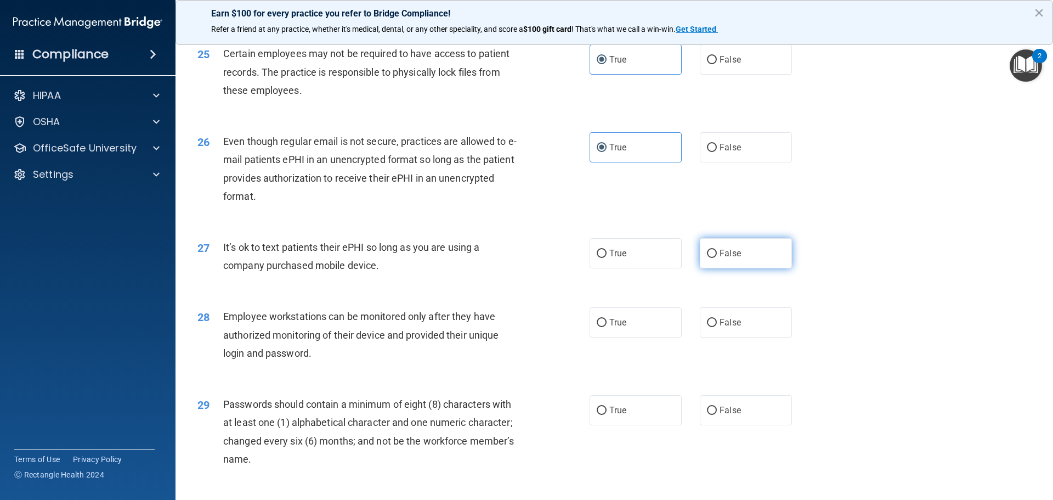
click at [731, 268] on label "False" at bounding box center [746, 253] width 92 height 30
click at [717, 258] on input "False" at bounding box center [712, 254] width 10 height 8
radio input "true"
click at [737, 337] on label "False" at bounding box center [746, 322] width 92 height 30
click at [717, 327] on input "False" at bounding box center [712, 323] width 10 height 8
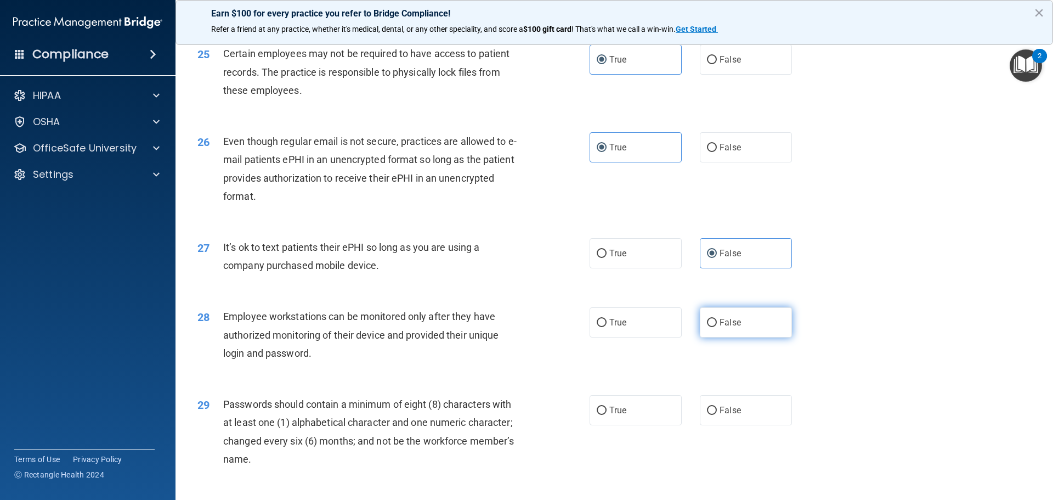
radio input "true"
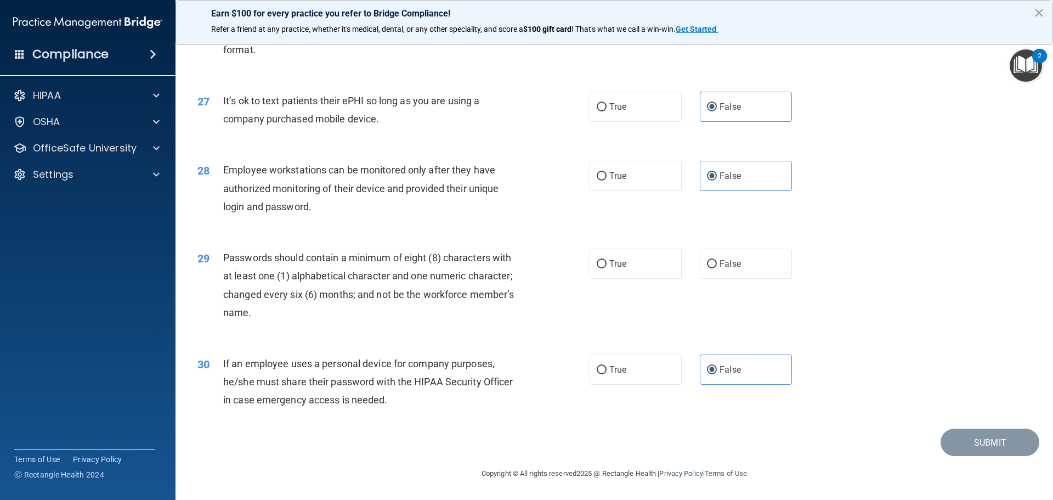
scroll to position [2254, 0]
click at [635, 270] on label "True" at bounding box center [636, 263] width 92 height 30
click at [607, 268] on input "True" at bounding box center [602, 264] width 10 height 8
radio input "true"
click at [966, 433] on button "Submit" at bounding box center [990, 442] width 99 height 28
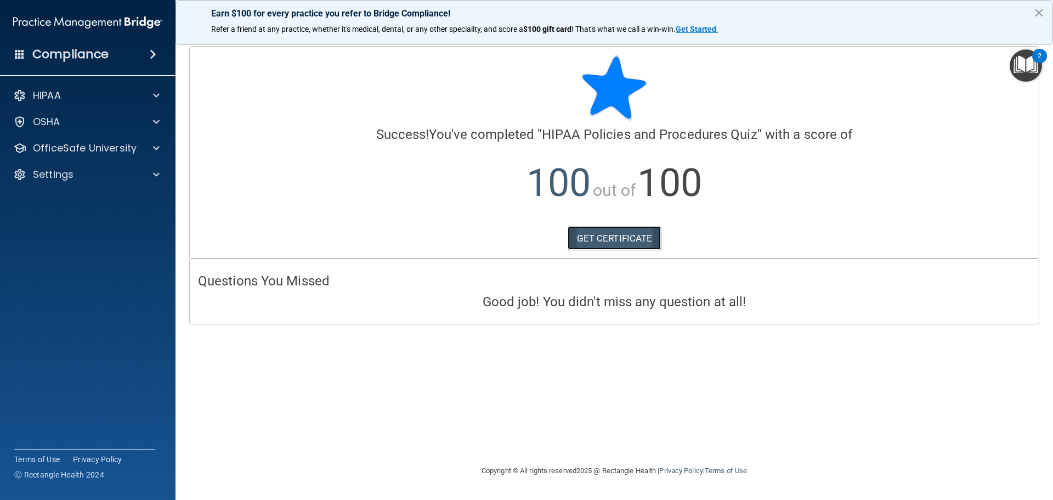
click at [594, 240] on link "GET CERTIFICATE" at bounding box center [615, 238] width 94 height 24
click at [35, 94] on p "HIPAA" at bounding box center [47, 95] width 28 height 13
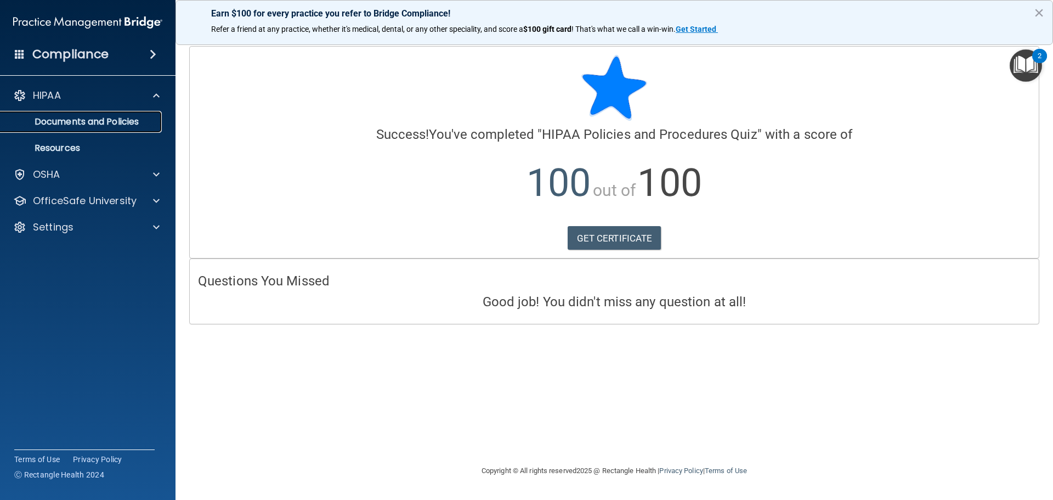
click at [63, 118] on p "Documents and Policies" at bounding box center [82, 121] width 150 height 11
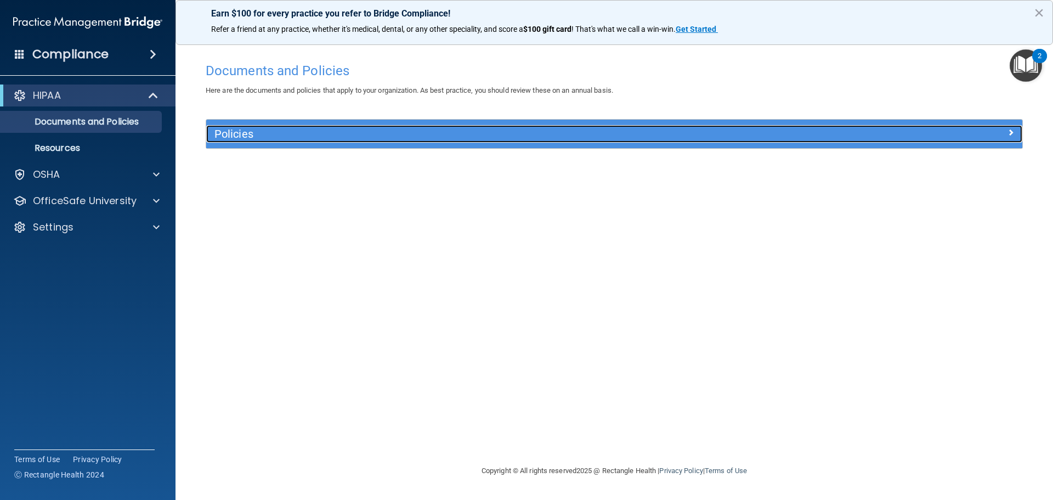
click at [233, 128] on h5 "Policies" at bounding box center [512, 134] width 596 height 12
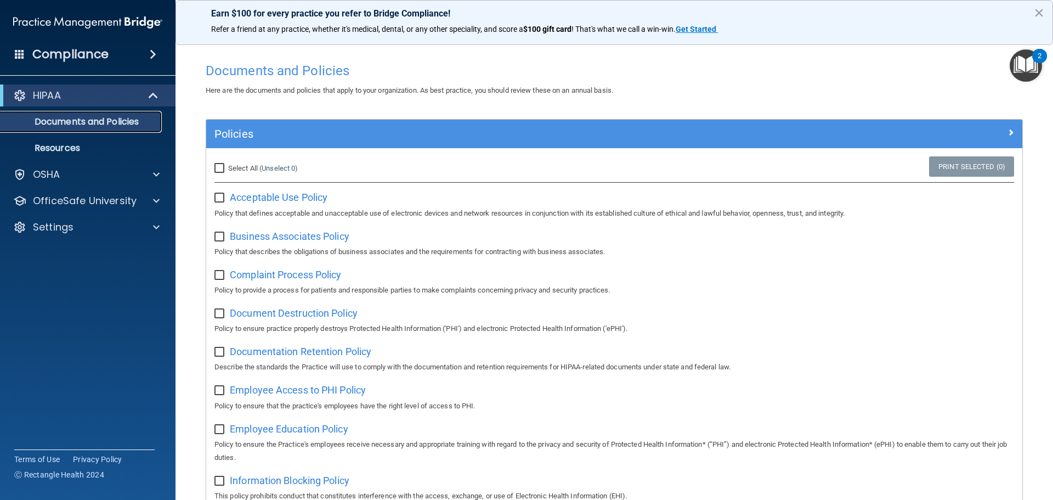
click at [63, 123] on p "Documents and Policies" at bounding box center [82, 121] width 150 height 11
click at [64, 152] on p "Resources" at bounding box center [82, 148] width 150 height 11
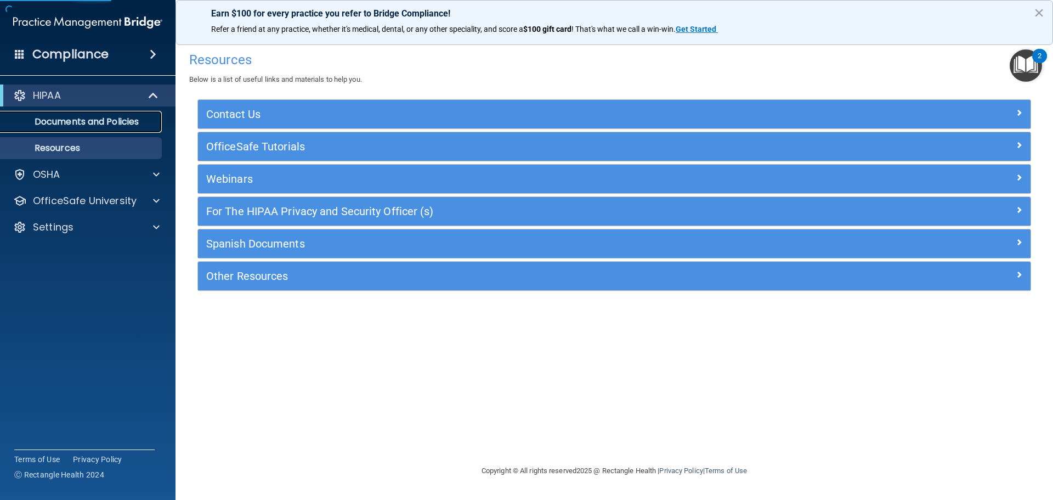
click at [70, 127] on link "Documents and Policies" at bounding box center [75, 122] width 173 height 22
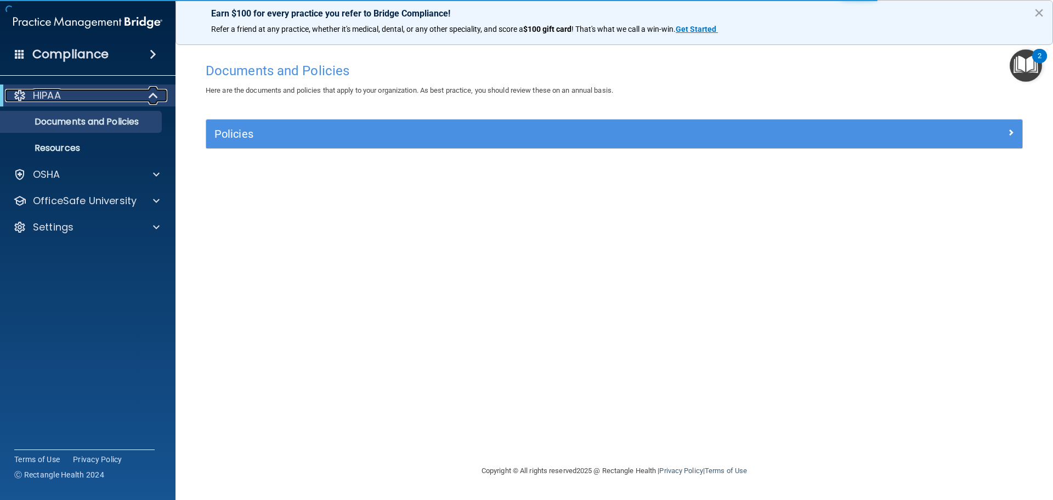
click at [82, 93] on div "HIPAA" at bounding box center [72, 95] width 135 height 13
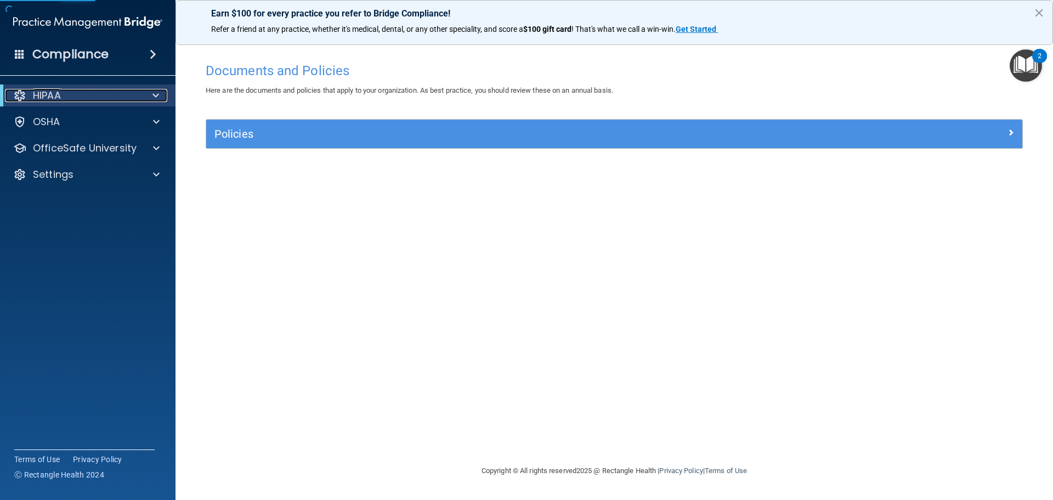
click at [82, 93] on div "HIPAA" at bounding box center [72, 95] width 135 height 13
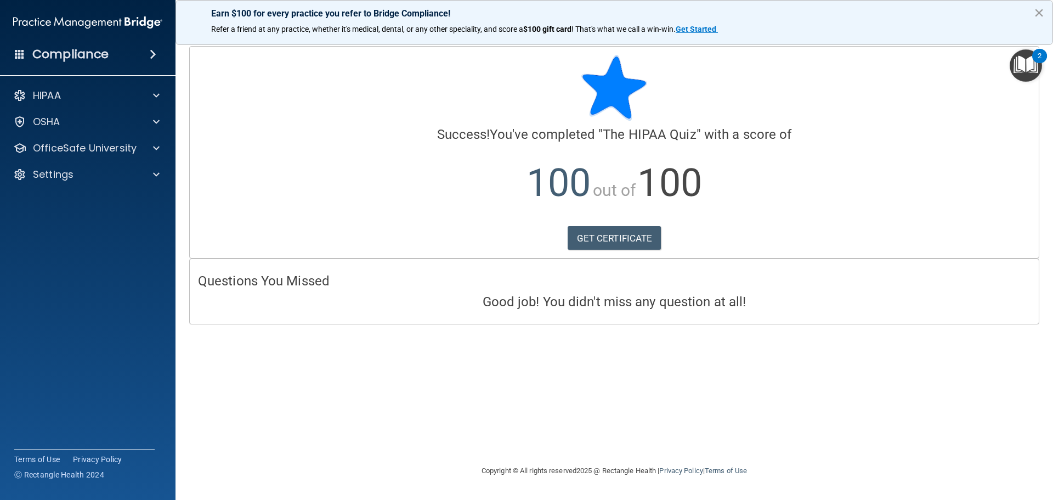
click at [1041, 9] on button "×" at bounding box center [1039, 13] width 10 height 18
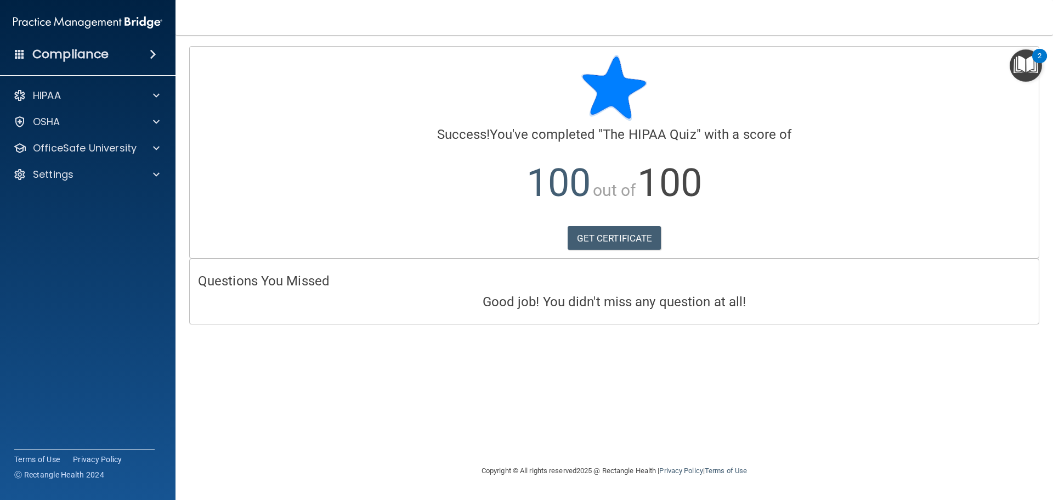
click at [1039, 57] on div "2" at bounding box center [1040, 63] width 4 height 14
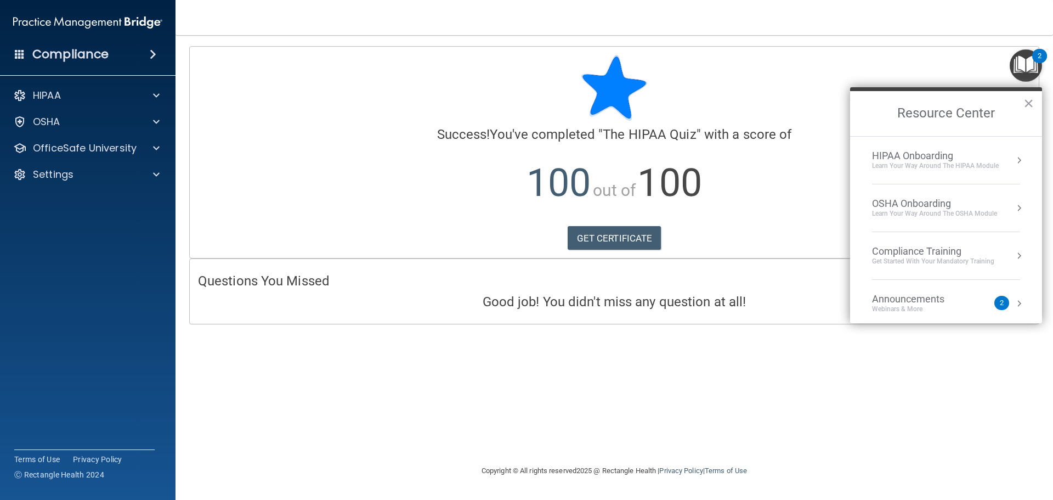
click at [915, 153] on div "HIPAA Onboarding" at bounding box center [935, 156] width 127 height 12
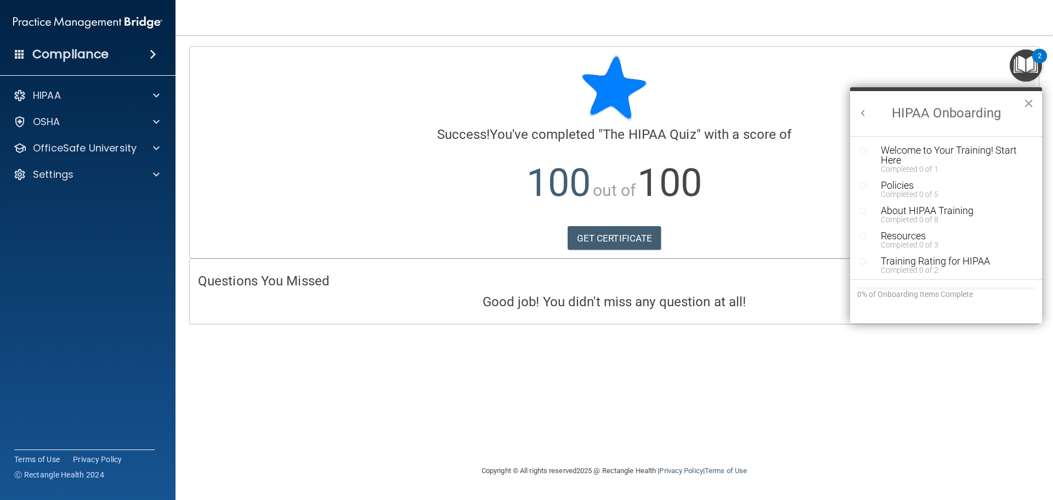
click at [830, 391] on div "Calculating your score.... Success! You've completed " The HIPAA Quiz " with a …" at bounding box center [614, 249] width 834 height 407
click at [24, 82] on div "HIPAA Documents and Policies Report an Incident Business Associates Emergency P…" at bounding box center [88, 137] width 176 height 114
click at [25, 87] on div "HIPAA" at bounding box center [88, 95] width 176 height 22
click at [85, 140] on div "OfficeSafe University" at bounding box center [88, 148] width 176 height 22
click at [88, 146] on p "OfficeSafe University" at bounding box center [85, 148] width 104 height 13
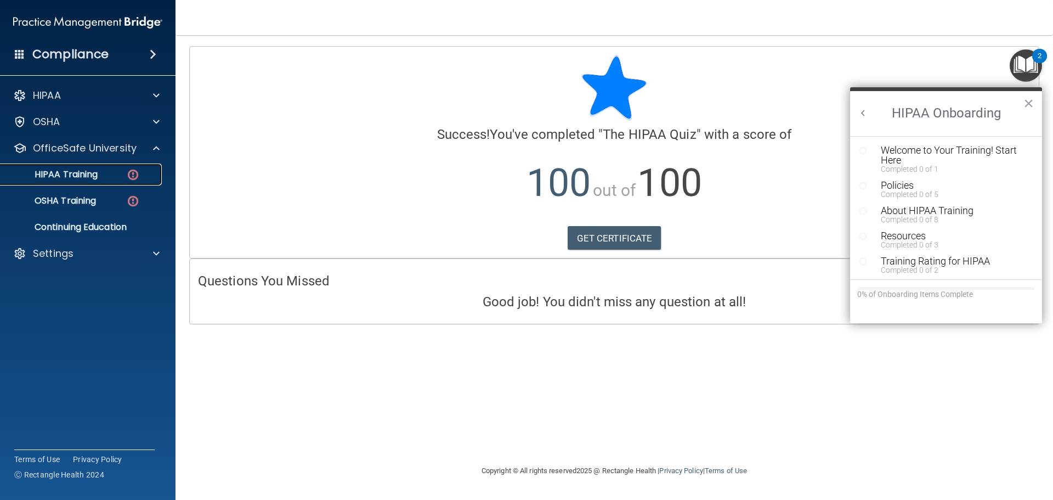
click at [82, 169] on p "HIPAA Training" at bounding box center [52, 174] width 91 height 11
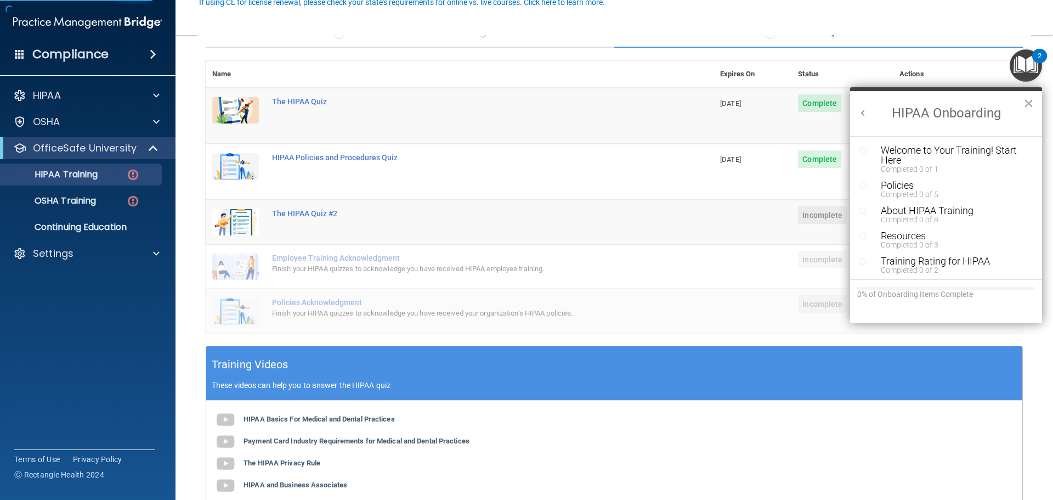
scroll to position [110, 0]
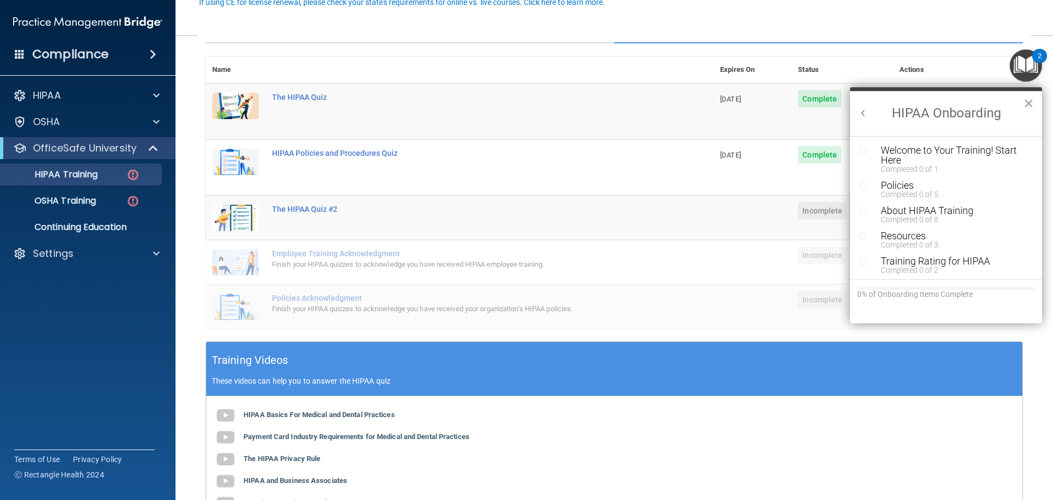
click at [1032, 107] on button "×" at bounding box center [1029, 103] width 10 height 18
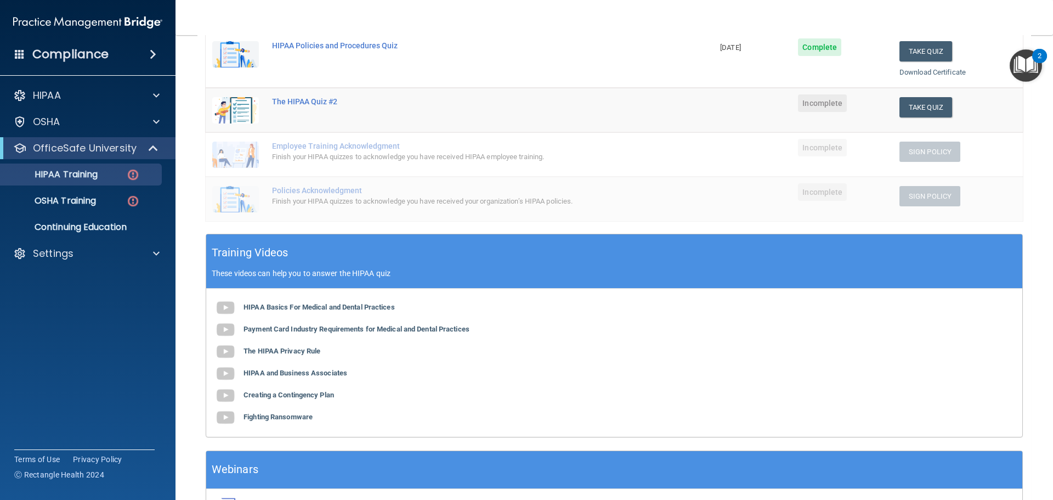
scroll to position [237, 0]
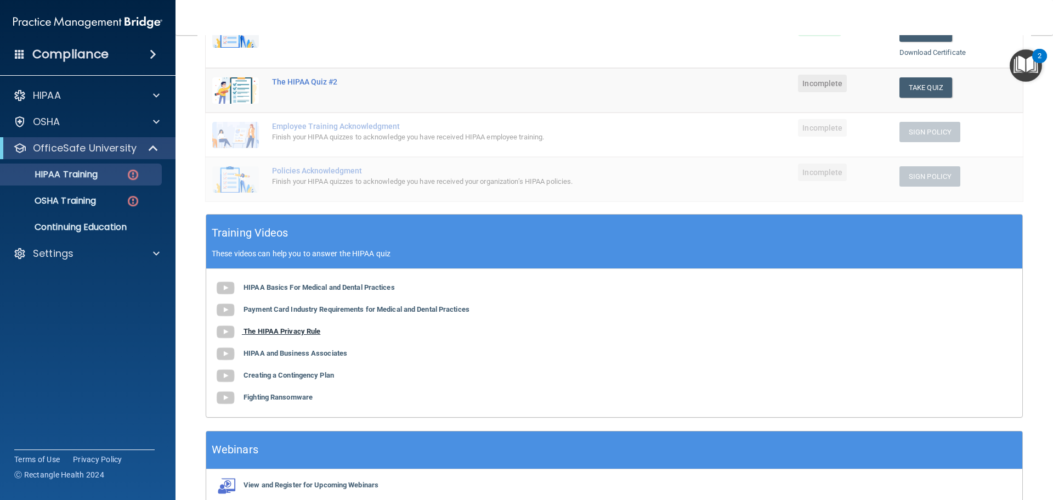
click at [280, 330] on b "The HIPAA Privacy Rule" at bounding box center [282, 331] width 77 height 8
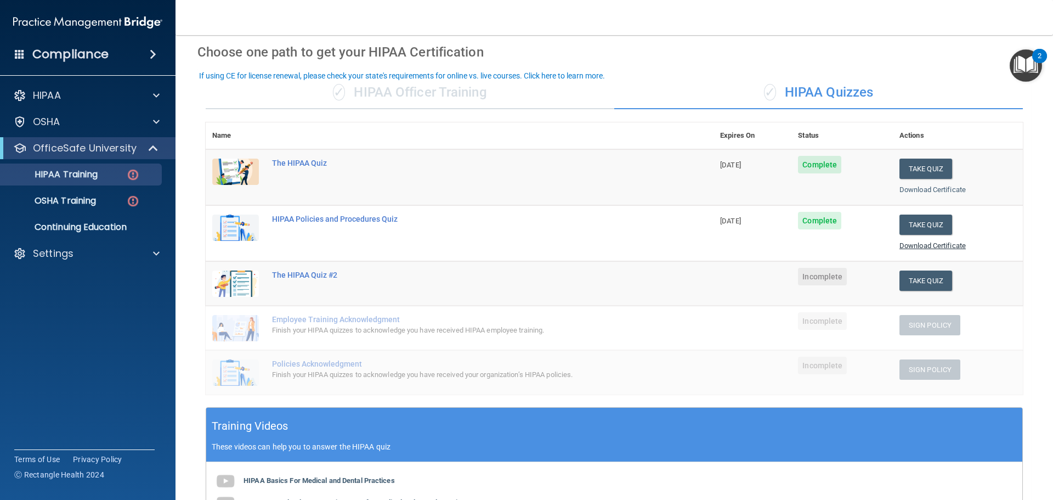
scroll to position [18, 0]
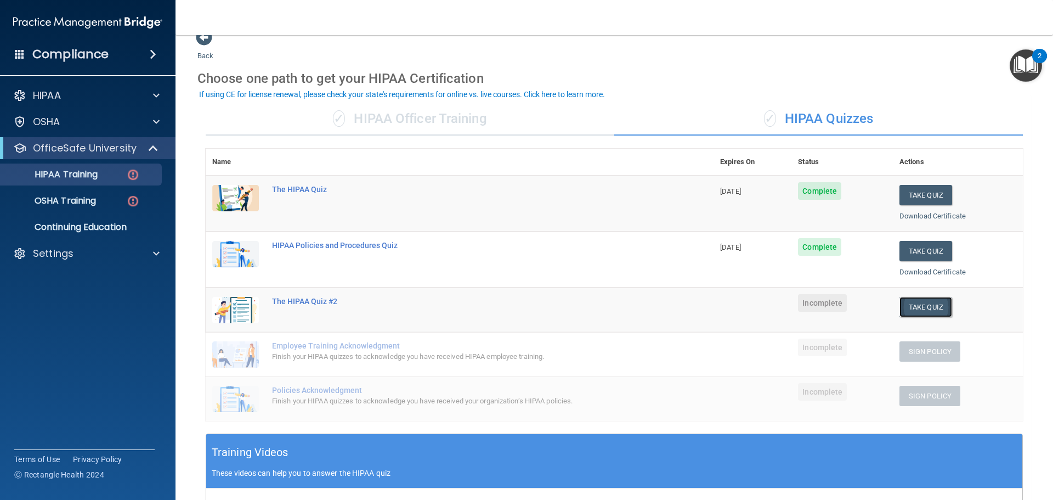
click at [931, 310] on button "Take Quiz" at bounding box center [926, 307] width 53 height 20
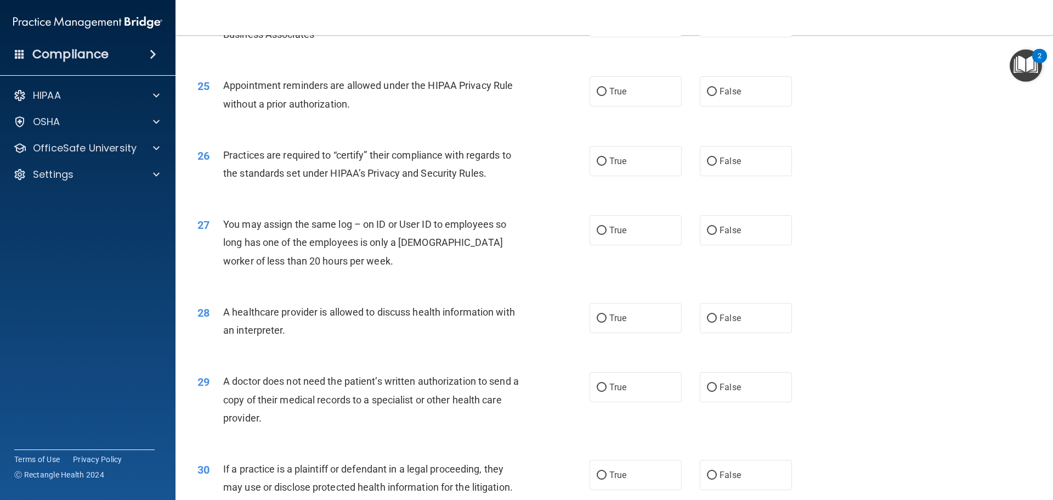
scroll to position [2054, 0]
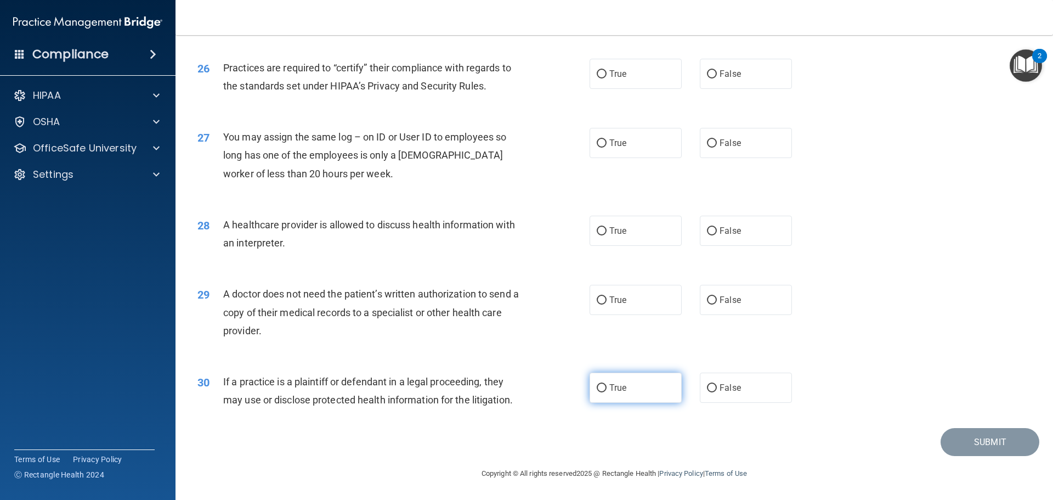
click at [618, 392] on label "True" at bounding box center [636, 387] width 92 height 30
click at [607, 392] on input "True" at bounding box center [602, 388] width 10 height 8
radio input "true"
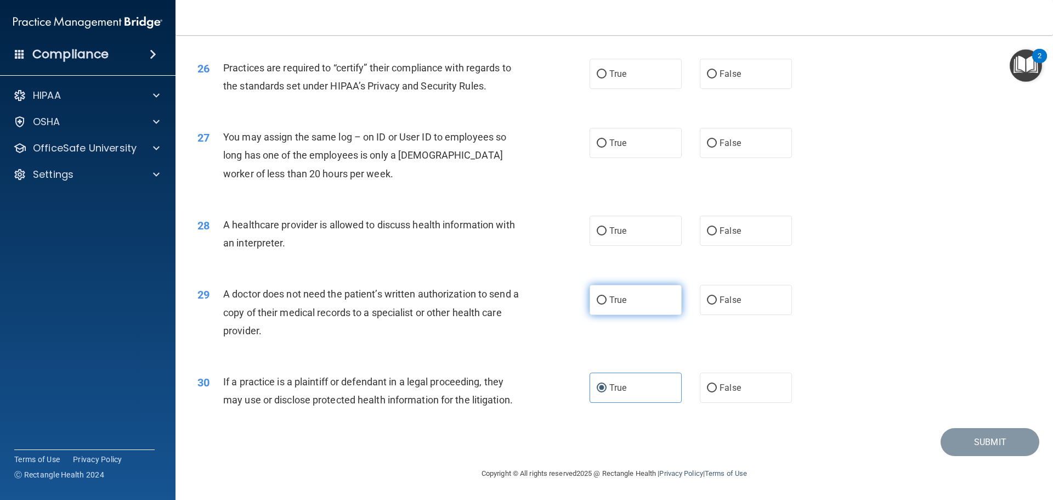
click at [618, 299] on span "True" at bounding box center [617, 300] width 17 height 10
click at [607, 299] on input "True" at bounding box center [602, 300] width 10 height 8
radio input "true"
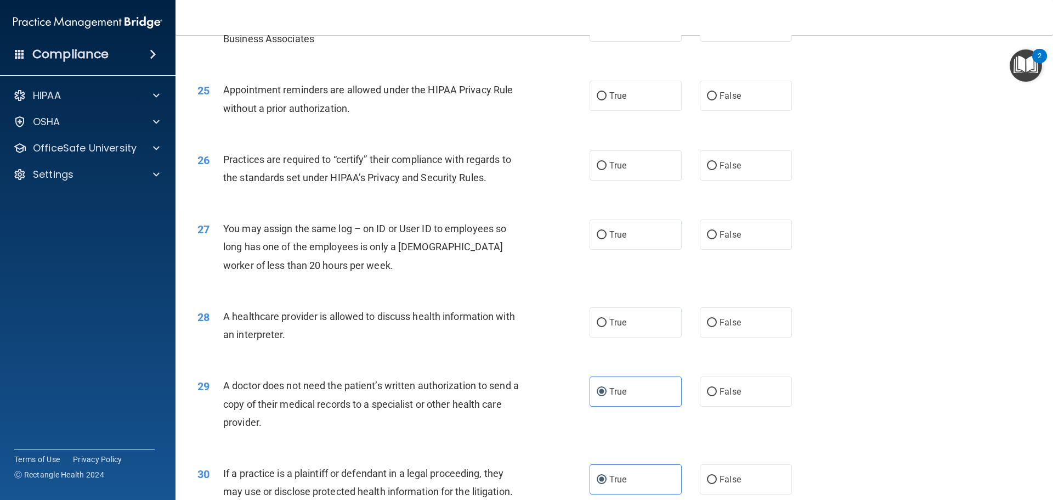
scroll to position [1944, 0]
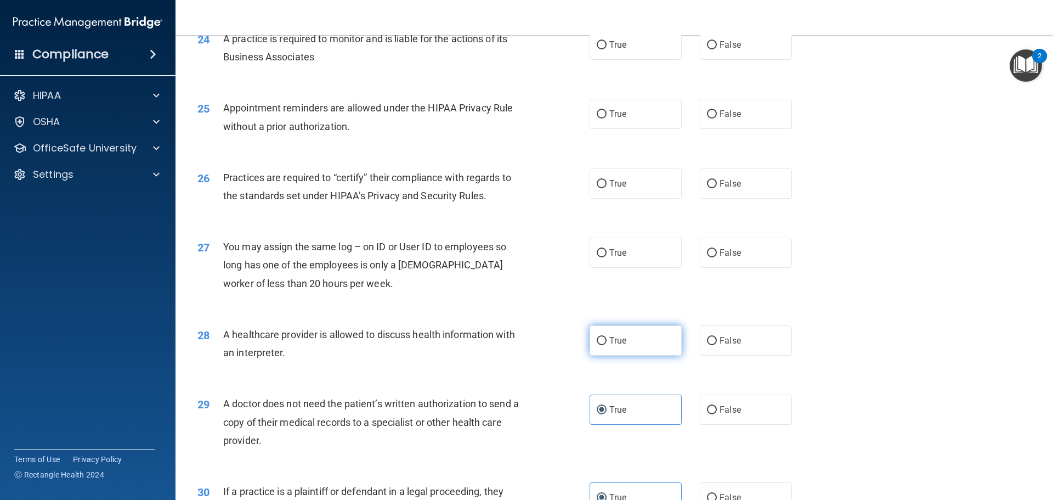
click at [600, 343] on input "True" at bounding box center [602, 341] width 10 height 8
radio input "true"
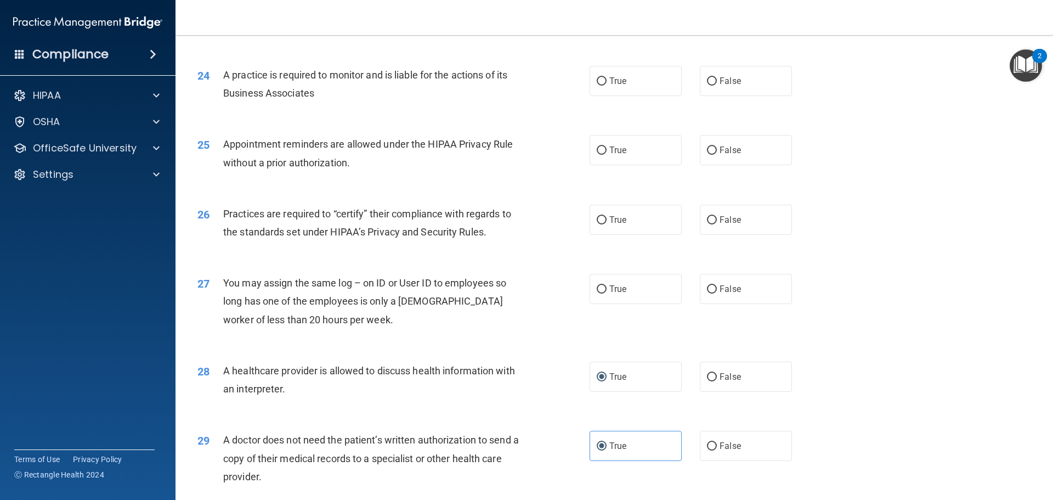
scroll to position [1834, 0]
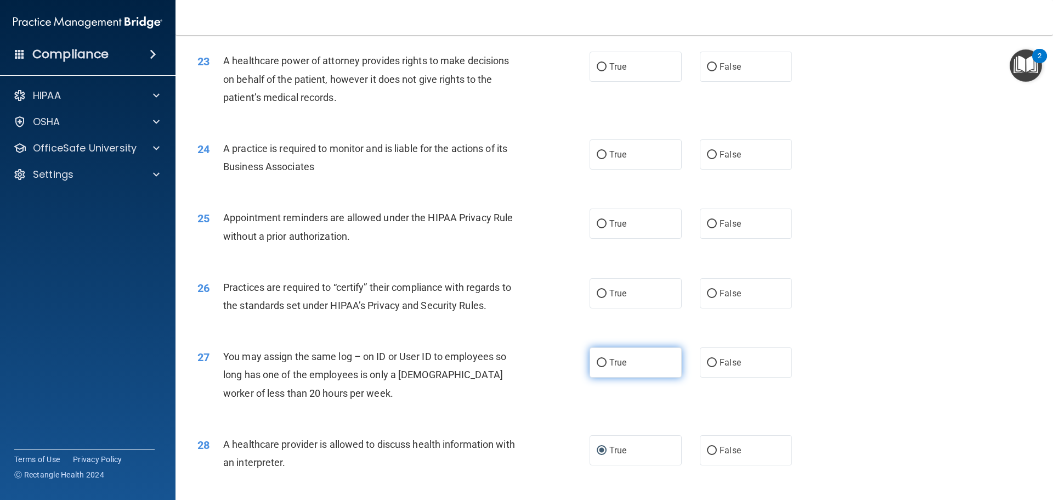
click at [600, 366] on input "True" at bounding box center [602, 363] width 10 height 8
radio input "true"
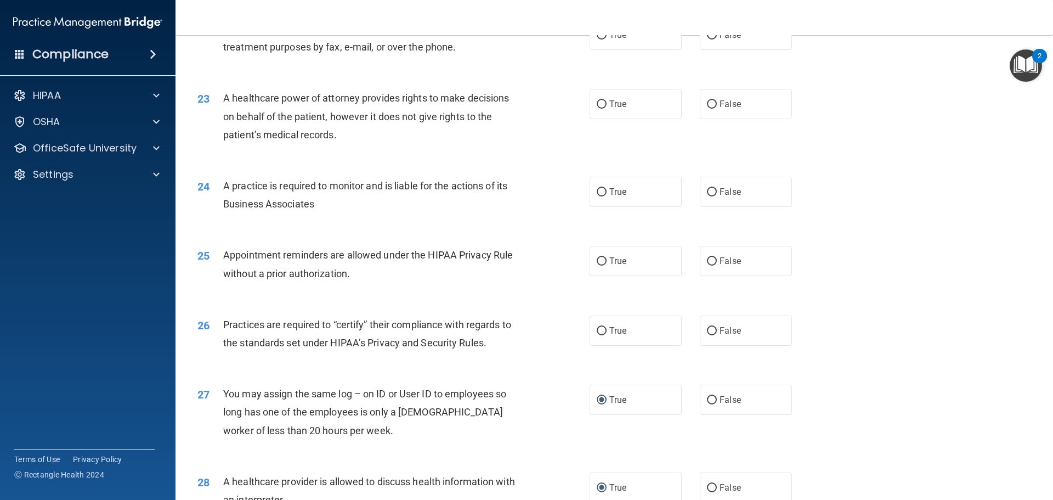
scroll to position [1779, 0]
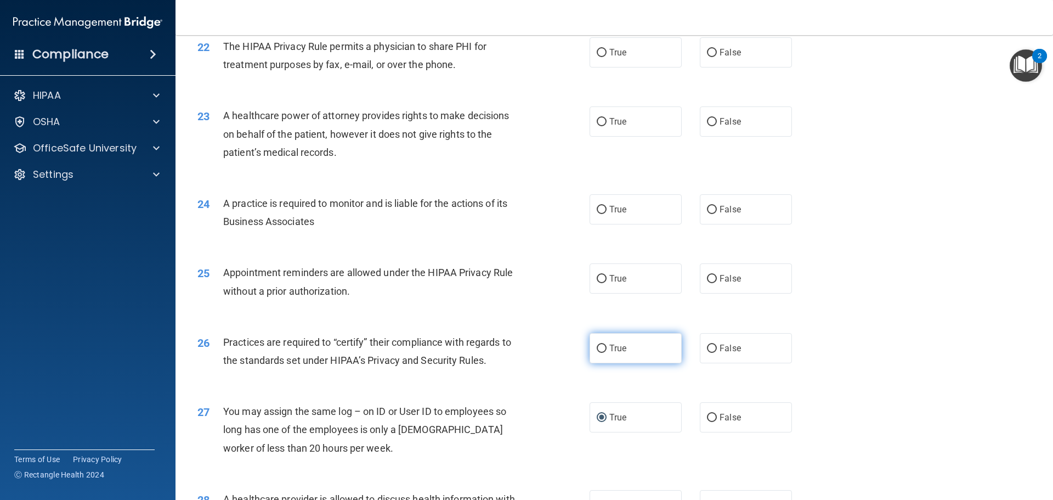
click at [609, 348] on span "True" at bounding box center [617, 348] width 17 height 10
click at [606, 348] on input "True" at bounding box center [602, 348] width 10 height 8
radio input "true"
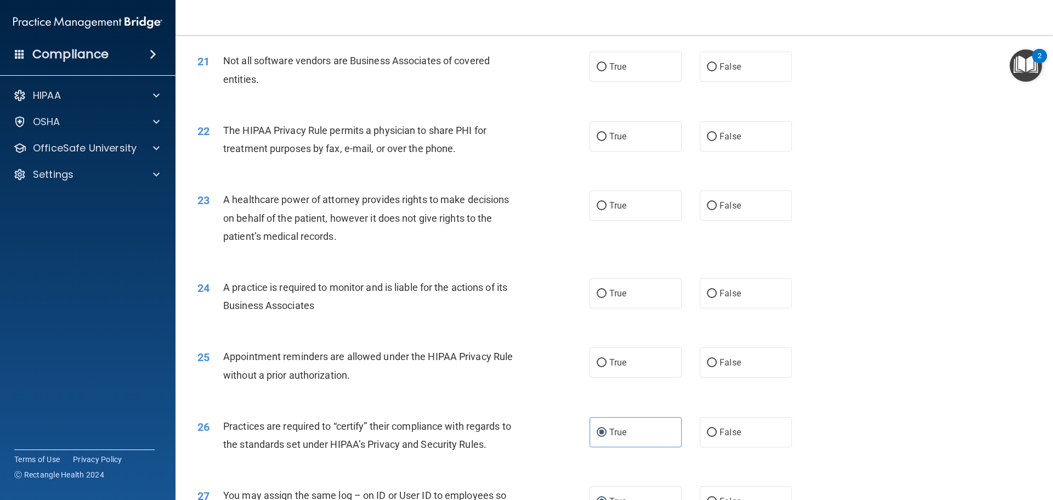
scroll to position [1670, 0]
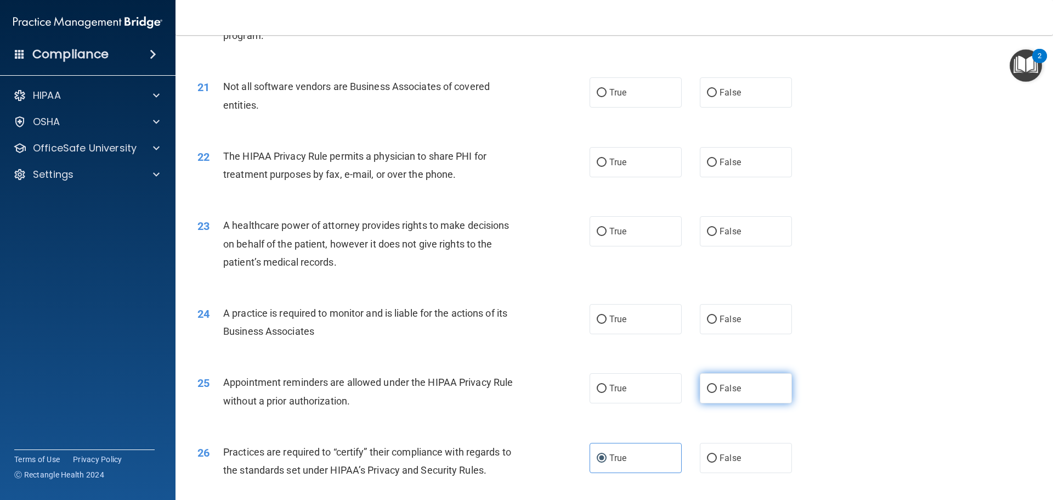
click at [750, 388] on label "False" at bounding box center [746, 388] width 92 height 30
click at [717, 388] on input "False" at bounding box center [712, 389] width 10 height 8
radio input "true"
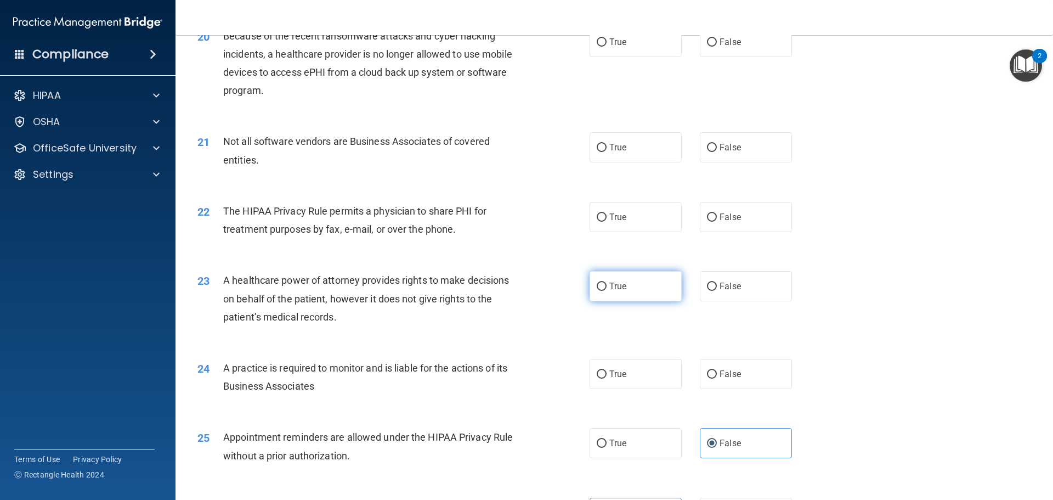
click at [635, 296] on label "True" at bounding box center [636, 286] width 92 height 30
click at [607, 291] on input "True" at bounding box center [602, 286] width 10 height 8
radio input "true"
click at [723, 282] on span "False" at bounding box center [730, 286] width 21 height 10
click at [717, 282] on input "False" at bounding box center [712, 286] width 10 height 8
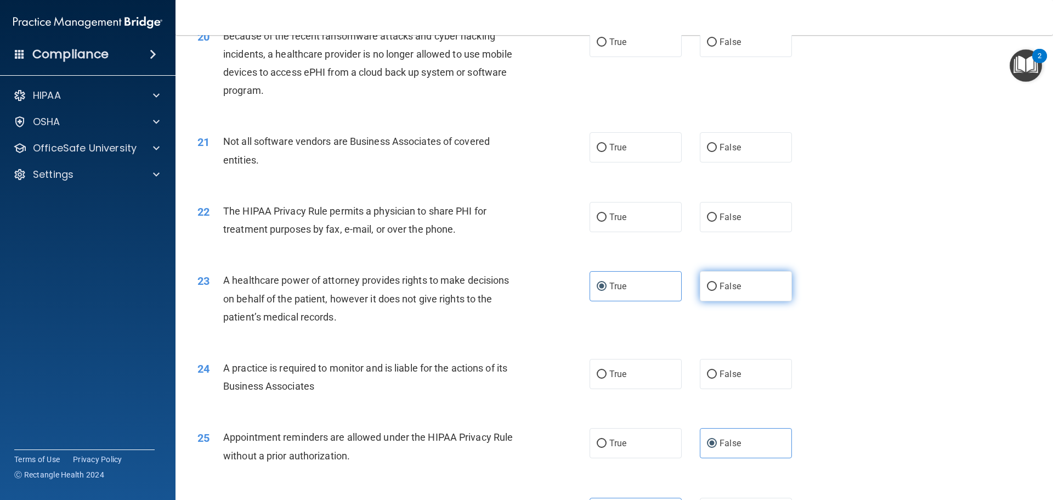
radio input "true"
radio input "false"
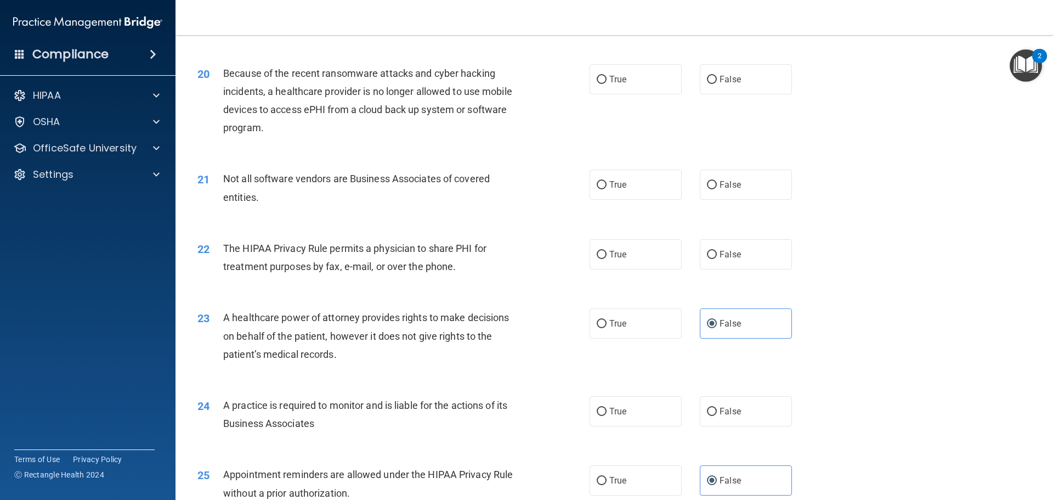
scroll to position [1560, 0]
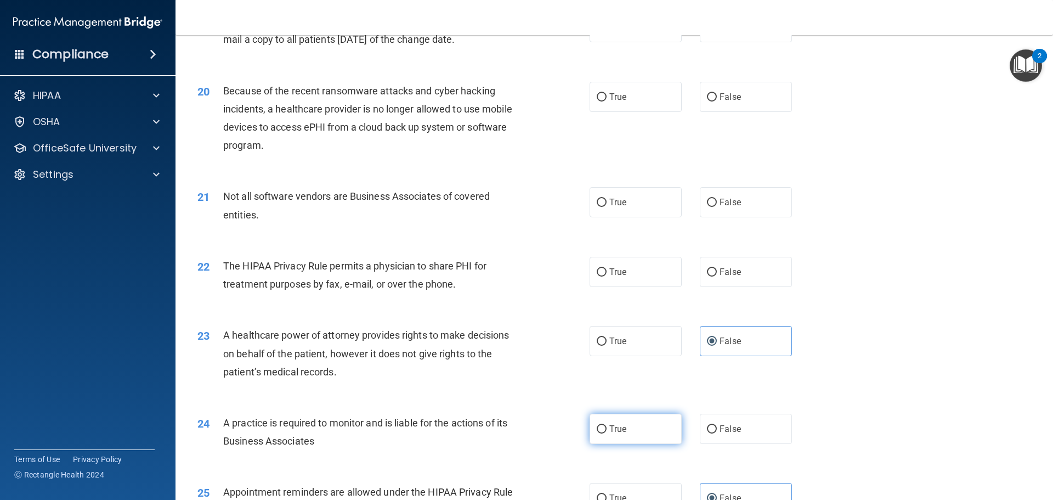
click at [603, 422] on label "True" at bounding box center [636, 429] width 92 height 30
click at [603, 425] on input "True" at bounding box center [602, 429] width 10 height 8
radio input "true"
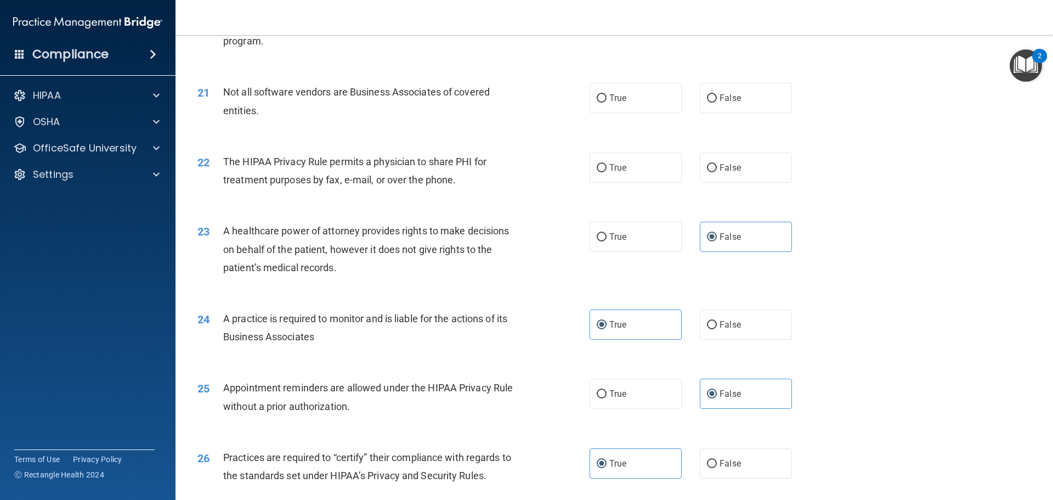
scroll to position [1670, 0]
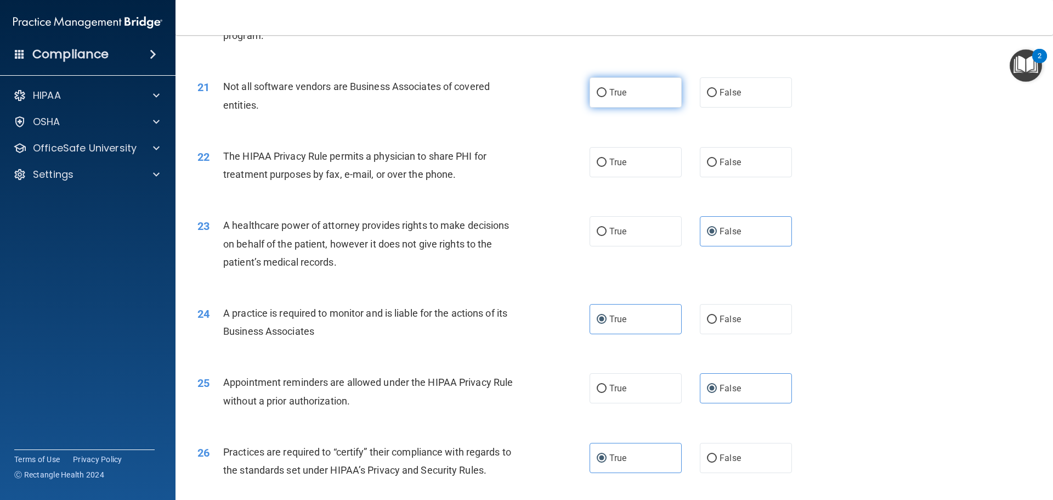
click at [649, 99] on label "True" at bounding box center [636, 92] width 92 height 30
click at [607, 97] on input "True" at bounding box center [602, 93] width 10 height 8
radio input "true"
click at [724, 169] on label "False" at bounding box center [746, 162] width 92 height 30
click at [717, 167] on input "False" at bounding box center [712, 163] width 10 height 8
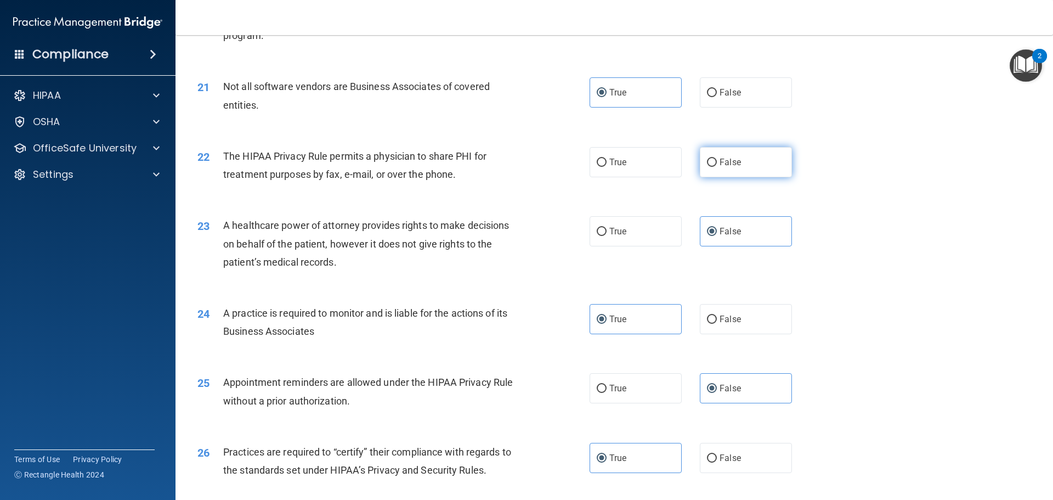
radio input "true"
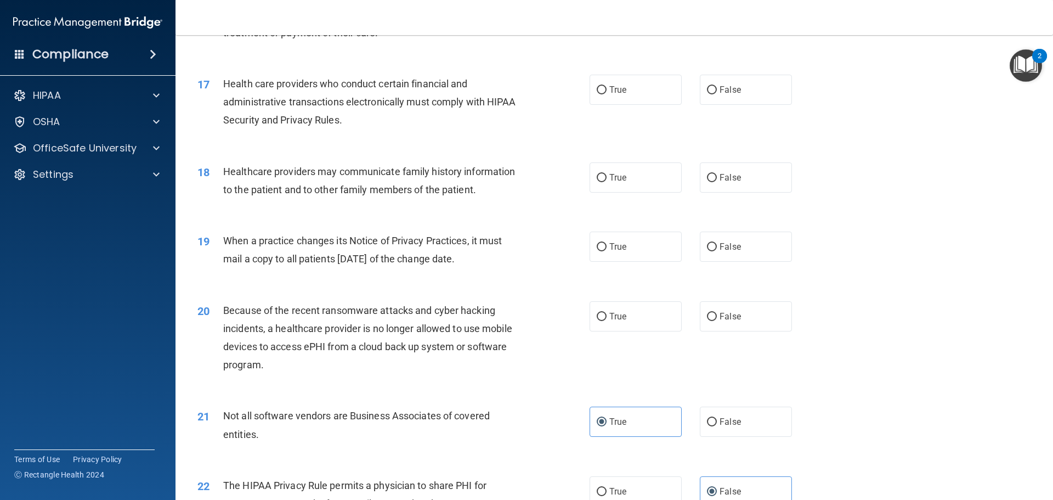
scroll to position [1231, 0]
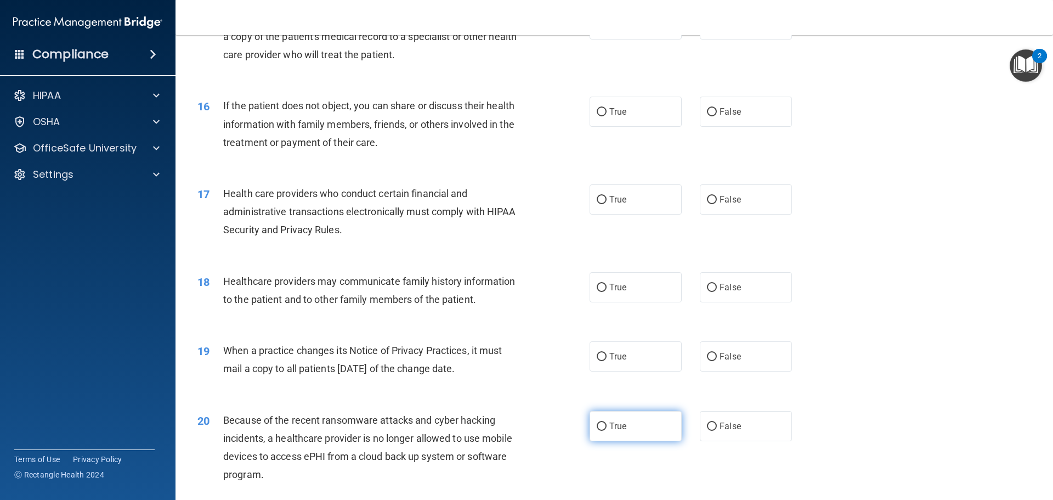
click at [640, 438] on label "True" at bounding box center [636, 426] width 92 height 30
click at [607, 431] on input "True" at bounding box center [602, 426] width 10 height 8
radio input "true"
click at [736, 370] on label "False" at bounding box center [746, 356] width 92 height 30
click at [717, 361] on input "False" at bounding box center [712, 357] width 10 height 8
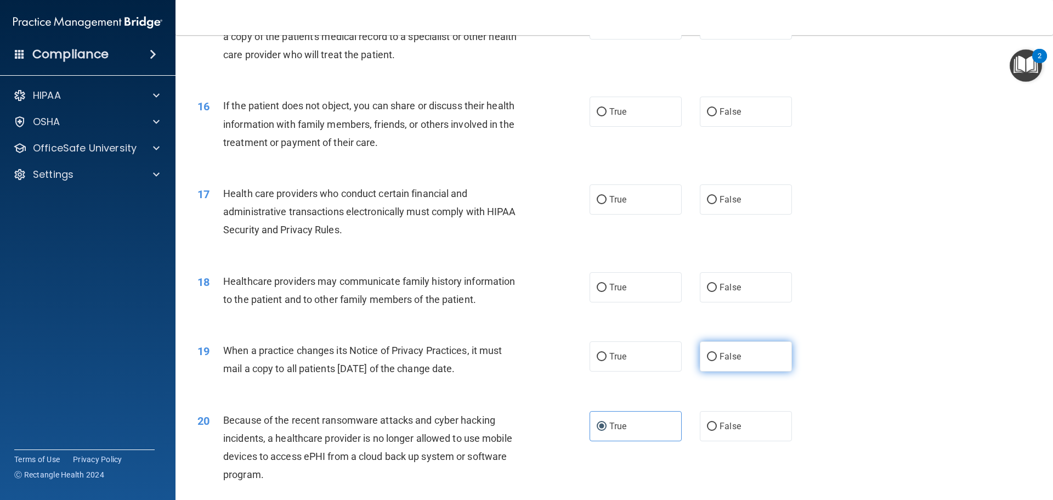
radio input "true"
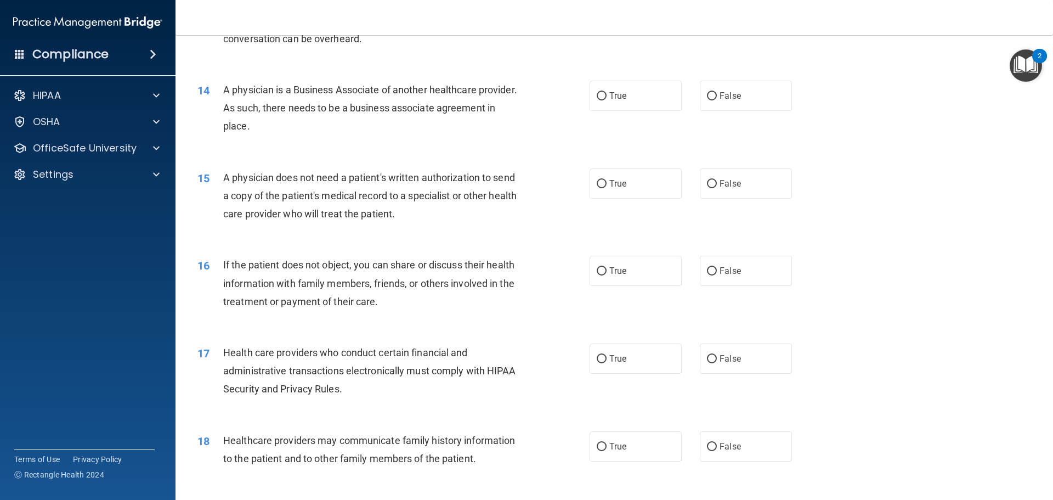
scroll to position [1066, 0]
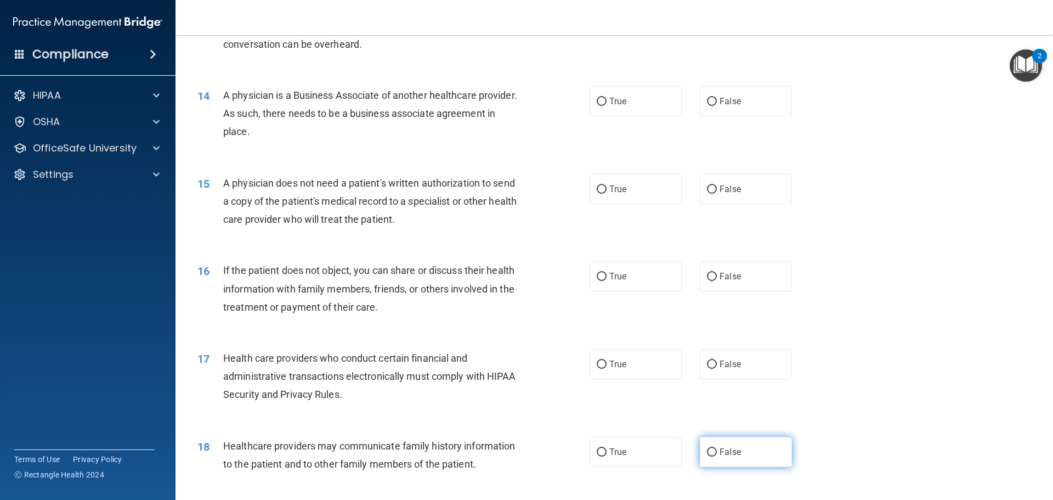
click at [720, 448] on span "False" at bounding box center [730, 451] width 21 height 10
click at [717, 448] on input "False" at bounding box center [712, 452] width 10 height 8
radio input "true"
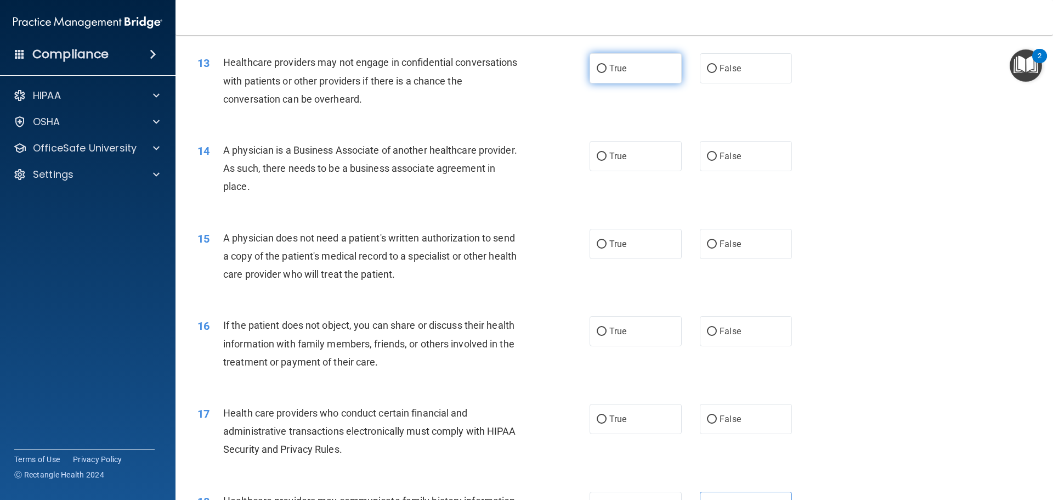
drag, startPoint x: 631, startPoint y: 70, endPoint x: 629, endPoint y: 93, distance: 23.7
click at [630, 70] on label "True" at bounding box center [636, 68] width 92 height 30
click at [607, 70] on input "True" at bounding box center [602, 69] width 10 height 8
radio input "true"
click at [609, 160] on span "True" at bounding box center [617, 156] width 17 height 10
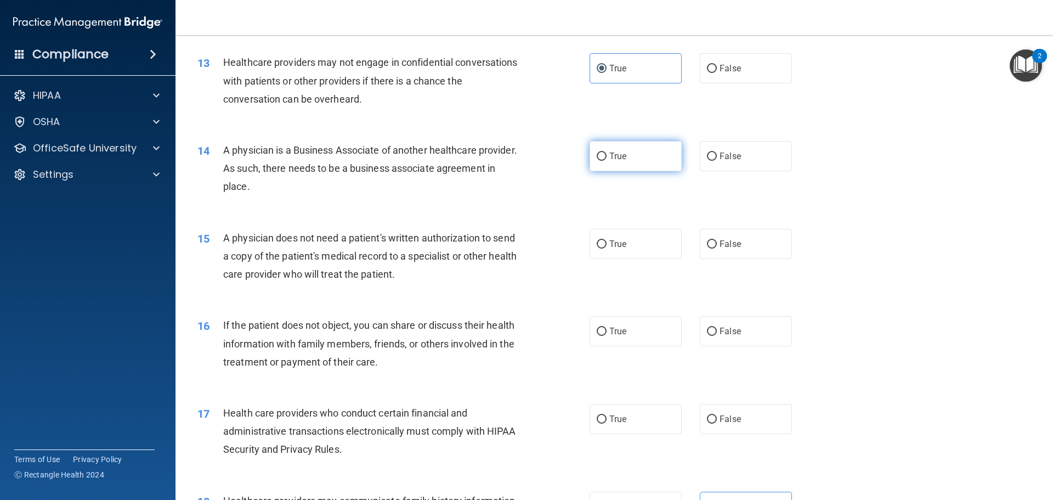
click at [606, 160] on input "True" at bounding box center [602, 156] width 10 height 8
radio input "true"
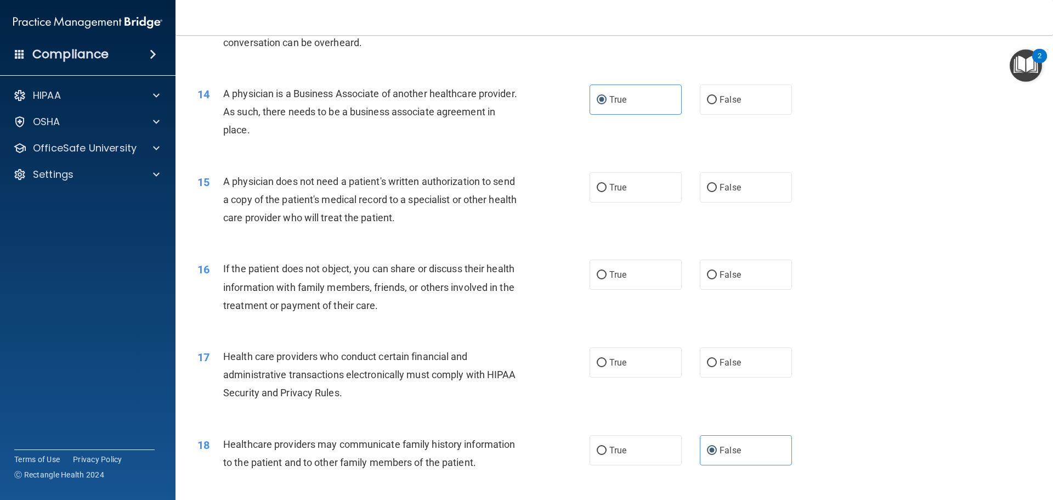
scroll to position [1121, 0]
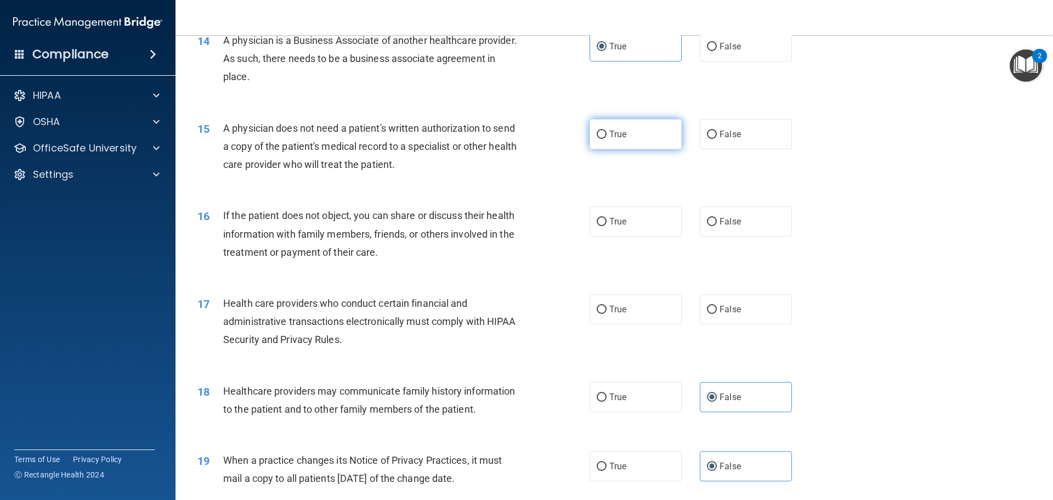
click at [613, 132] on span "True" at bounding box center [617, 134] width 17 height 10
click at [607, 132] on input "True" at bounding box center [602, 135] width 10 height 8
radio input "true"
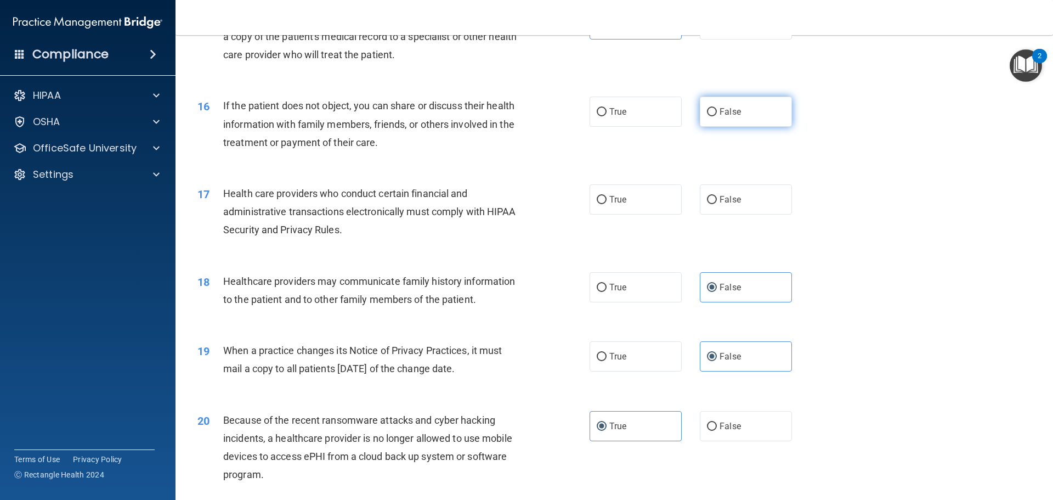
click at [700, 112] on label "False" at bounding box center [746, 112] width 92 height 30
click at [707, 112] on input "False" at bounding box center [712, 112] width 10 height 8
radio input "true"
click at [598, 193] on label "True" at bounding box center [636, 199] width 92 height 30
click at [598, 196] on input "True" at bounding box center [602, 200] width 10 height 8
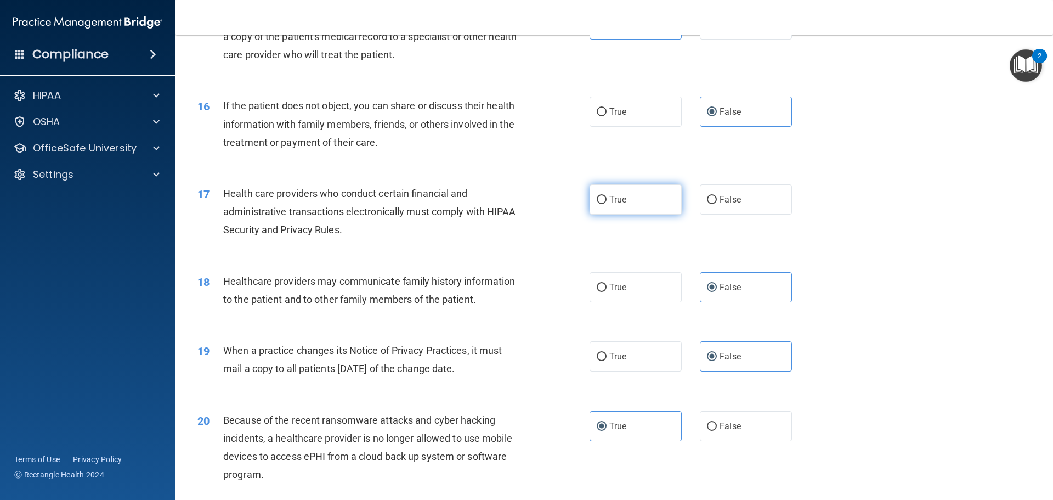
radio input "true"
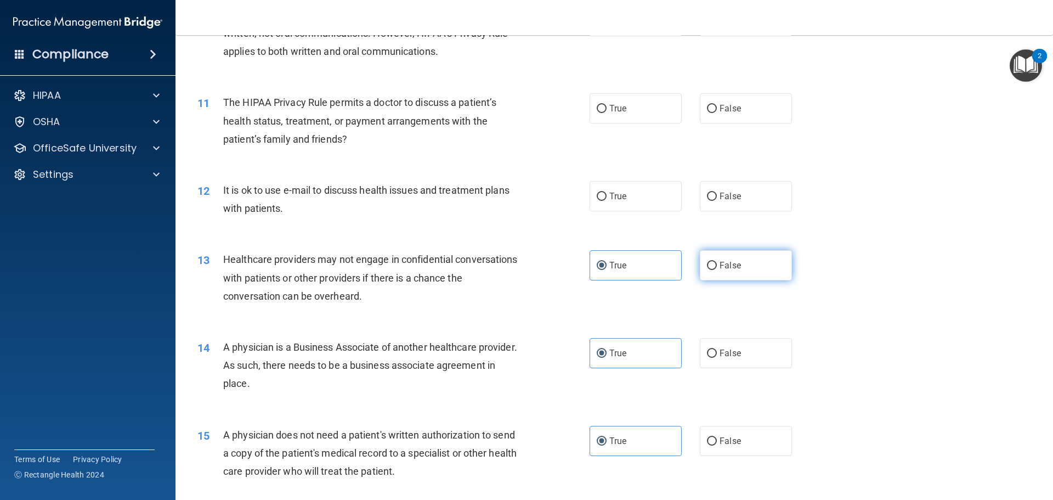
scroll to position [823, 0]
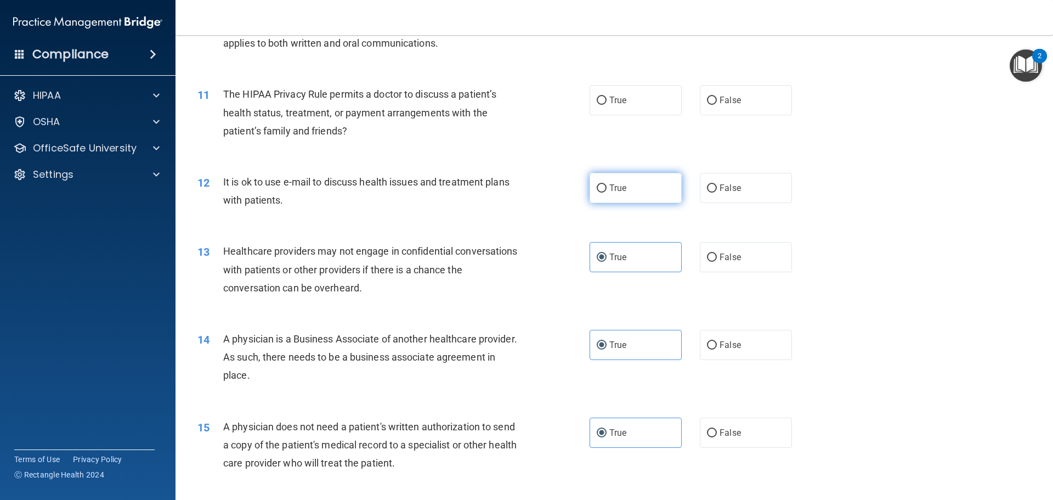
click at [671, 190] on label "True" at bounding box center [636, 188] width 92 height 30
click at [607, 190] on input "True" at bounding box center [602, 188] width 10 height 8
radio input "true"
click at [713, 193] on label "False" at bounding box center [746, 188] width 92 height 30
click at [713, 193] on input "False" at bounding box center [712, 188] width 10 height 8
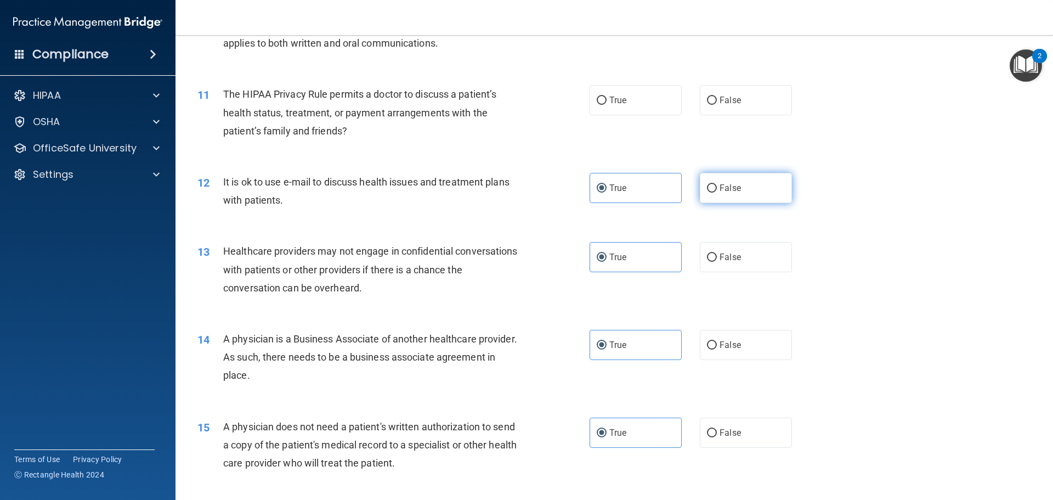
radio input "true"
radio input "false"
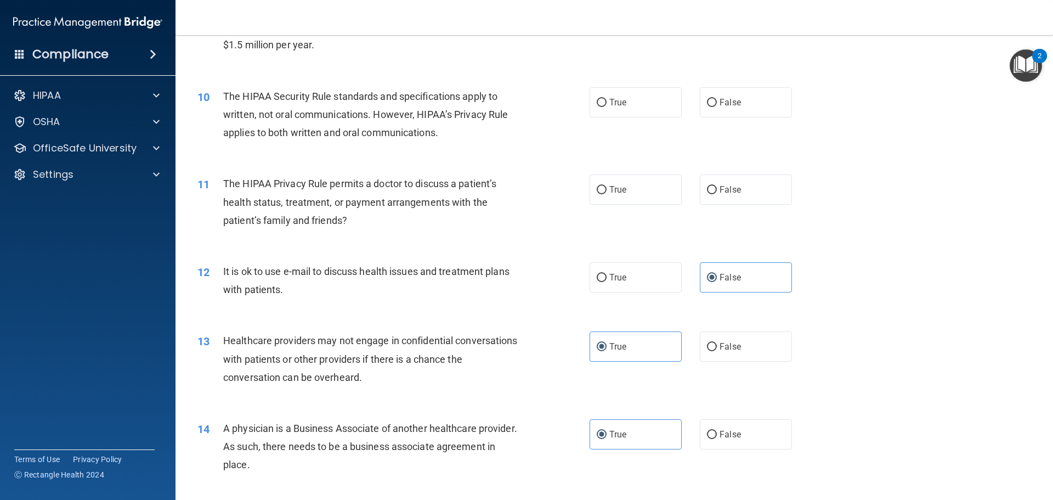
scroll to position [603, 0]
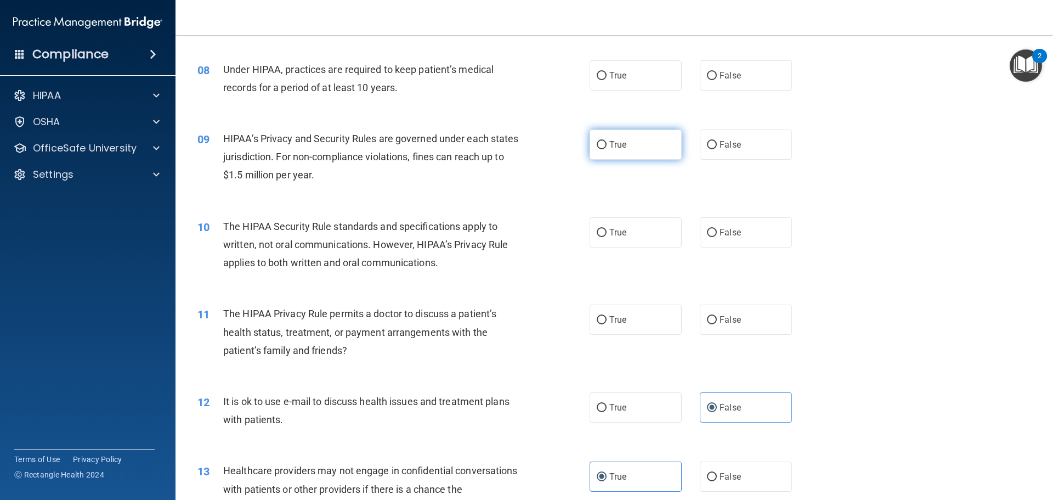
click at [600, 144] on input "True" at bounding box center [602, 145] width 10 height 8
radio input "true"
click at [649, 232] on label "True" at bounding box center [636, 232] width 92 height 30
click at [607, 232] on input "True" at bounding box center [602, 233] width 10 height 8
radio input "true"
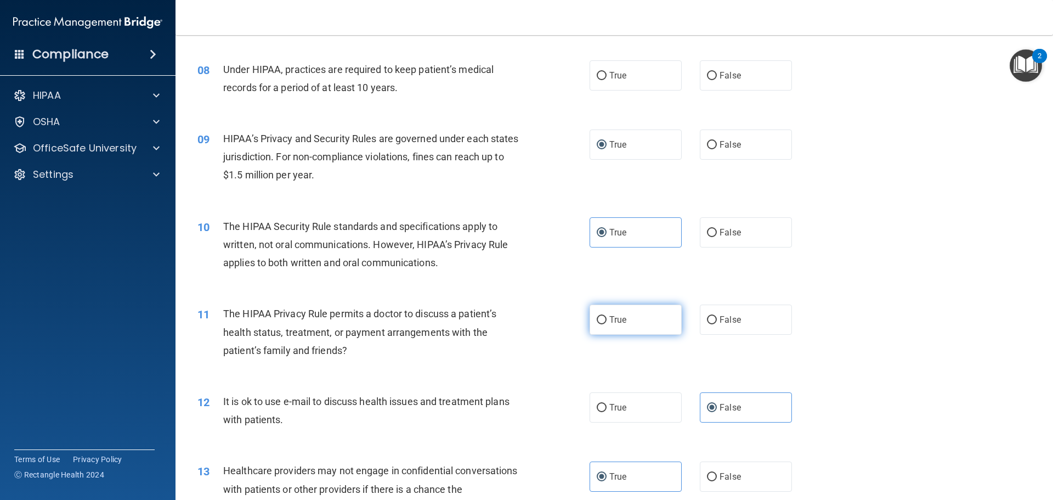
click at [626, 321] on label "True" at bounding box center [636, 319] width 92 height 30
click at [607, 321] on input "True" at bounding box center [602, 320] width 10 height 8
radio input "true"
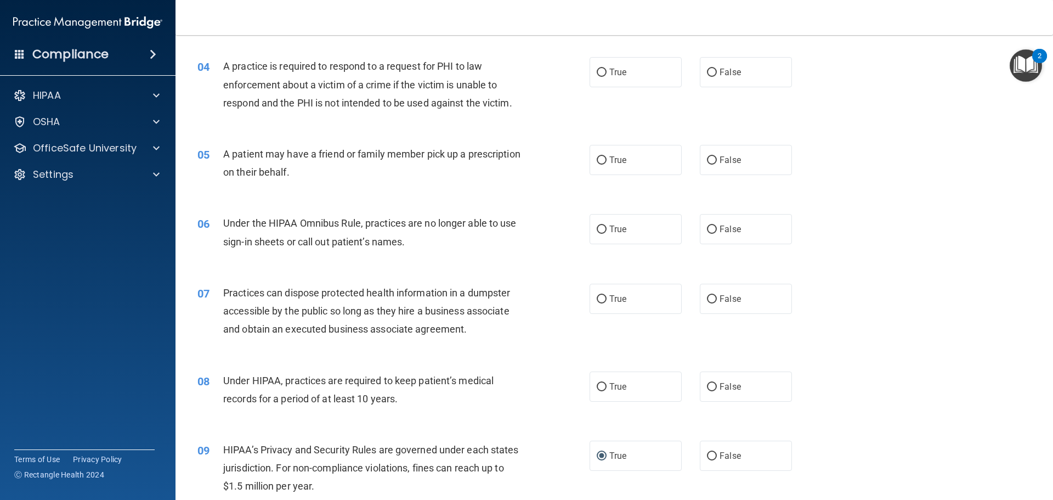
scroll to position [274, 0]
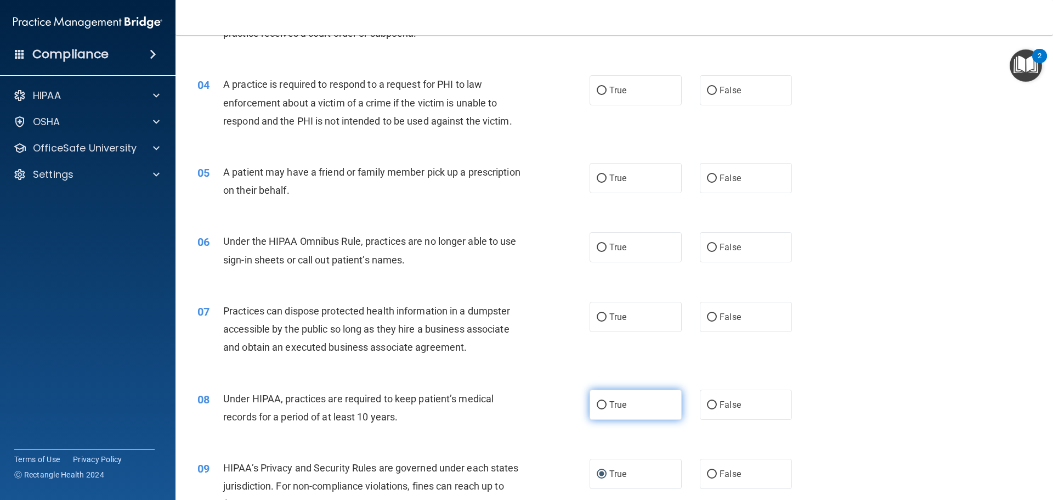
click at [643, 409] on label "True" at bounding box center [636, 404] width 92 height 30
click at [607, 409] on input "True" at bounding box center [602, 405] width 10 height 8
radio input "true"
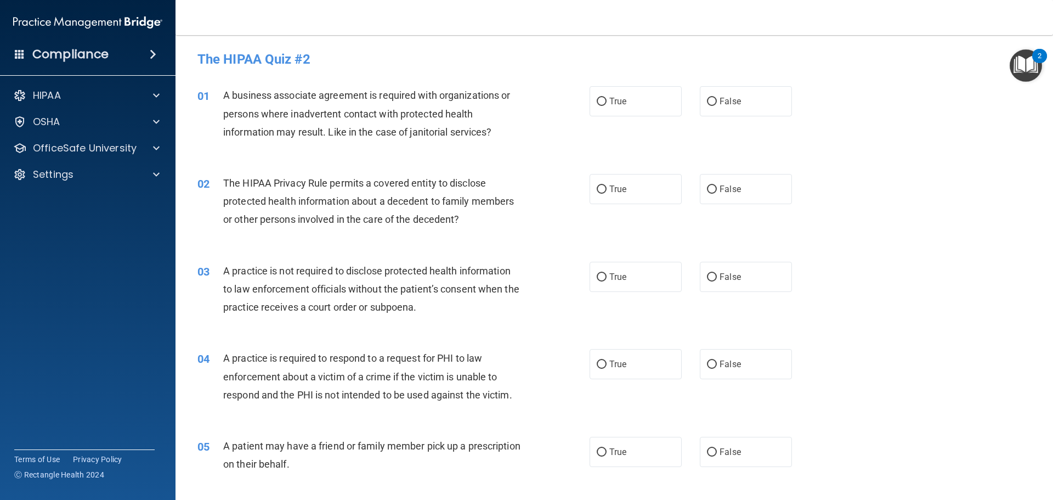
scroll to position [0, 0]
drag, startPoint x: 739, startPoint y: 102, endPoint x: 719, endPoint y: 123, distance: 29.1
click at [739, 103] on label "False" at bounding box center [746, 102] width 92 height 30
click at [717, 103] on input "False" at bounding box center [712, 102] width 10 height 8
radio input "true"
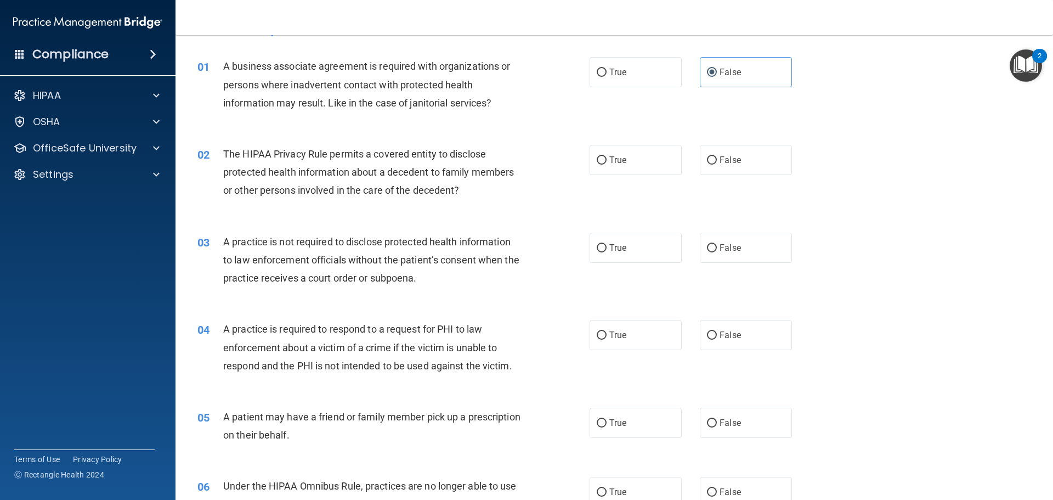
scroll to position [55, 0]
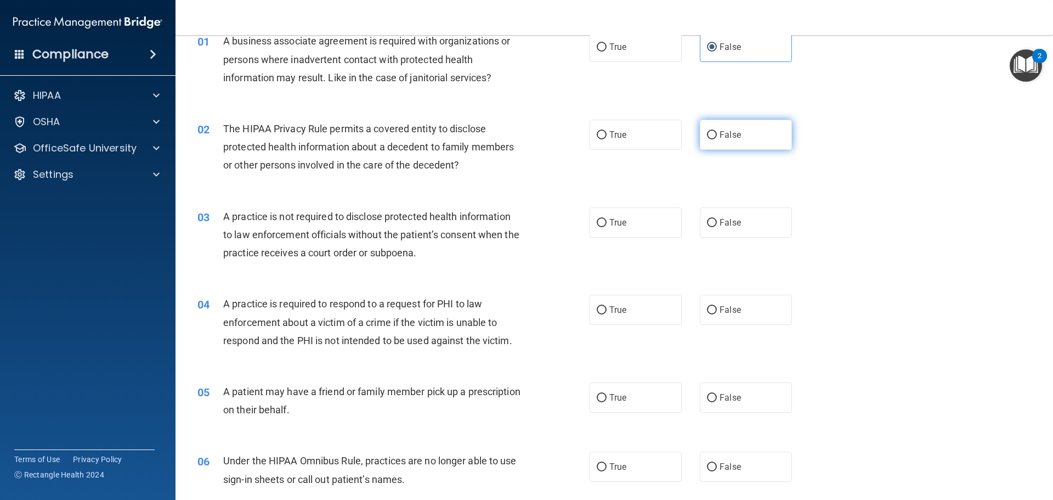
click at [707, 135] on input "False" at bounding box center [712, 135] width 10 height 8
radio input "true"
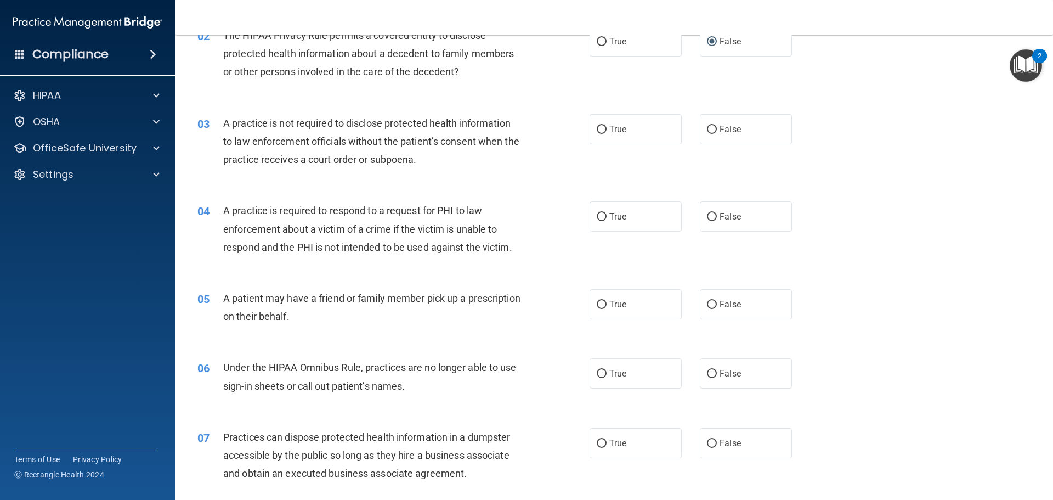
scroll to position [165, 0]
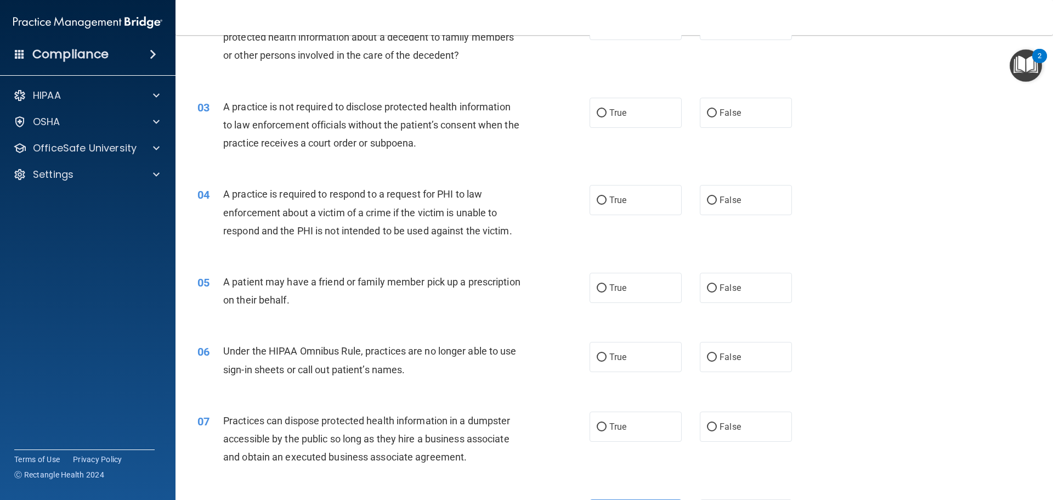
click at [612, 113] on span "True" at bounding box center [617, 113] width 17 height 10
click at [607, 113] on input "True" at bounding box center [602, 113] width 10 height 8
radio input "true"
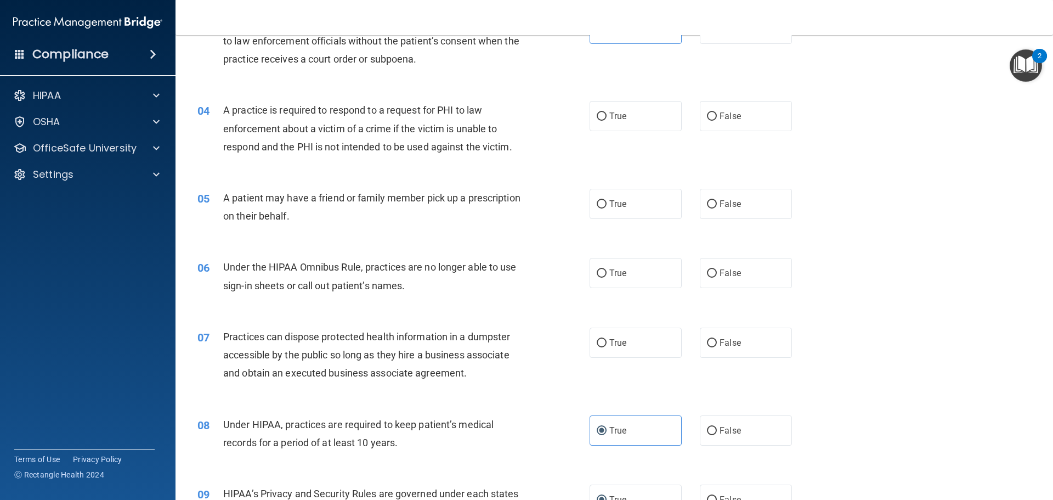
scroll to position [274, 0]
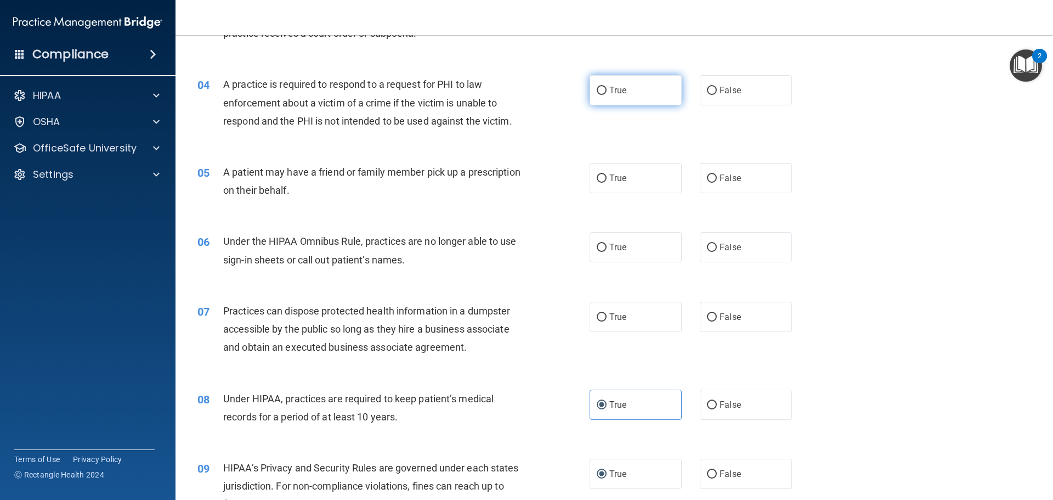
click at [662, 82] on label "True" at bounding box center [636, 90] width 92 height 30
click at [607, 87] on input "True" at bounding box center [602, 91] width 10 height 8
radio input "true"
click at [649, 86] on label "True" at bounding box center [636, 90] width 92 height 30
click at [607, 87] on input "True" at bounding box center [602, 91] width 10 height 8
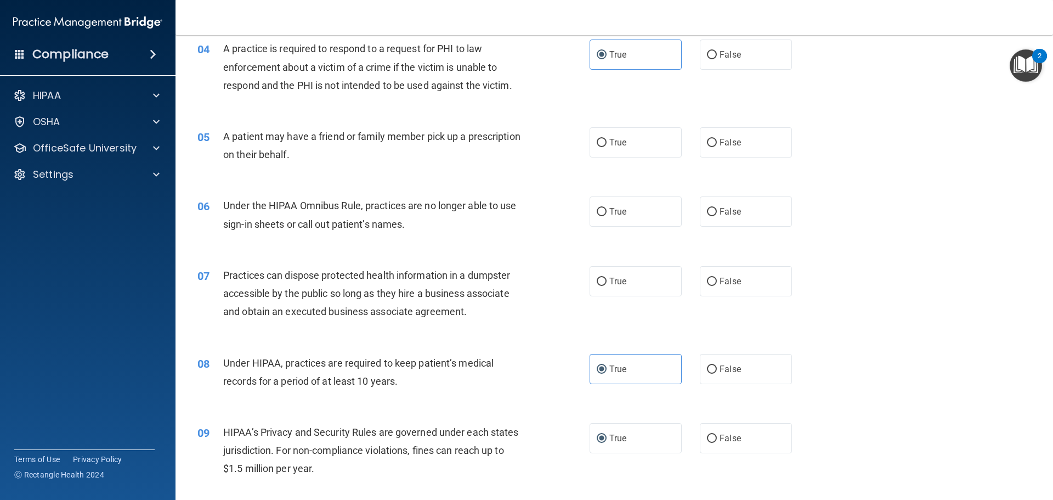
scroll to position [329, 0]
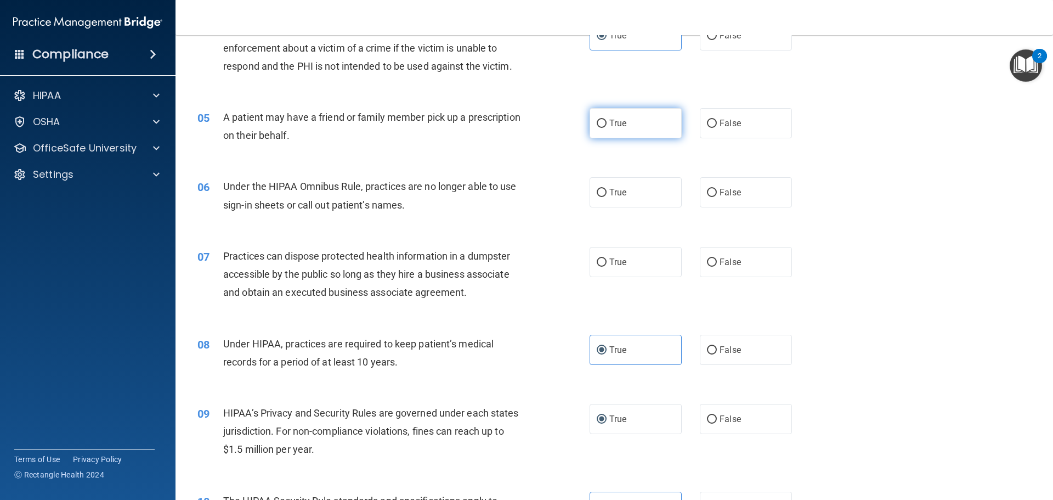
click at [597, 123] on input "True" at bounding box center [602, 124] width 10 height 8
radio input "true"
click at [736, 197] on label "False" at bounding box center [746, 192] width 92 height 30
click at [717, 197] on input "False" at bounding box center [712, 193] width 10 height 8
radio input "true"
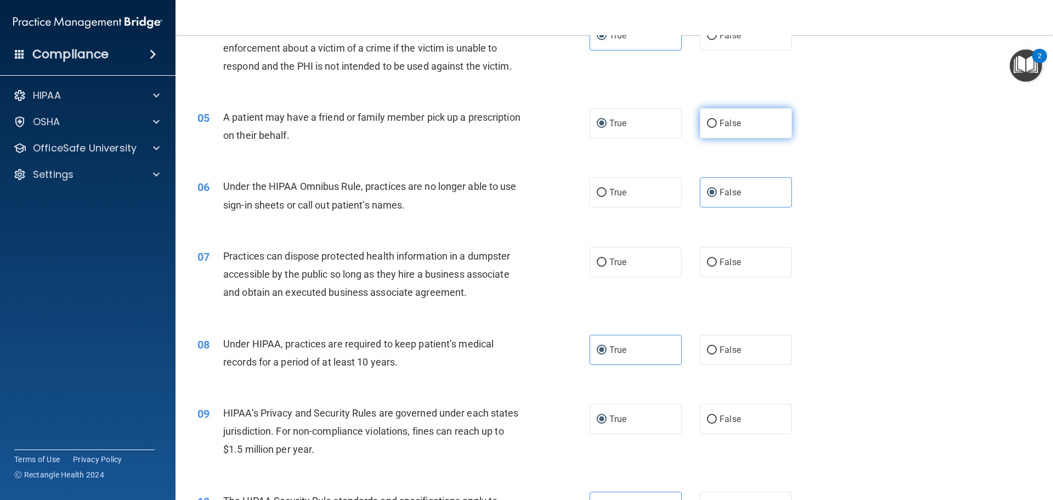
click at [708, 122] on input "False" at bounding box center [712, 124] width 10 height 8
radio input "true"
radio input "false"
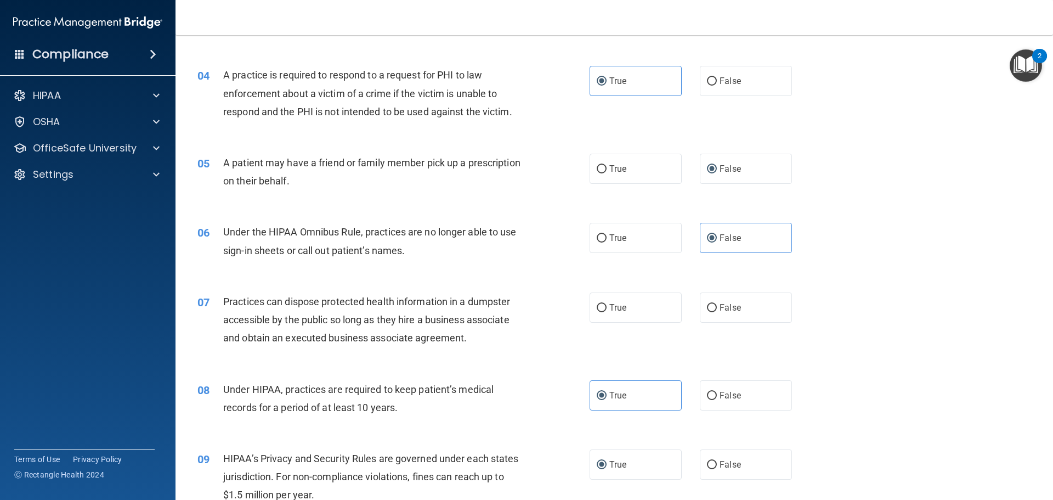
scroll to position [384, 0]
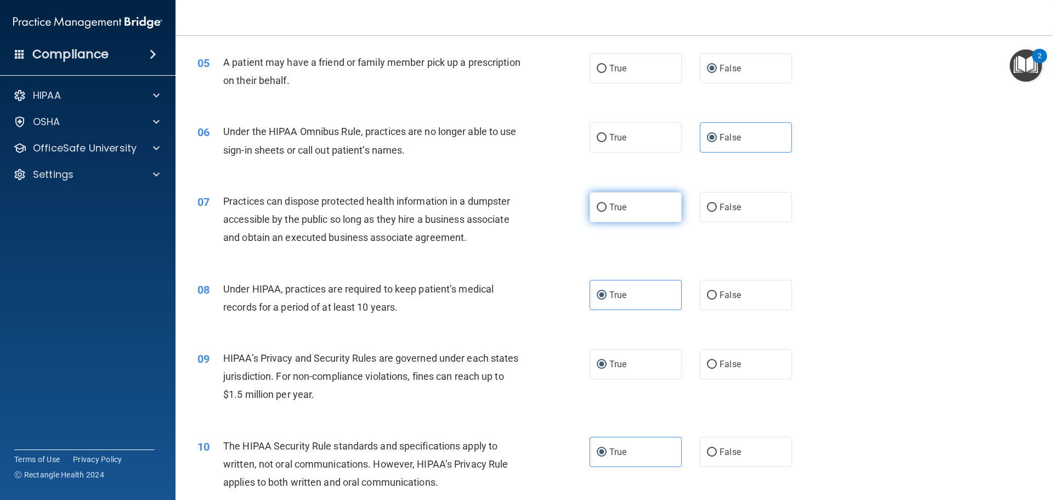
click at [658, 202] on label "True" at bounding box center [636, 207] width 92 height 30
click at [607, 204] on input "True" at bounding box center [602, 208] width 10 height 8
radio input "true"
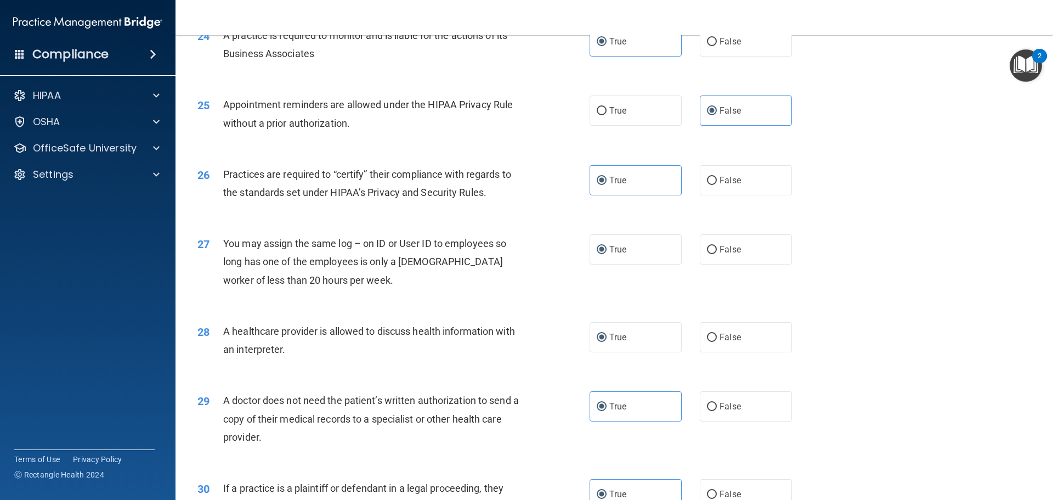
scroll to position [2054, 0]
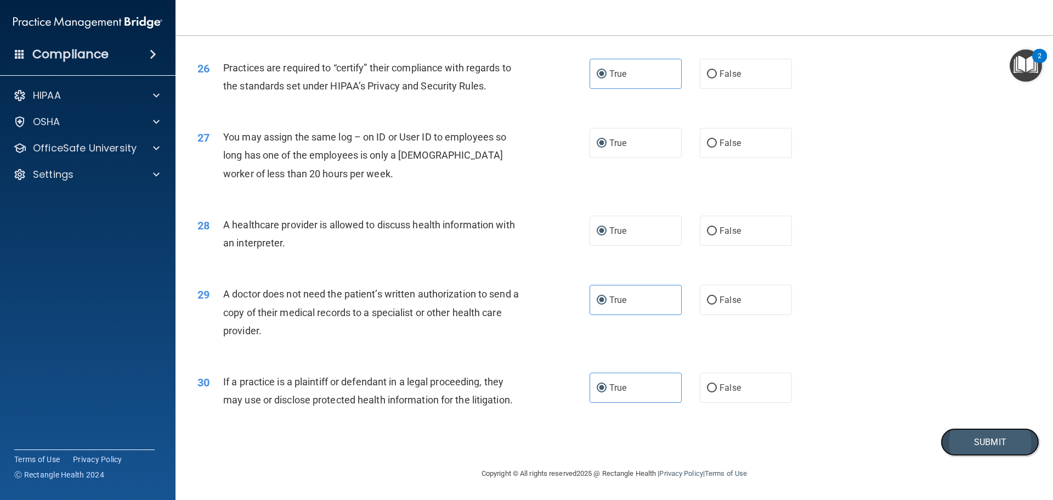
click at [1001, 437] on button "Submit" at bounding box center [990, 442] width 99 height 28
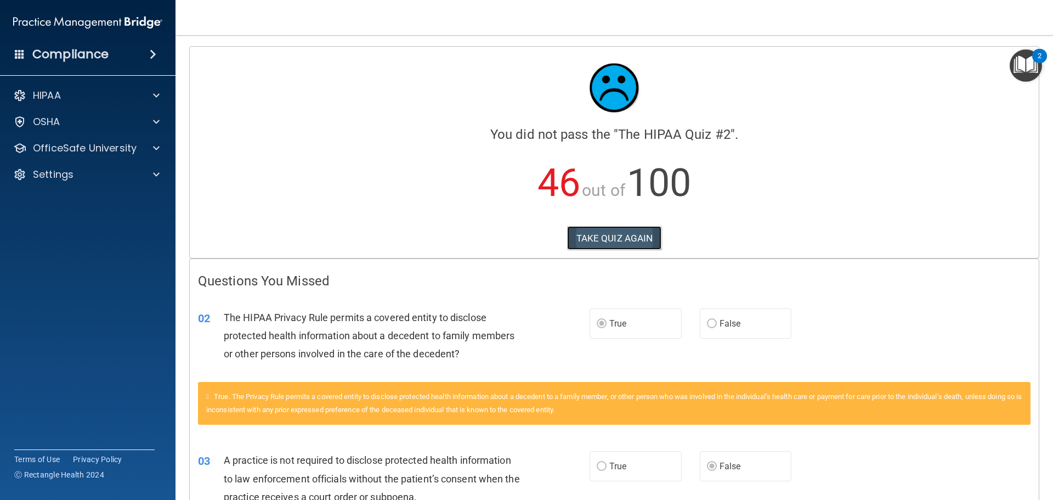
click at [611, 246] on button "TAKE QUIZ AGAIN" at bounding box center [614, 238] width 95 height 24
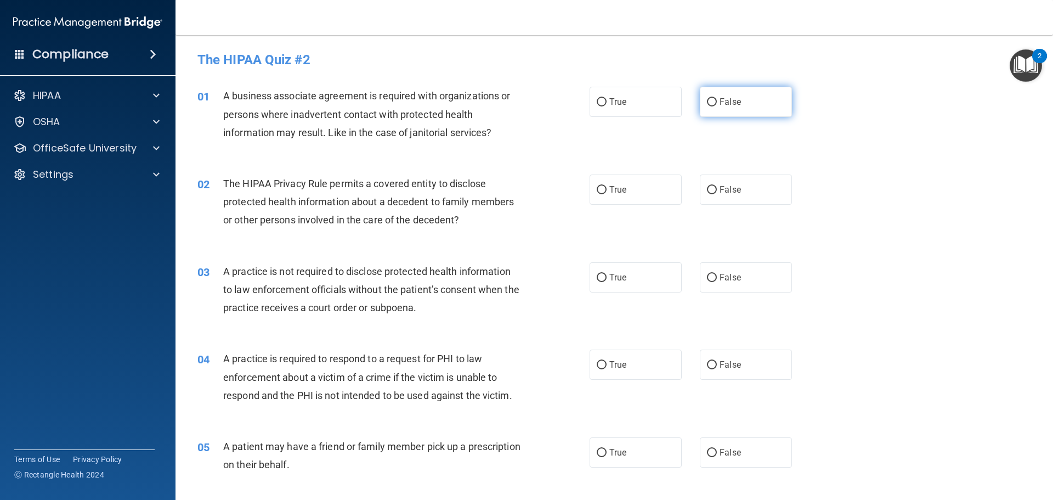
click at [709, 106] on input "False" at bounding box center [712, 102] width 10 height 8
radio input "true"
click at [619, 114] on label "True" at bounding box center [636, 102] width 92 height 30
click at [607, 106] on input "True" at bounding box center [602, 102] width 10 height 8
radio input "true"
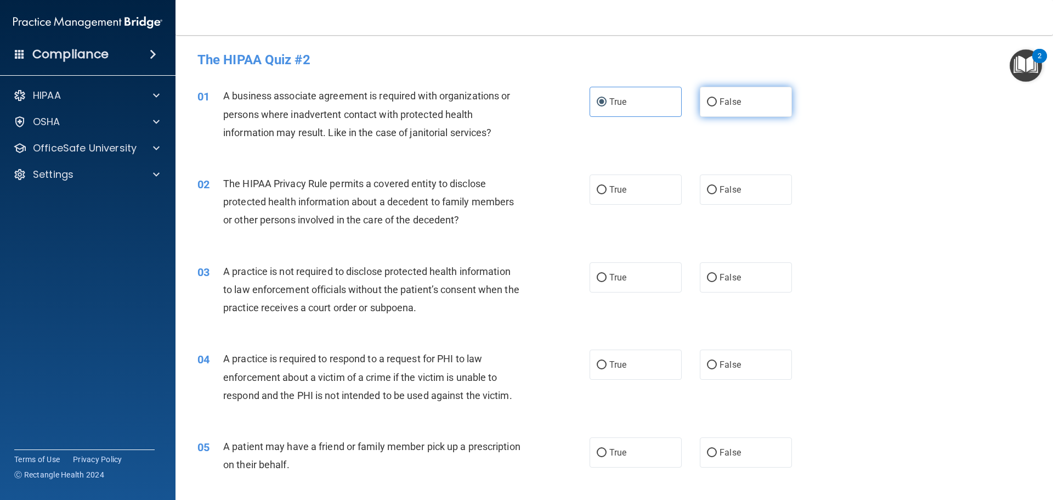
click at [733, 103] on span "False" at bounding box center [730, 102] width 21 height 10
click at [717, 103] on input "False" at bounding box center [712, 102] width 10 height 8
radio input "true"
radio input "false"
click at [640, 190] on label "True" at bounding box center [636, 189] width 92 height 30
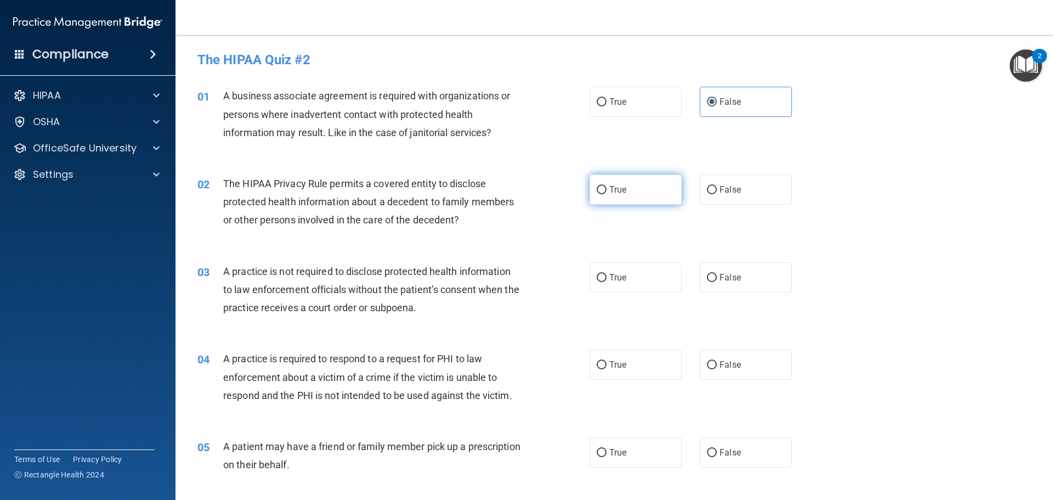
click at [607, 190] on input "True" at bounding box center [602, 190] width 10 height 8
radio input "true"
click at [727, 292] on div "03 A practice is not required to disclose protected health information to law e…" at bounding box center [614, 292] width 850 height 88
click at [724, 282] on span "False" at bounding box center [730, 277] width 21 height 10
click at [717, 282] on input "False" at bounding box center [712, 278] width 10 height 8
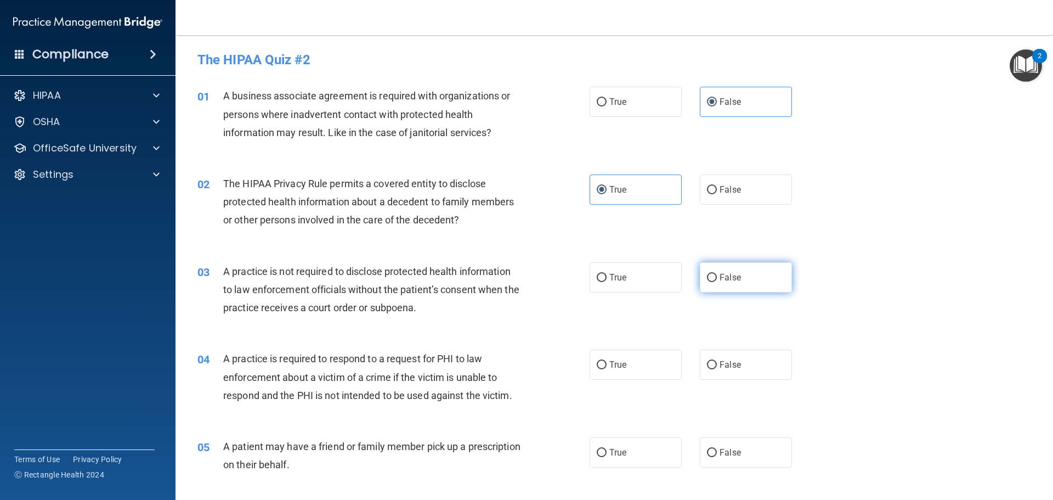
radio input "true"
click at [640, 367] on label "True" at bounding box center [636, 364] width 92 height 30
click at [607, 367] on input "True" at bounding box center [602, 365] width 10 height 8
radio input "true"
click at [728, 440] on label "False" at bounding box center [746, 452] width 92 height 30
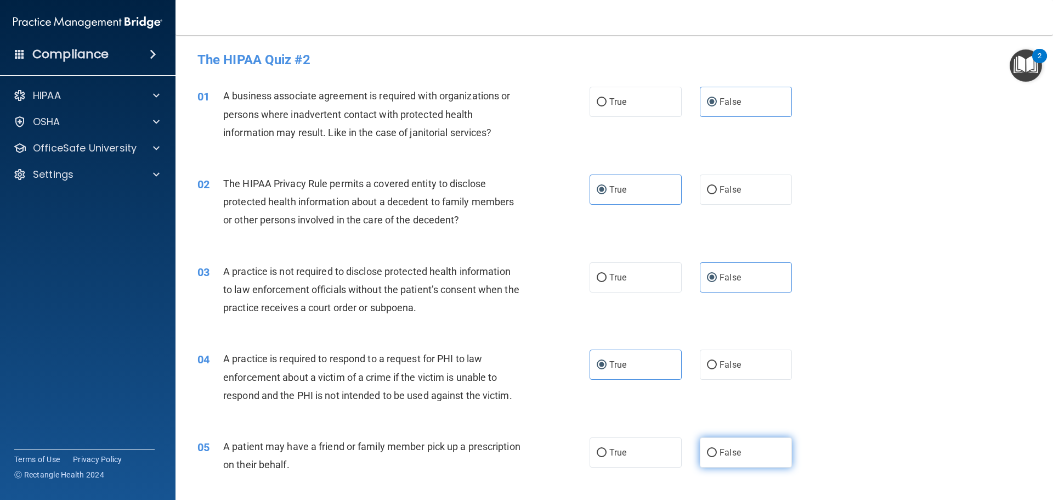
click at [717, 449] on input "False" at bounding box center [712, 453] width 10 height 8
radio input "true"
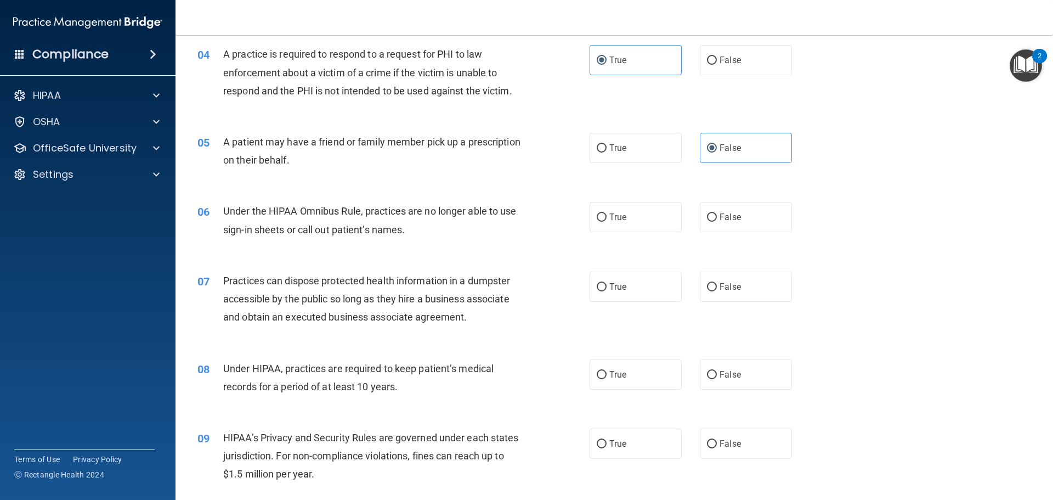
scroll to position [329, 0]
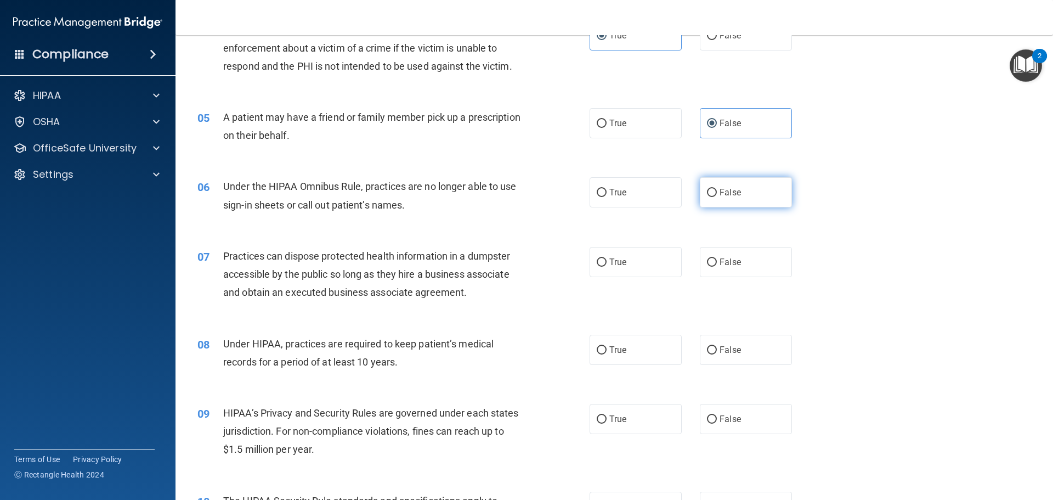
click at [720, 204] on label "False" at bounding box center [746, 192] width 92 height 30
click at [717, 197] on input "False" at bounding box center [712, 193] width 10 height 8
radio input "true"
click at [667, 256] on label "True" at bounding box center [636, 262] width 92 height 30
click at [607, 258] on input "True" at bounding box center [602, 262] width 10 height 8
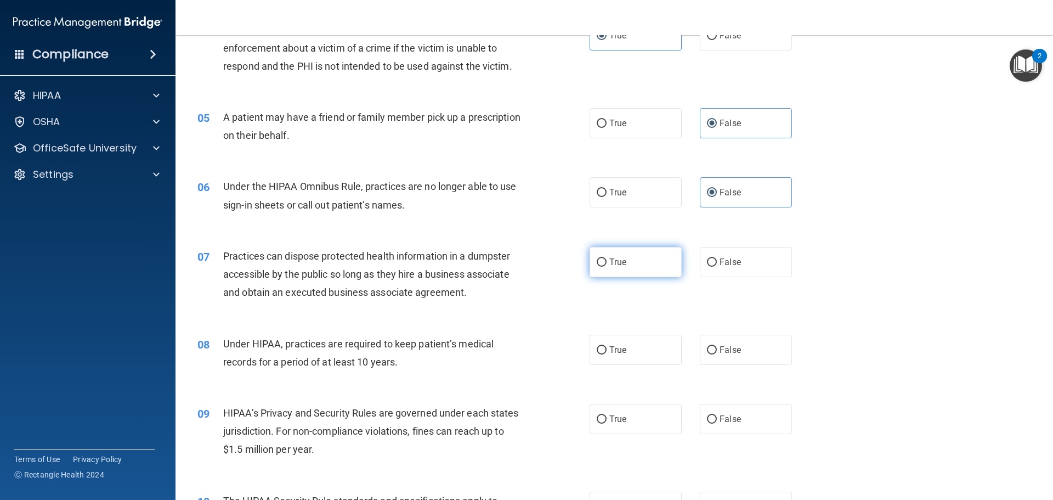
radio input "true"
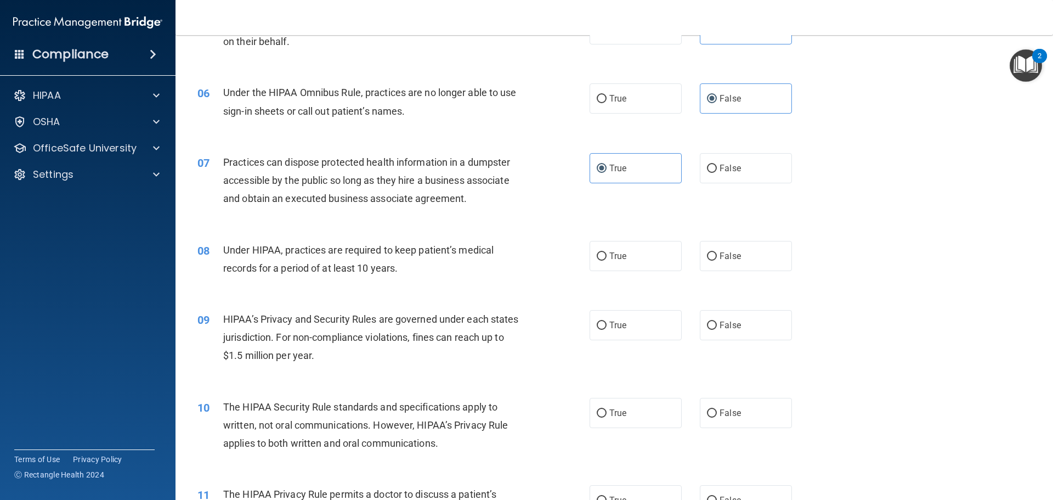
scroll to position [439, 0]
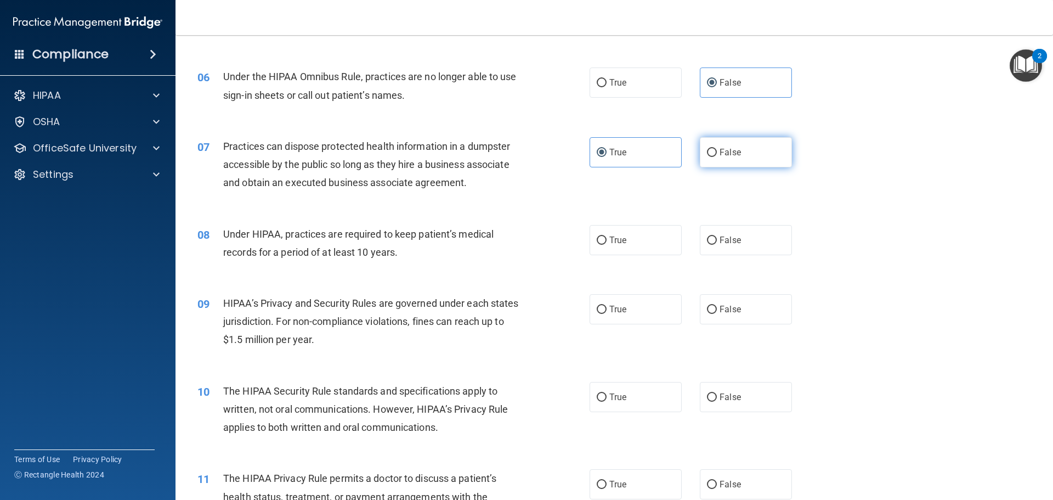
click at [708, 157] on label "False" at bounding box center [746, 152] width 92 height 30
click at [708, 157] on input "False" at bounding box center [712, 153] width 10 height 8
radio input "true"
radio input "false"
drag, startPoint x: 741, startPoint y: 251, endPoint x: 740, endPoint y: 303, distance: 52.1
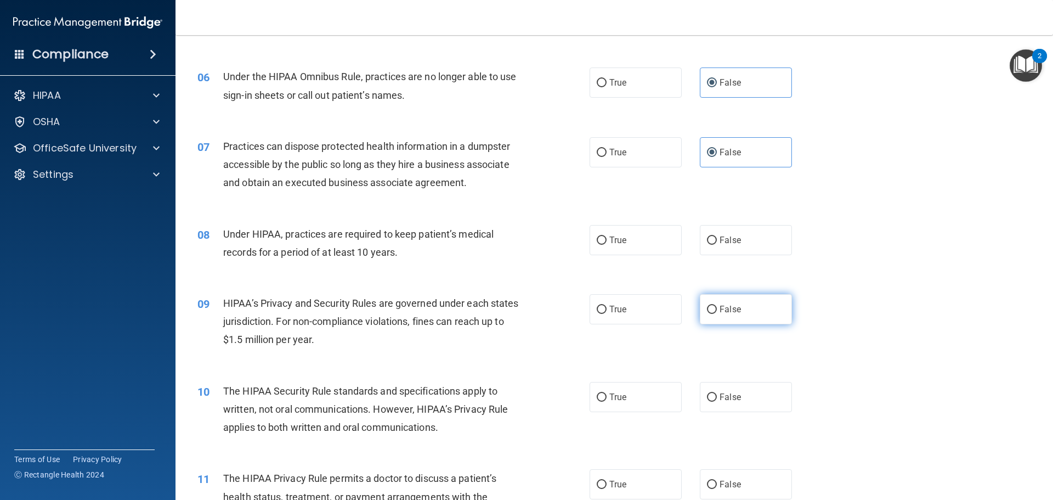
click at [741, 255] on label "False" at bounding box center [746, 240] width 92 height 30
click at [717, 245] on input "False" at bounding box center [712, 240] width 10 height 8
radio input "true"
click at [742, 304] on label "False" at bounding box center [746, 309] width 92 height 30
click at [717, 306] on input "False" at bounding box center [712, 310] width 10 height 8
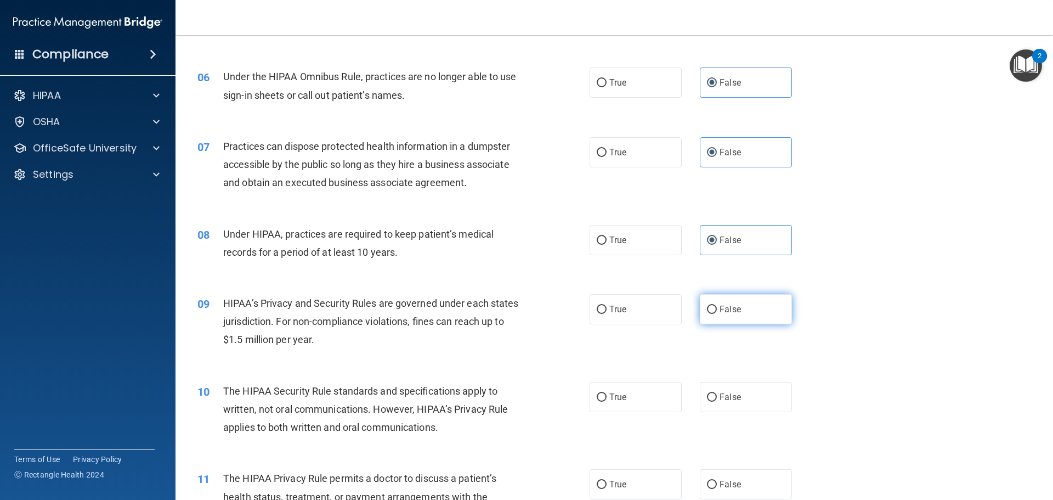
radio input "true"
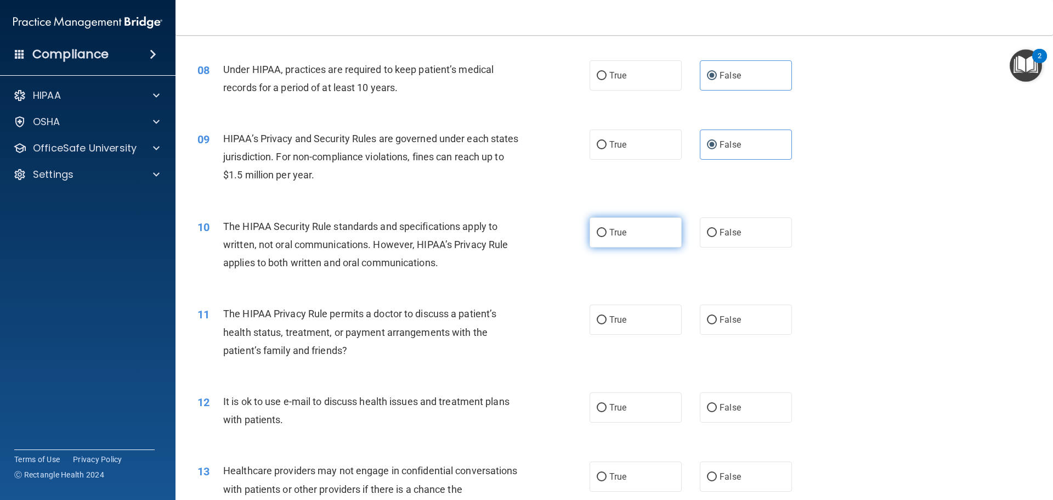
click at [625, 231] on label "True" at bounding box center [636, 232] width 92 height 30
click at [607, 231] on input "True" at bounding box center [602, 233] width 10 height 8
radio input "true"
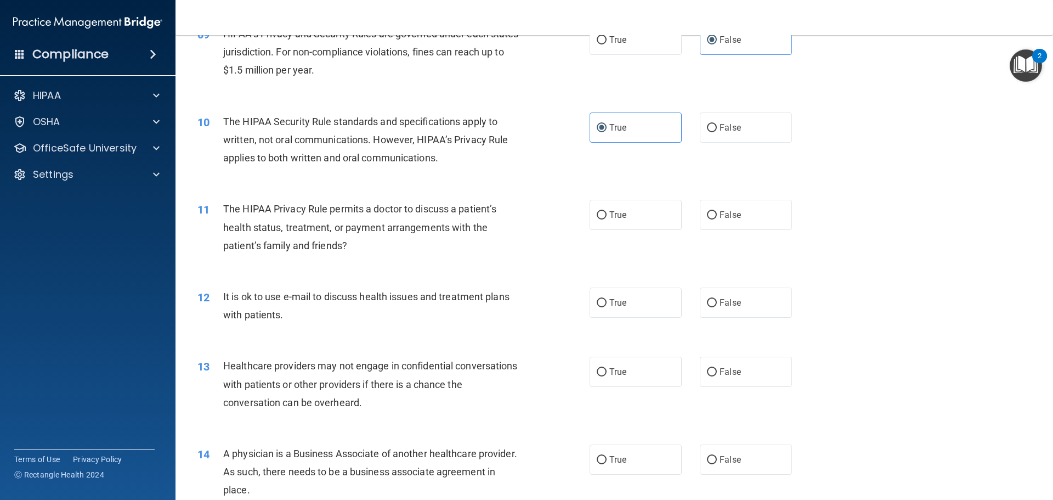
scroll to position [768, 0]
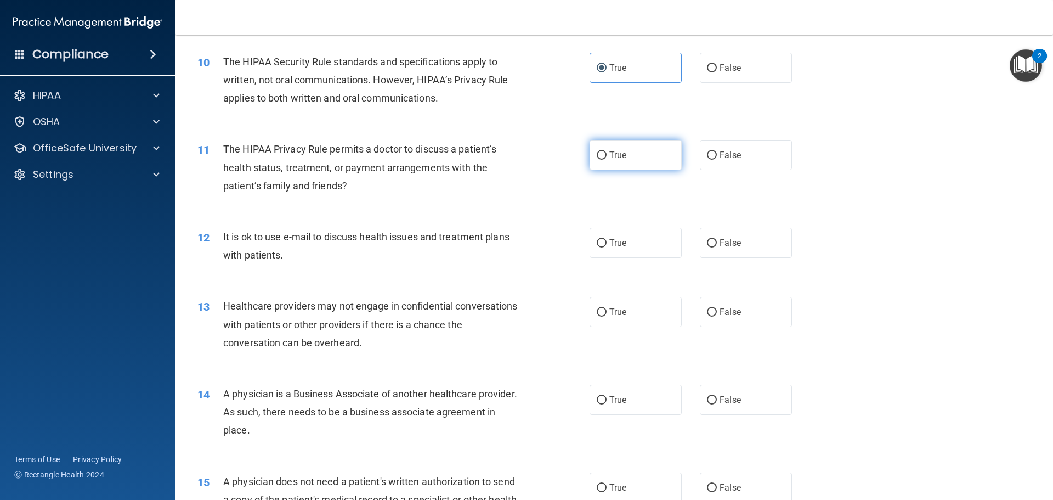
click at [617, 148] on label "True" at bounding box center [636, 155] width 92 height 30
click at [607, 151] on input "True" at bounding box center [602, 155] width 10 height 8
radio input "true"
click at [649, 252] on label "True" at bounding box center [636, 243] width 92 height 30
click at [607, 247] on input "True" at bounding box center [602, 243] width 10 height 8
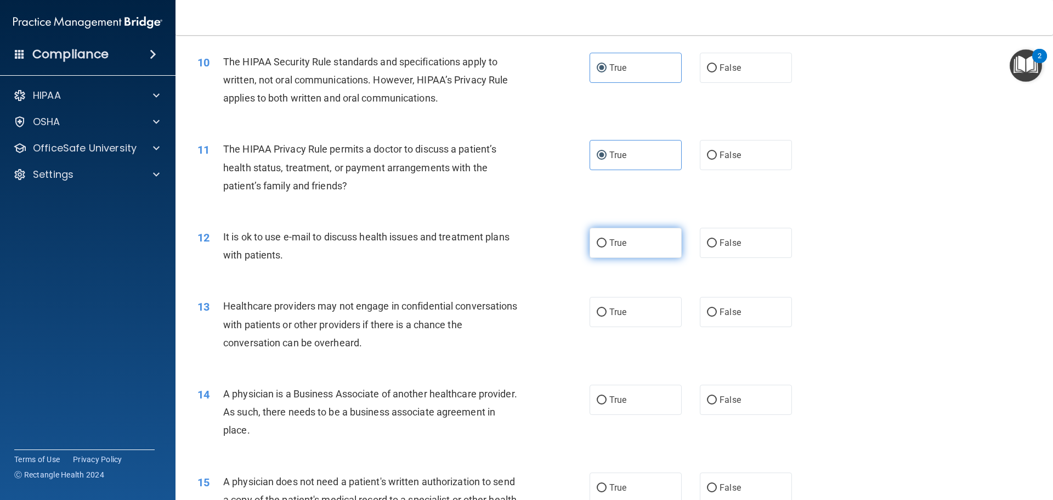
radio input "true"
click at [700, 313] on label "False" at bounding box center [746, 312] width 92 height 30
click at [707, 313] on input "False" at bounding box center [712, 312] width 10 height 8
radio input "true"
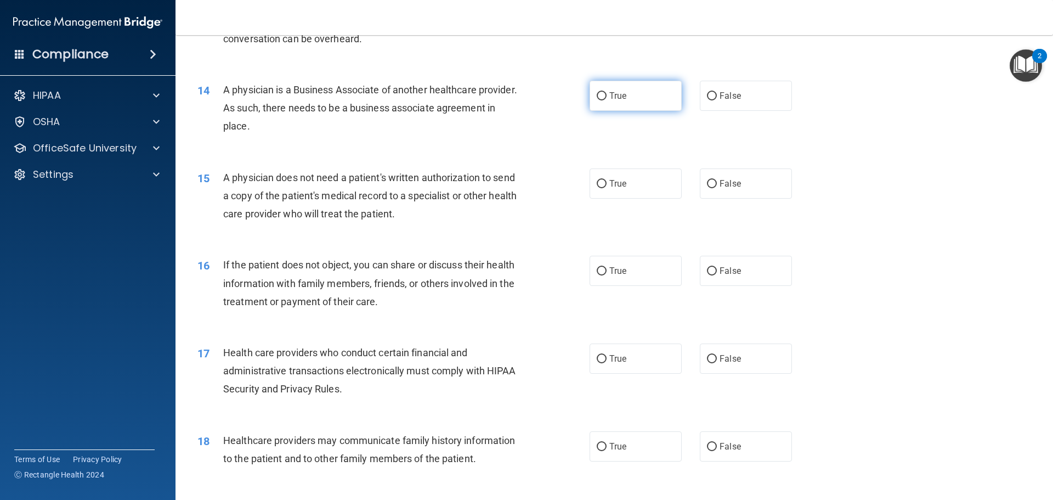
scroll to position [1016, 0]
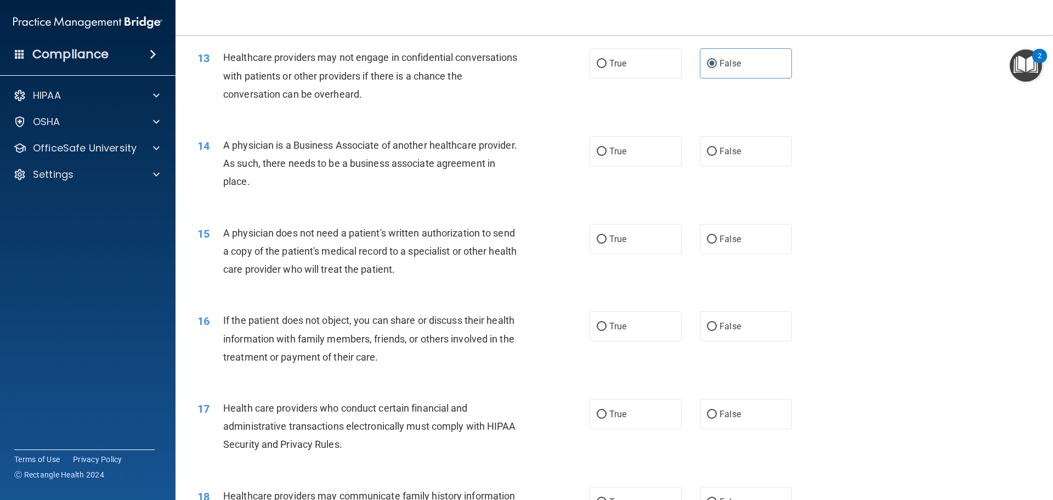
drag, startPoint x: 664, startPoint y: 160, endPoint x: 655, endPoint y: 192, distance: 32.9
click at [663, 161] on label "True" at bounding box center [636, 151] width 92 height 30
click at [607, 156] on input "True" at bounding box center [602, 152] width 10 height 8
radio input "true"
click at [713, 156] on label "False" at bounding box center [746, 151] width 92 height 30
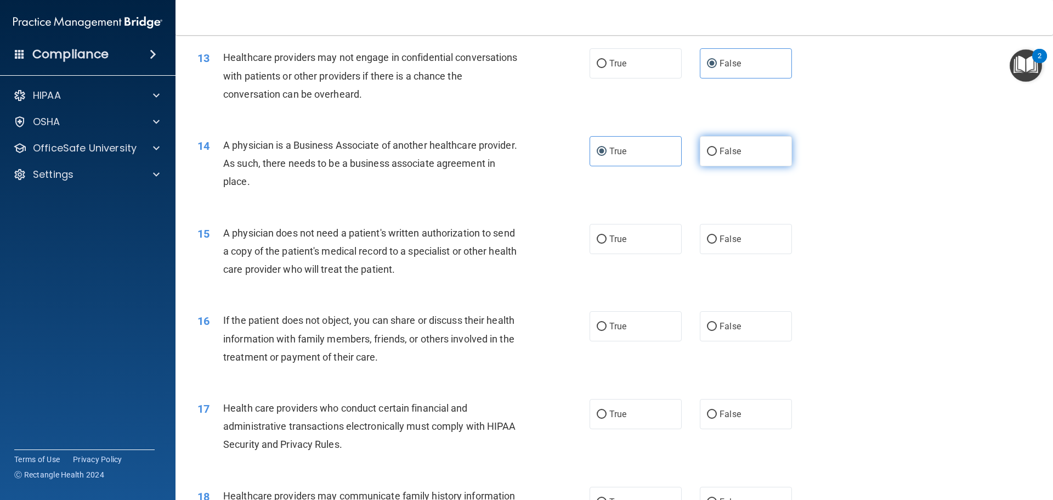
click at [713, 156] on input "False" at bounding box center [712, 152] width 10 height 8
radio input "true"
radio input "false"
click at [636, 225] on label "True" at bounding box center [636, 239] width 92 height 30
click at [607, 235] on input "True" at bounding box center [602, 239] width 10 height 8
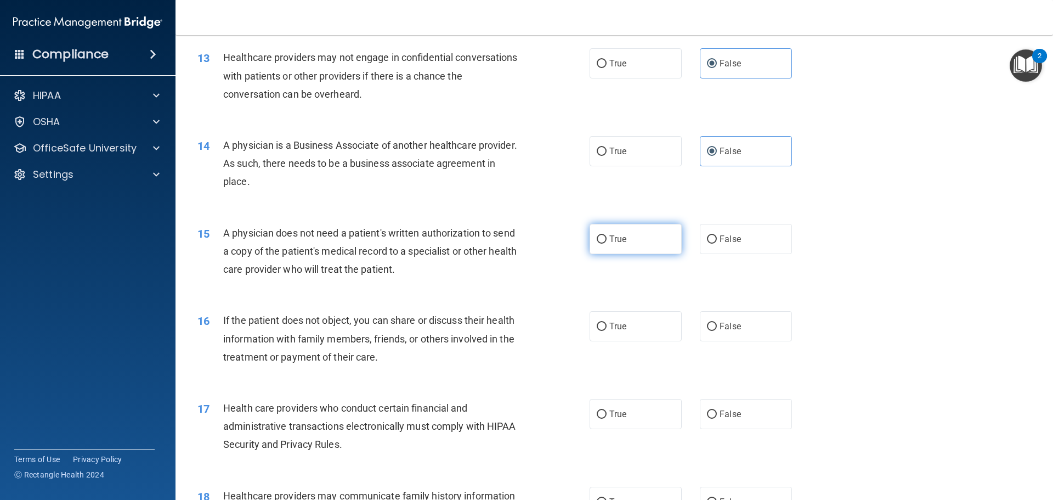
radio input "true"
click at [635, 318] on label "True" at bounding box center [636, 326] width 92 height 30
click at [607, 323] on input "True" at bounding box center [602, 327] width 10 height 8
radio input "true"
click at [625, 397] on div "17 Health care providers who conduct certain financial and administrative trans…" at bounding box center [614, 429] width 850 height 88
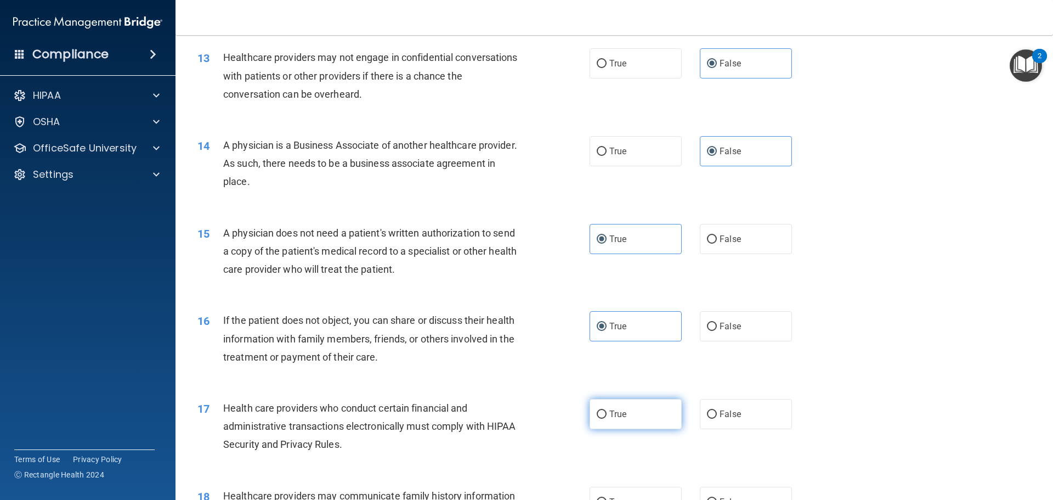
click at [625, 400] on label "True" at bounding box center [636, 414] width 92 height 30
click at [607, 410] on input "True" at bounding box center [602, 414] width 10 height 8
radio input "true"
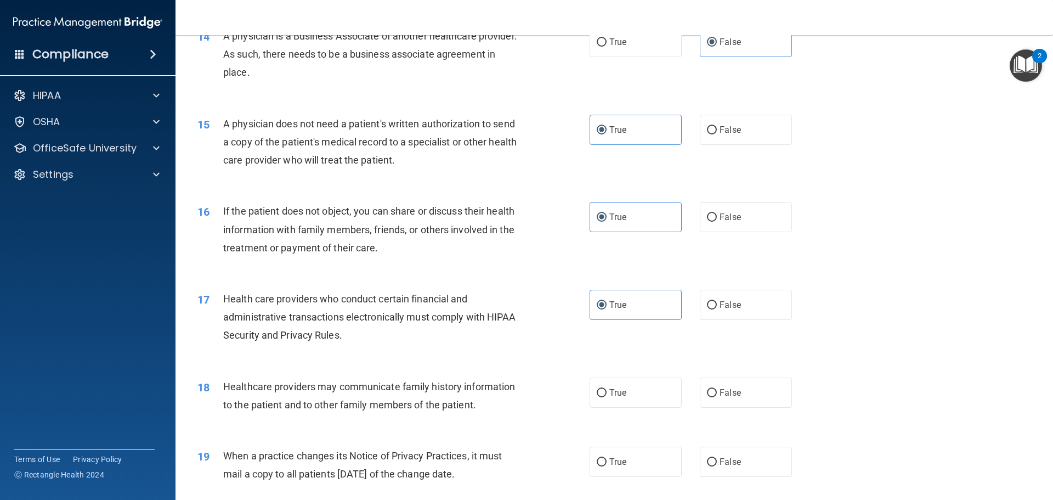
scroll to position [1126, 0]
click at [715, 384] on label "False" at bounding box center [746, 392] width 92 height 30
click at [715, 388] on input "False" at bounding box center [712, 392] width 10 height 8
radio input "true"
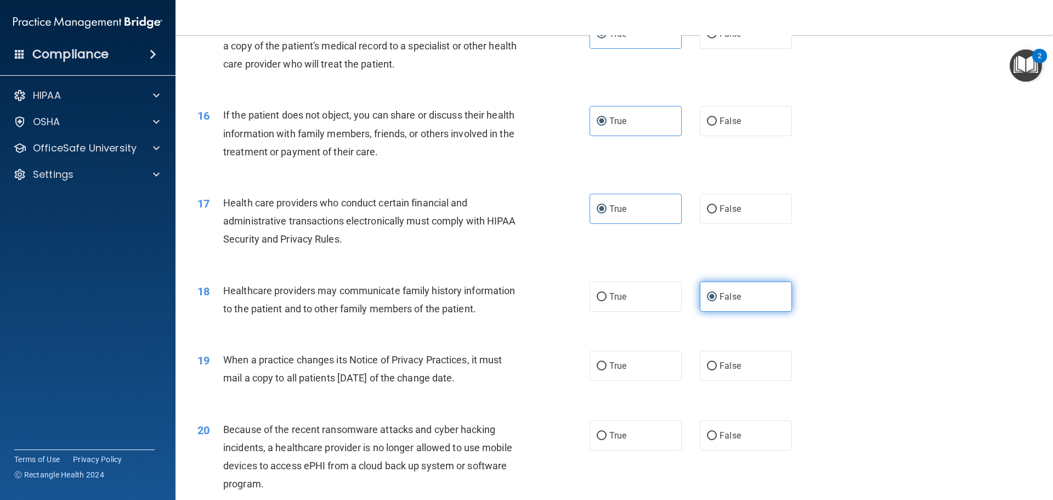
scroll to position [1236, 0]
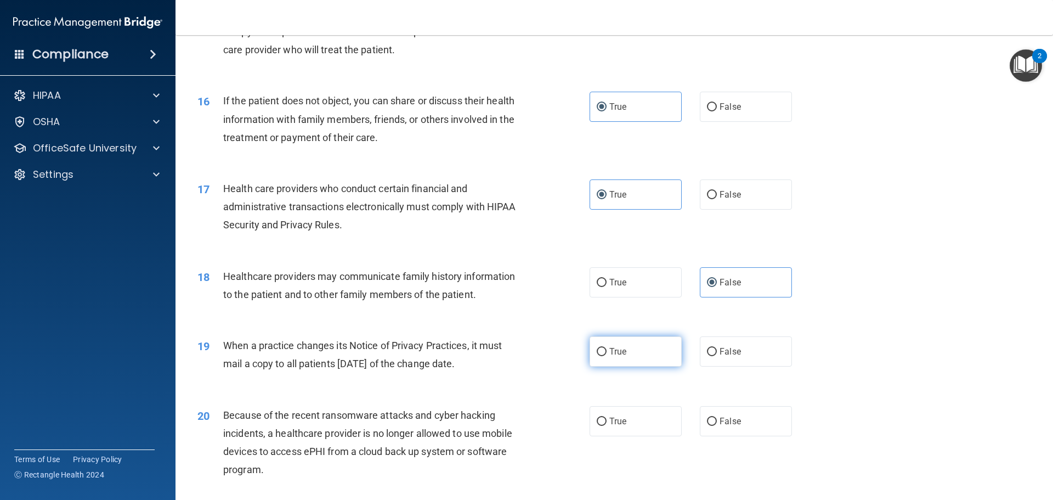
click at [646, 358] on label "True" at bounding box center [636, 351] width 92 height 30
click at [607, 356] on input "True" at bounding box center [602, 352] width 10 height 8
radio input "true"
click at [744, 411] on label "False" at bounding box center [746, 421] width 92 height 30
click at [717, 417] on input "False" at bounding box center [712, 421] width 10 height 8
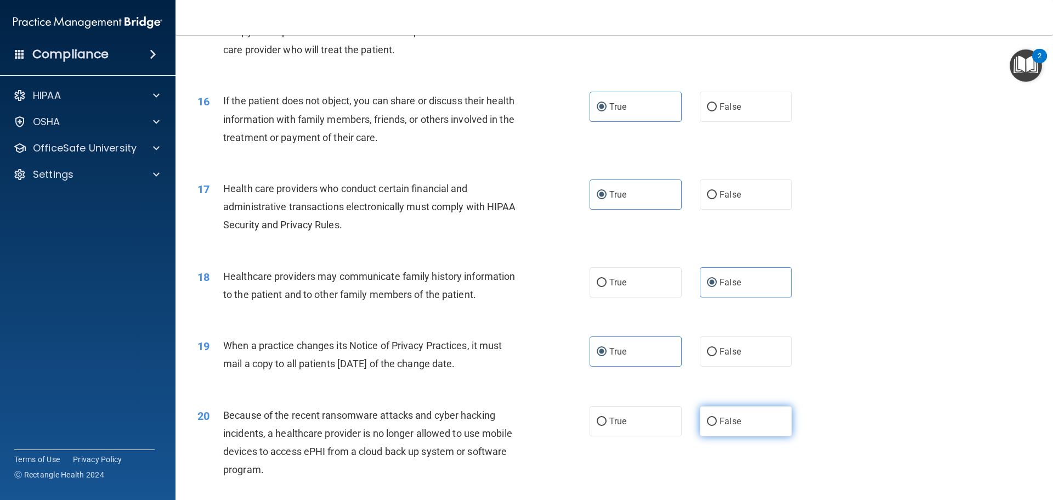
radio input "true"
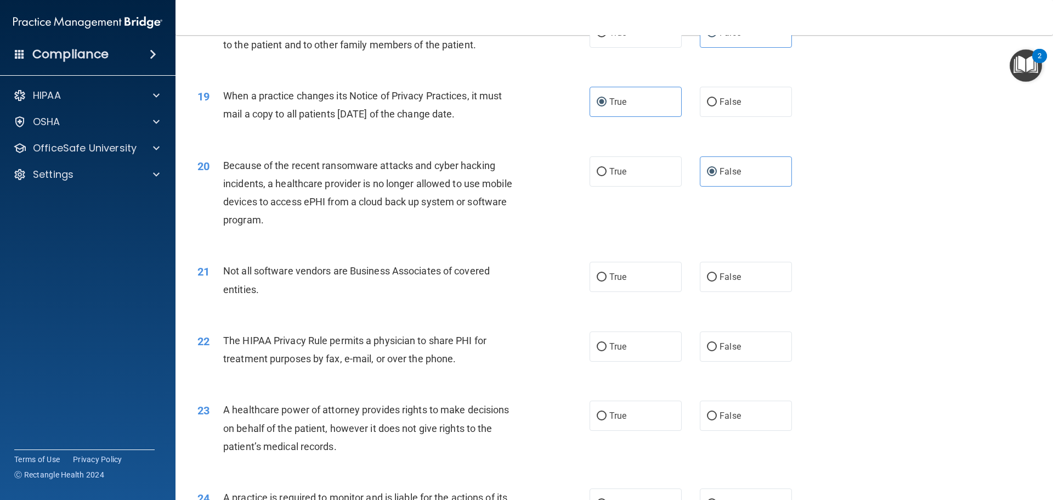
scroll to position [1510, 0]
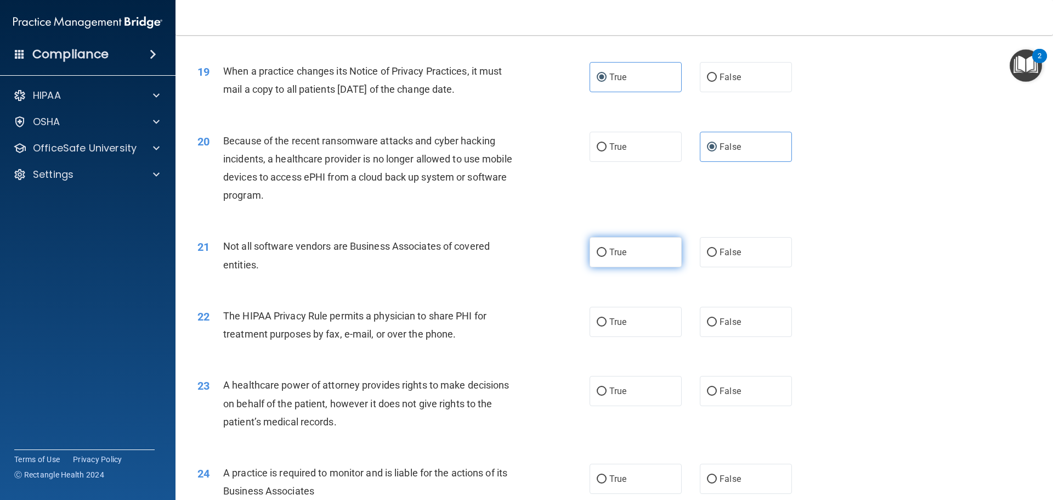
click at [633, 253] on label "True" at bounding box center [636, 252] width 92 height 30
click at [607, 253] on input "True" at bounding box center [602, 252] width 10 height 8
radio input "true"
click at [652, 313] on label "True" at bounding box center [636, 322] width 92 height 30
click at [607, 318] on input "True" at bounding box center [602, 322] width 10 height 8
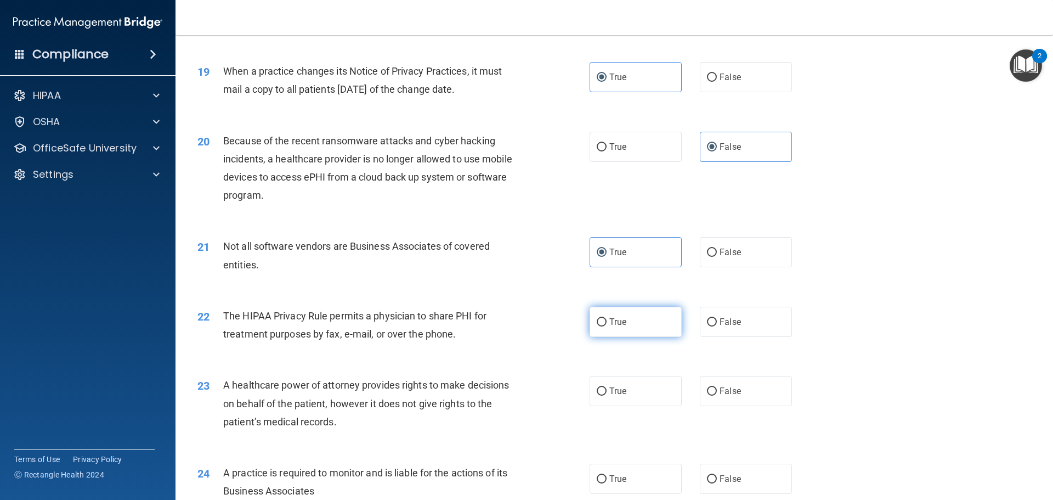
radio input "true"
click at [710, 382] on label "False" at bounding box center [746, 391] width 92 height 30
click at [710, 387] on input "False" at bounding box center [712, 391] width 10 height 8
radio input "true"
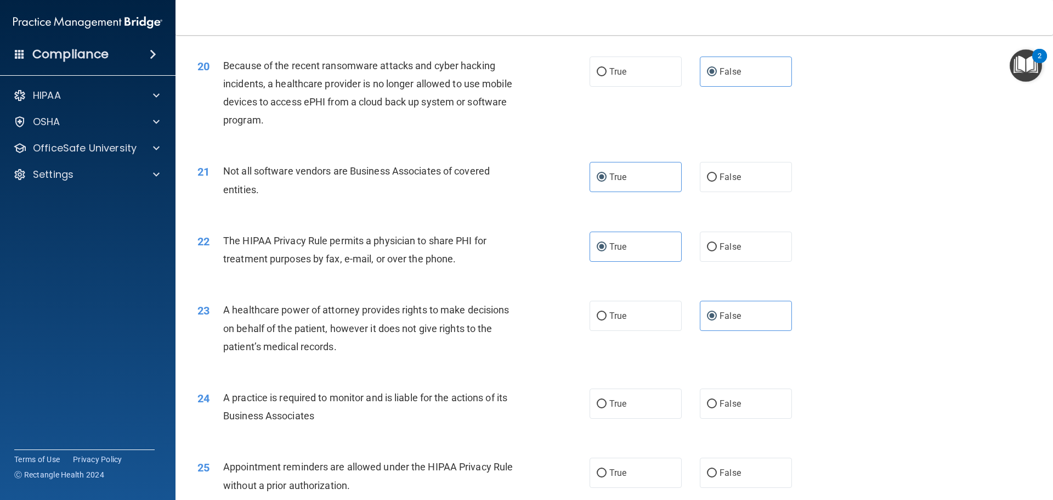
scroll to position [1675, 0]
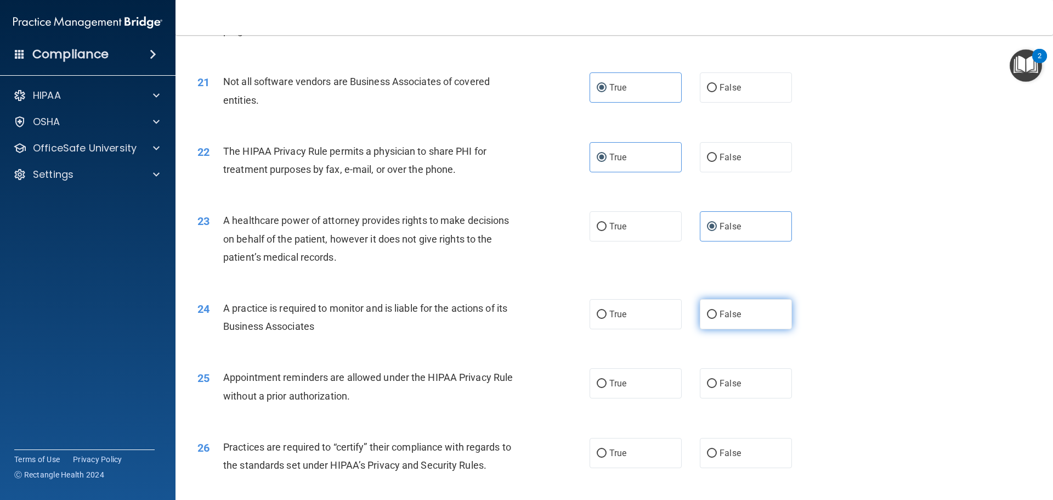
click at [738, 318] on label "False" at bounding box center [746, 314] width 92 height 30
click at [717, 318] on input "False" at bounding box center [712, 314] width 10 height 8
radio input "true"
click at [641, 386] on label "True" at bounding box center [636, 383] width 92 height 30
click at [607, 386] on input "True" at bounding box center [602, 384] width 10 height 8
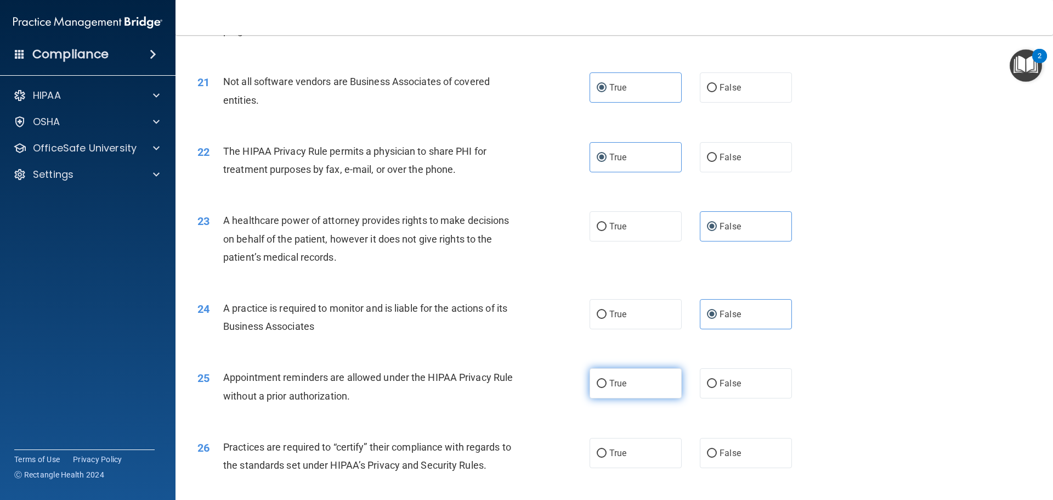
radio input "true"
click at [732, 446] on label "False" at bounding box center [746, 453] width 92 height 30
click at [717, 449] on input "False" at bounding box center [712, 453] width 10 height 8
radio input "true"
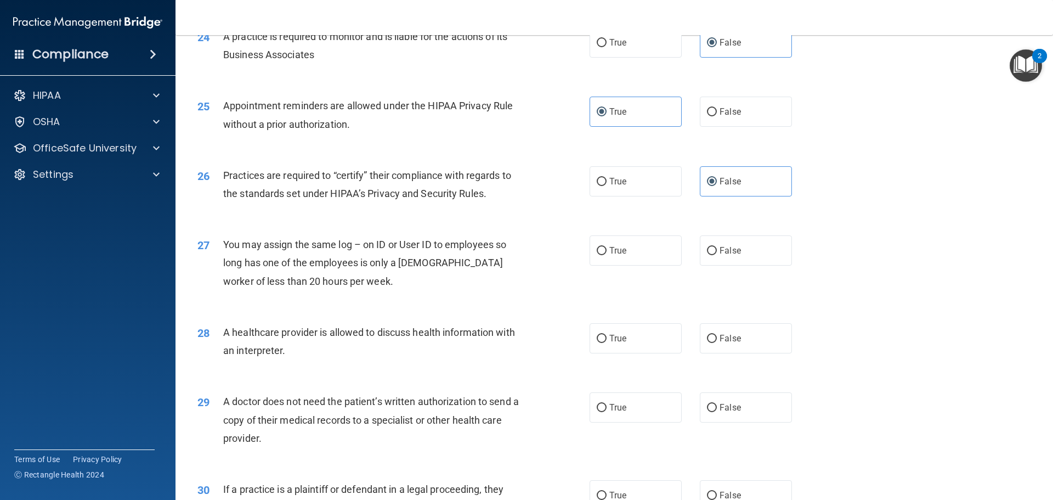
scroll to position [2004, 0]
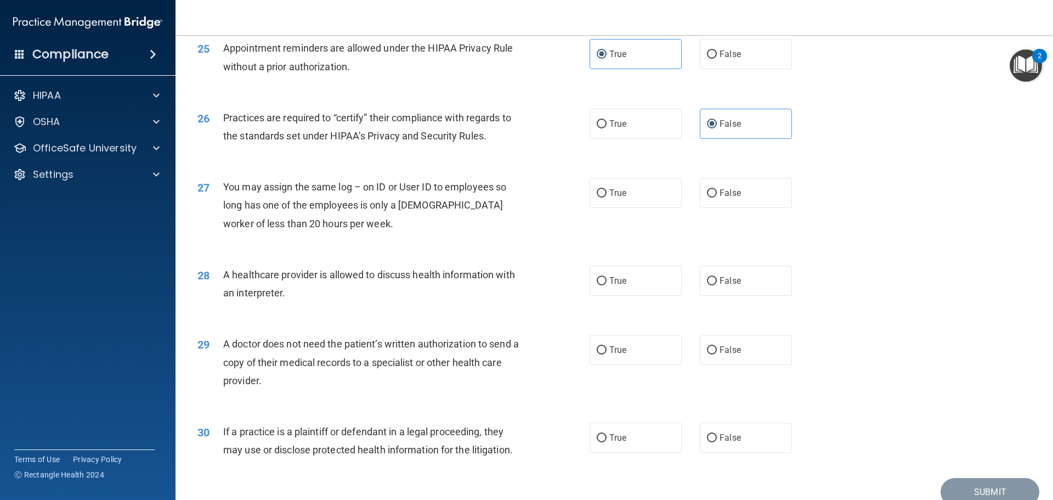
drag, startPoint x: 632, startPoint y: 189, endPoint x: 683, endPoint y: 253, distance: 81.6
click at [634, 189] on label "True" at bounding box center [636, 193] width 92 height 30
click at [607, 189] on input "True" at bounding box center [602, 193] width 10 height 8
radio input "true"
click at [731, 198] on label "False" at bounding box center [746, 193] width 92 height 30
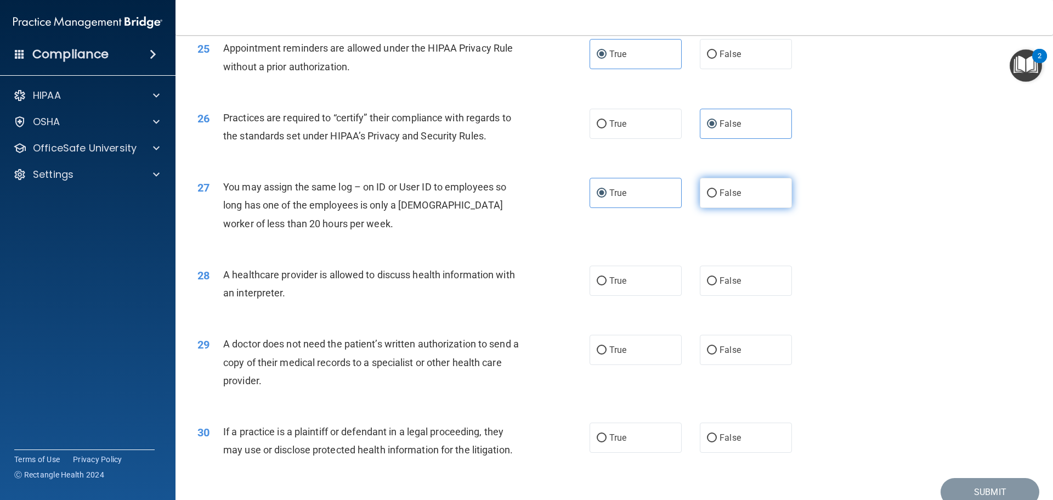
click at [717, 197] on input "False" at bounding box center [712, 193] width 10 height 8
radio input "true"
radio input "false"
click at [747, 269] on label "False" at bounding box center [746, 280] width 92 height 30
click at [717, 277] on input "False" at bounding box center [712, 281] width 10 height 8
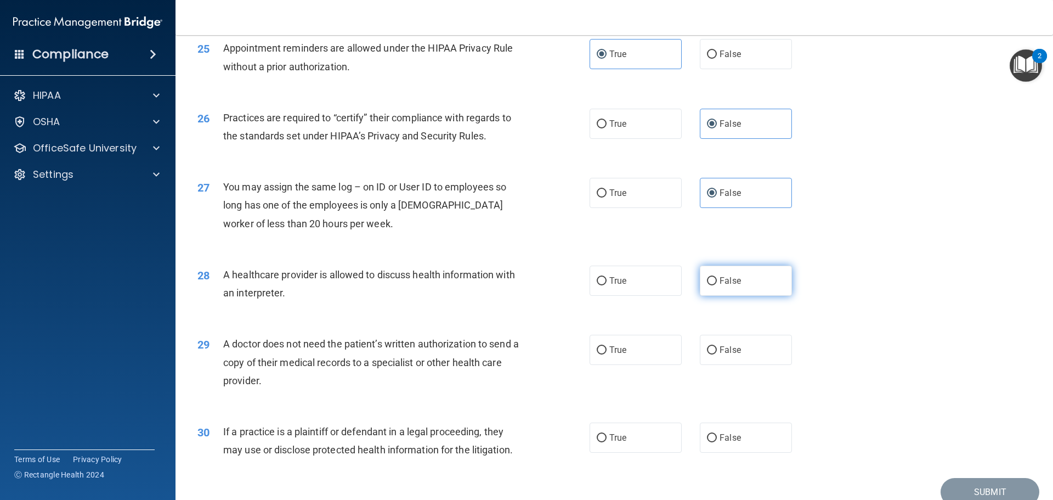
radio input "true"
click at [669, 293] on label "True" at bounding box center [636, 280] width 92 height 30
click at [607, 285] on input "True" at bounding box center [602, 281] width 10 height 8
radio input "true"
radio input "false"
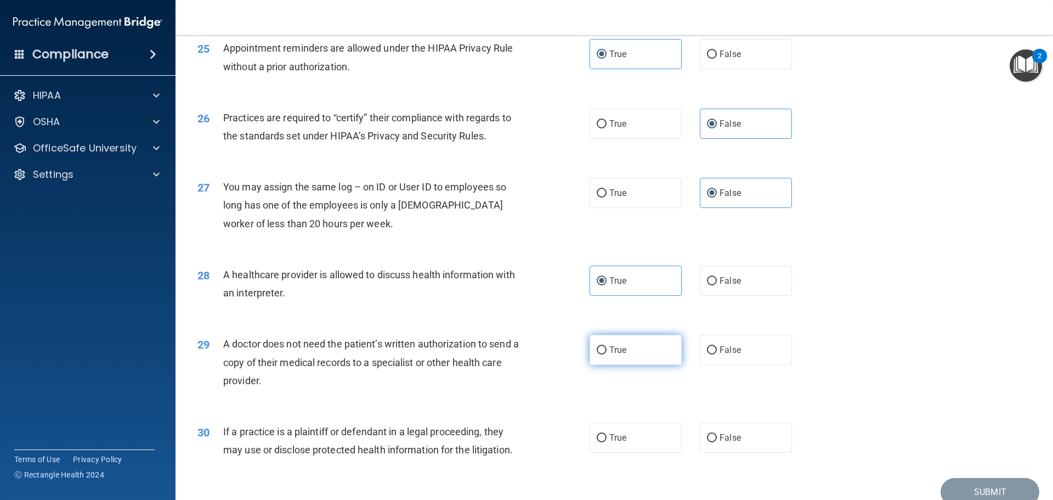
click at [665, 348] on label "True" at bounding box center [636, 350] width 92 height 30
click at [607, 348] on input "True" at bounding box center [602, 350] width 10 height 8
radio input "true"
click at [652, 427] on label "True" at bounding box center [636, 437] width 92 height 30
click at [607, 434] on input "True" at bounding box center [602, 438] width 10 height 8
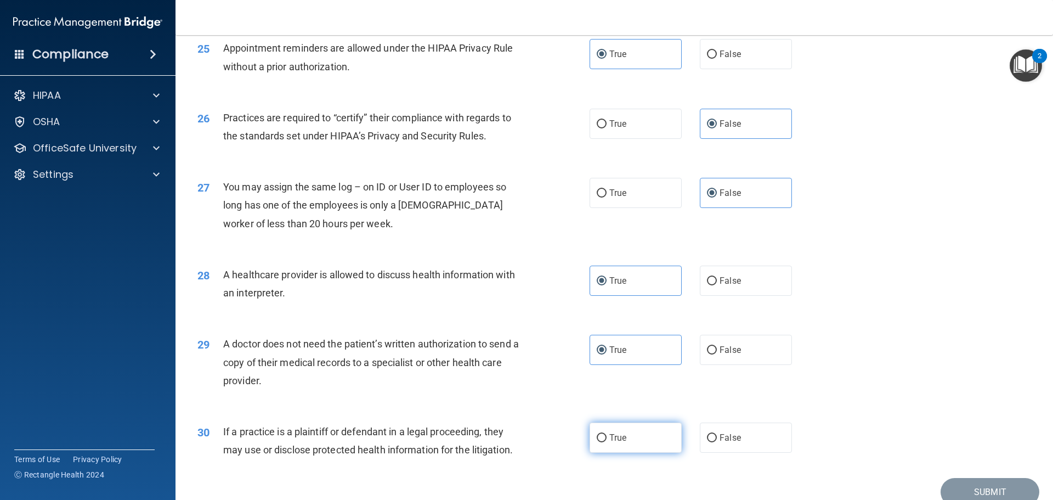
radio input "true"
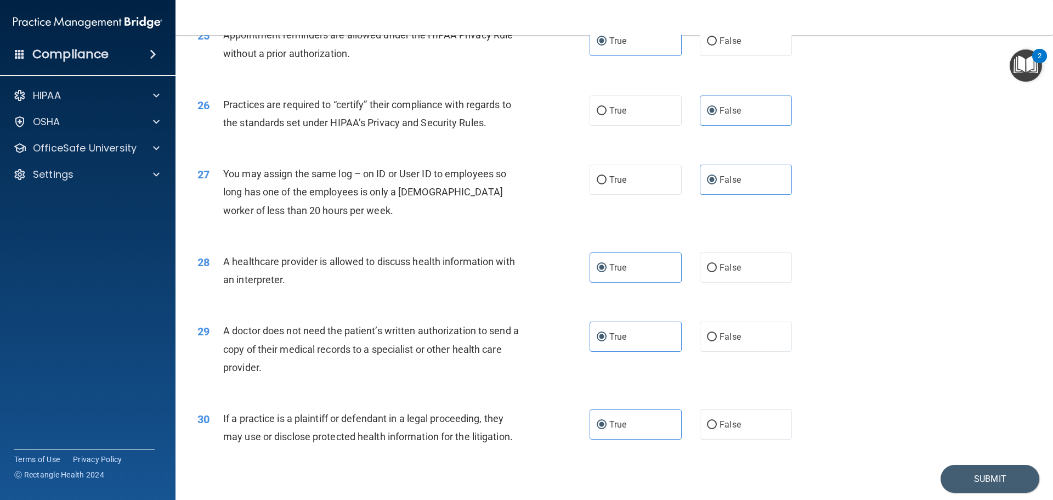
scroll to position [2054, 0]
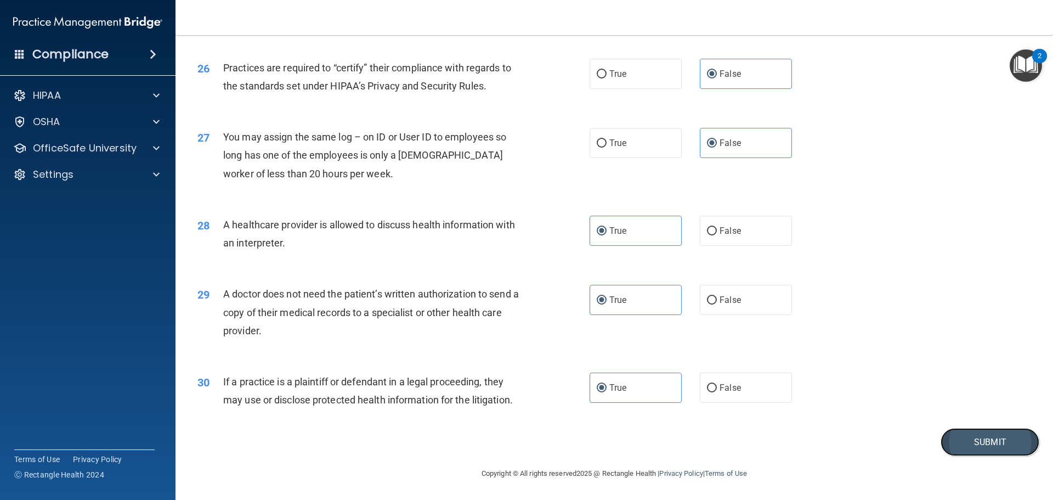
click at [962, 436] on button "Submit" at bounding box center [990, 442] width 99 height 28
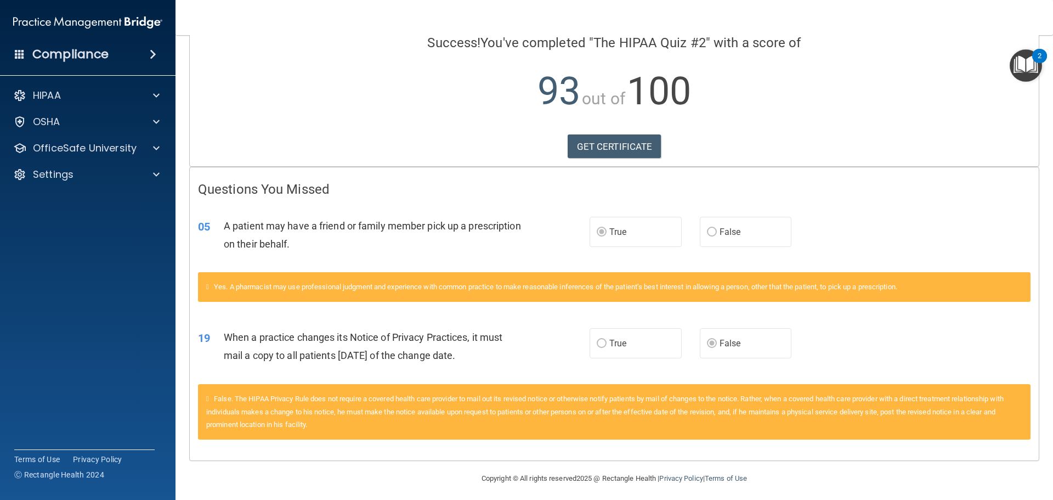
scroll to position [97, 0]
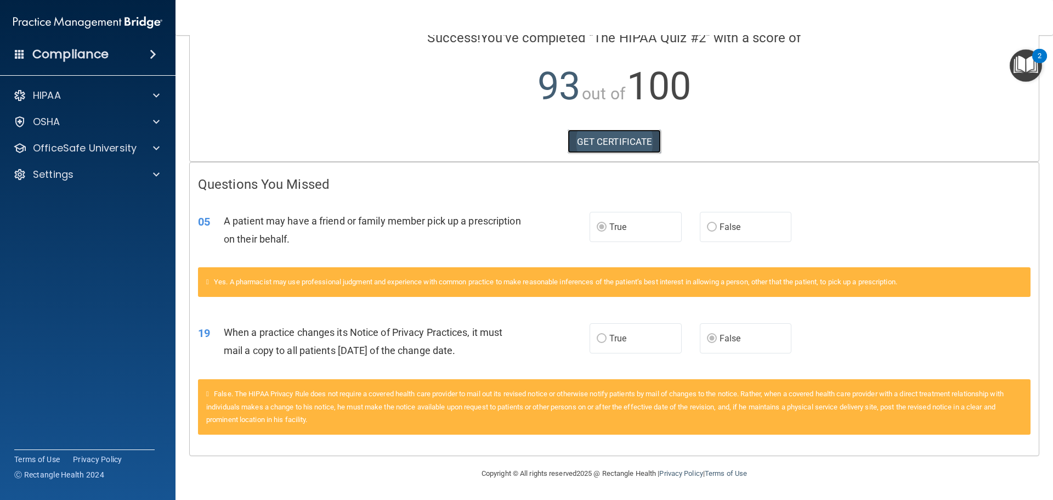
click at [630, 143] on link "GET CERTIFICATE" at bounding box center [615, 141] width 94 height 24
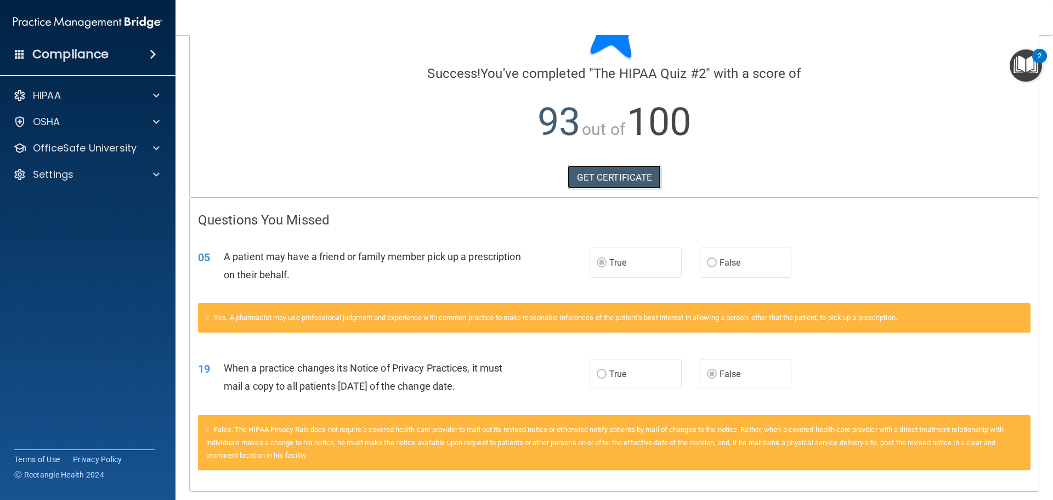
scroll to position [0, 0]
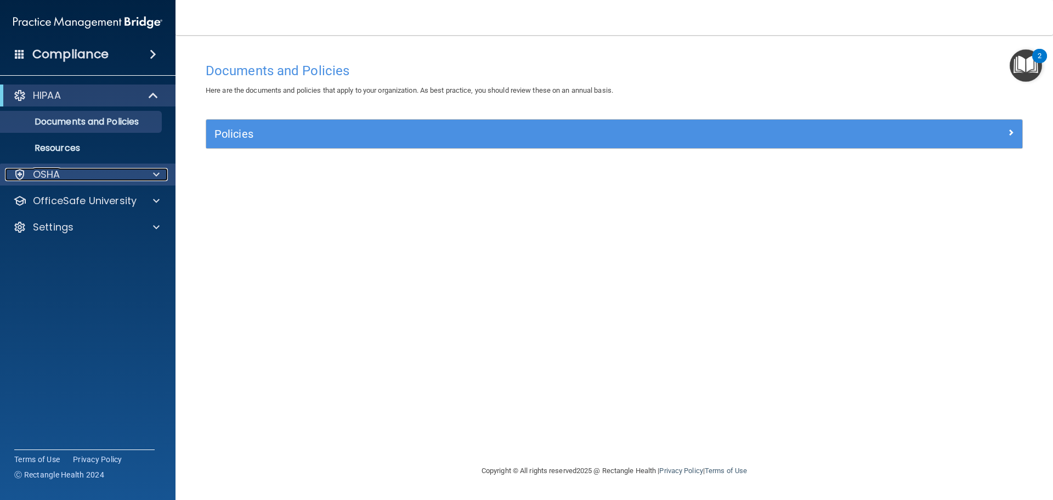
click at [80, 179] on div "OSHA" at bounding box center [73, 174] width 136 height 13
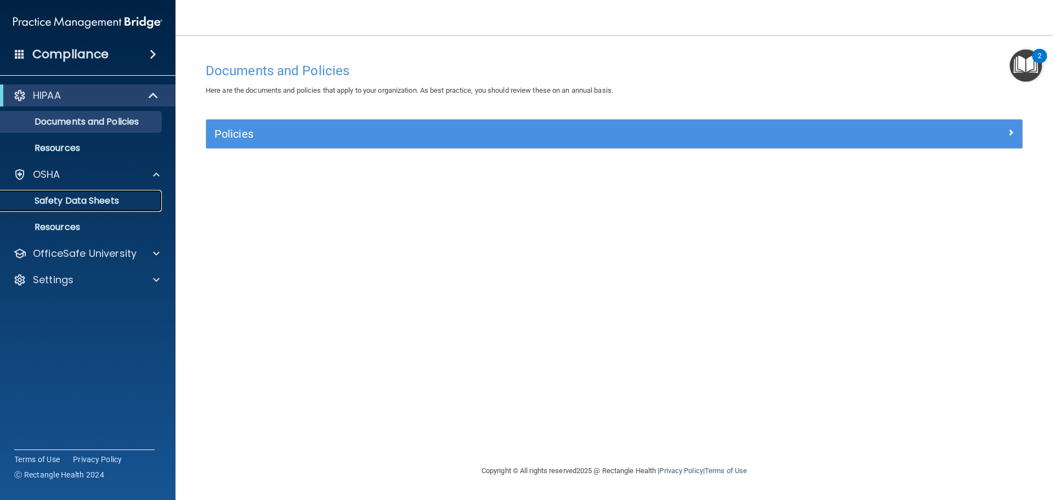
click at [71, 202] on p "Safety Data Sheets" at bounding box center [82, 200] width 150 height 11
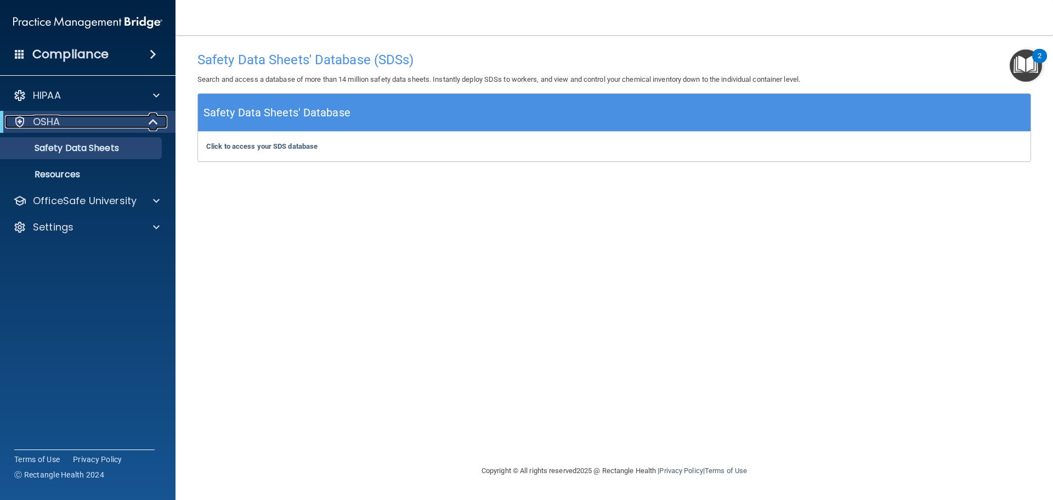
click at [82, 123] on div "OSHA" at bounding box center [72, 121] width 135 height 13
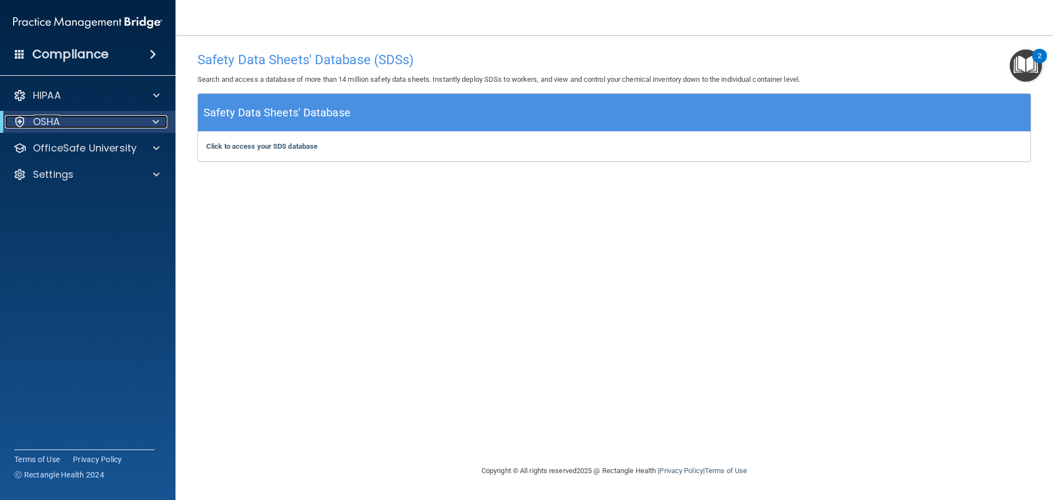
click at [81, 123] on div "OSHA" at bounding box center [72, 121] width 135 height 13
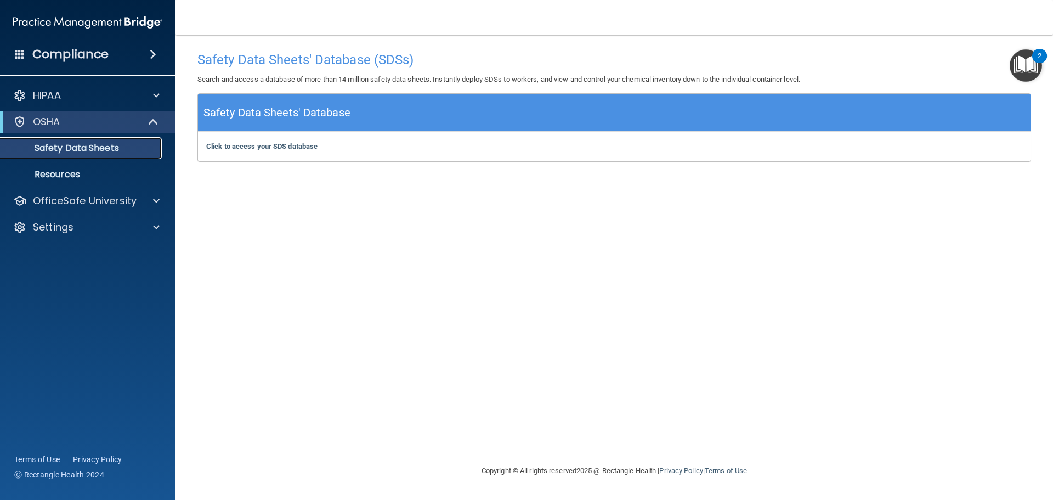
click at [80, 153] on p "Safety Data Sheets" at bounding box center [82, 148] width 150 height 11
click at [88, 123] on div "OSHA" at bounding box center [72, 121] width 135 height 13
click at [77, 146] on p "OfficeSafe University" at bounding box center [85, 148] width 104 height 13
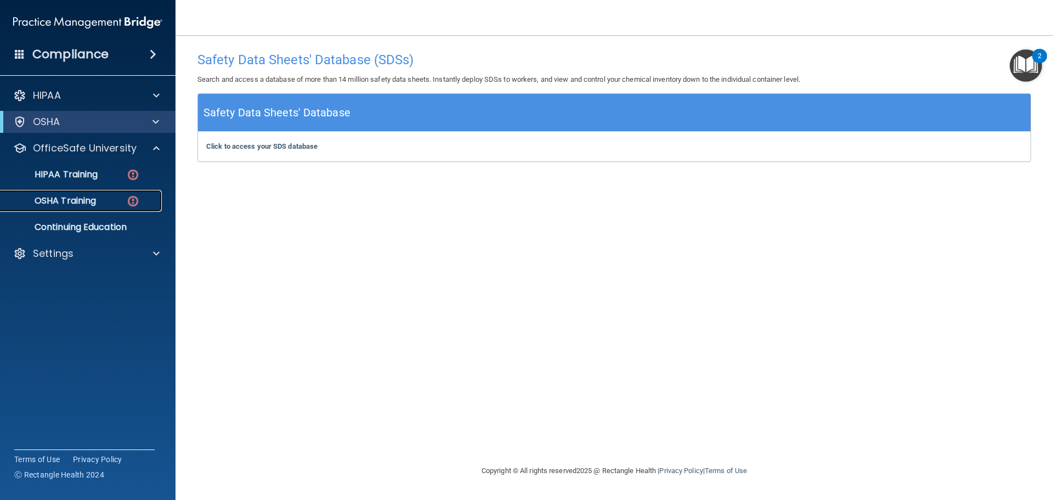
click at [76, 205] on p "OSHA Training" at bounding box center [51, 200] width 89 height 11
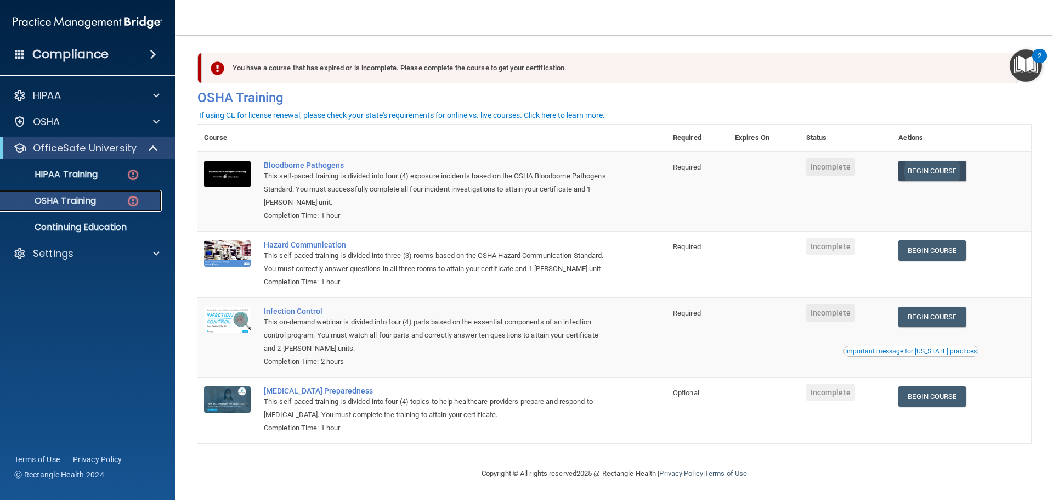
scroll to position [18, 0]
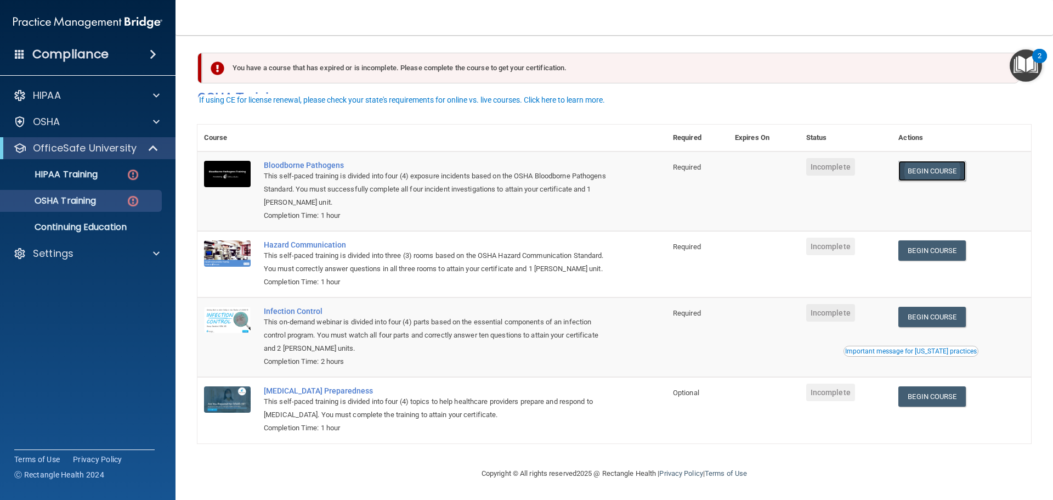
click at [919, 161] on link "Begin Course" at bounding box center [931, 171] width 67 height 20
